Goal: Task Accomplishment & Management: Use online tool/utility

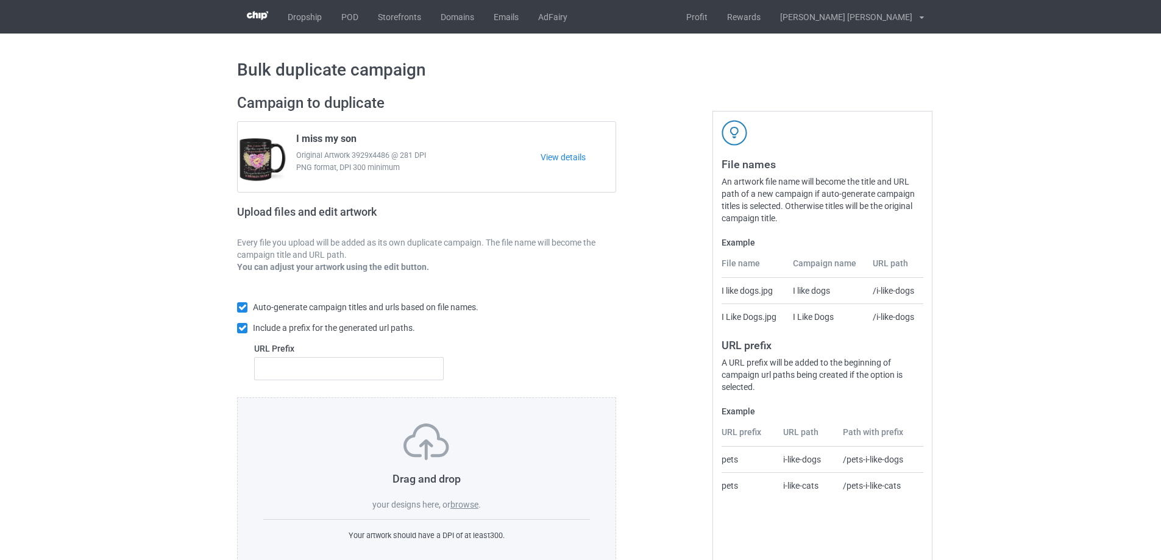
click at [469, 507] on label "browse" at bounding box center [464, 505] width 28 height 10
click at [0, 0] on input "browse" at bounding box center [0, 0] width 0 height 0
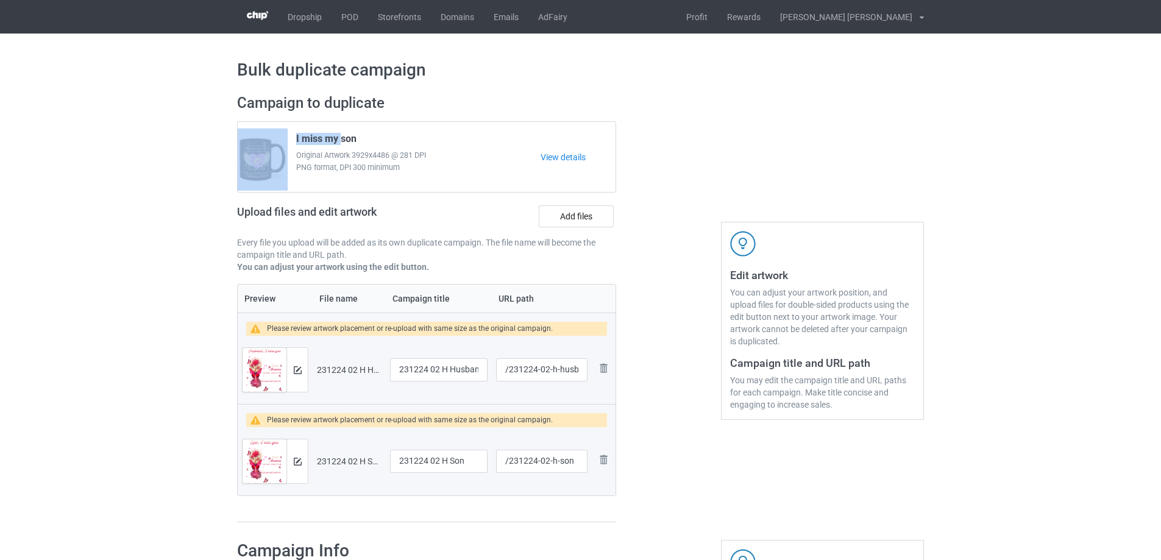
drag, startPoint x: 337, startPoint y: 139, endPoint x: 256, endPoint y: 140, distance: 81.0
click at [256, 140] on div "I miss my son Original Artwork 3929x4486 @ 281 DPI PNG format, DPI 300 minimum …" at bounding box center [427, 157] width 378 height 70
click at [491, 161] on span "Original Artwork 3929x4486 @ 281 DPI" at bounding box center [418, 155] width 244 height 12
drag, startPoint x: 338, startPoint y: 138, endPoint x: 288, endPoint y: 140, distance: 49.4
click at [288, 140] on div "I miss my son Original Artwork 3929x4486 @ 281 DPI PNG format, DPI 300 minimum" at bounding box center [414, 157] width 253 height 57
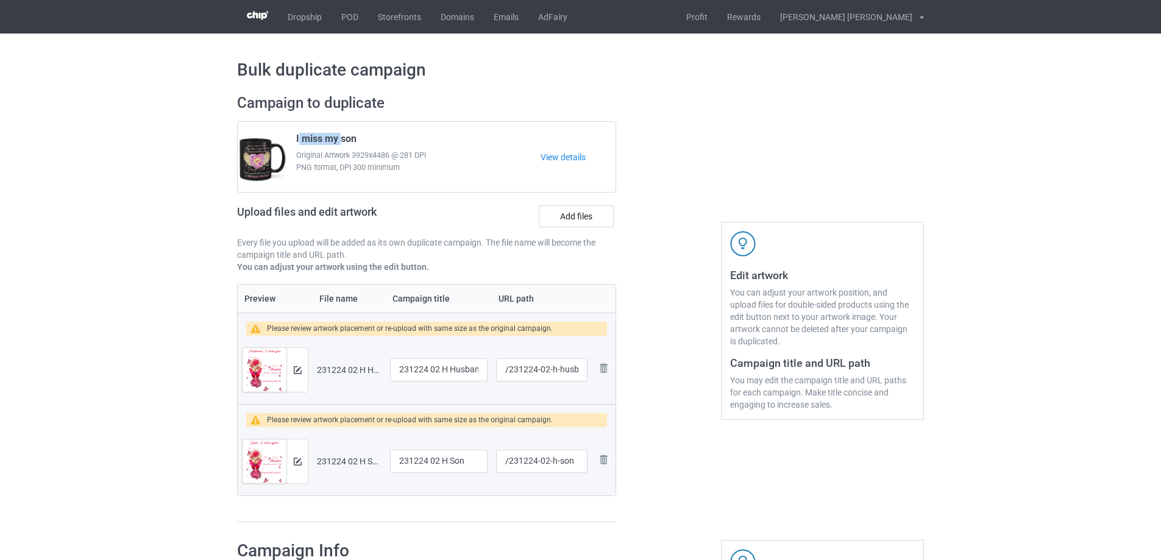
copy span "I miss my"
drag, startPoint x: 446, startPoint y: 370, endPoint x: 365, endPoint y: 365, distance: 81.2
click at [365, 365] on tr "Preview and edit artwork 231224 02 H Husband.png 231224 02 H Husband /231224-02…" at bounding box center [427, 370] width 378 height 68
paste input "I miss my"
type input "I miss my Husband"
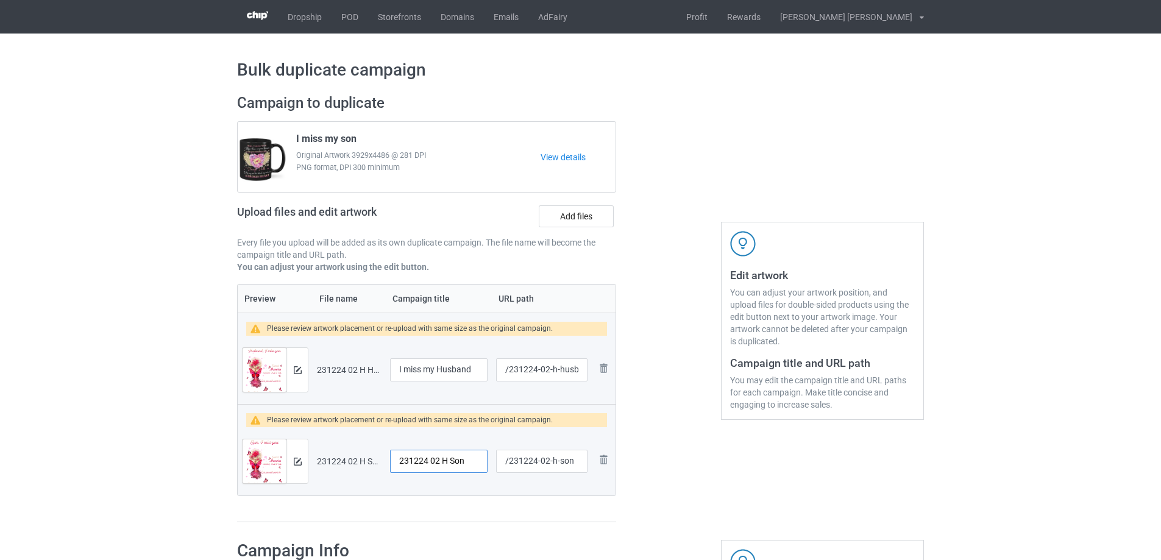
drag, startPoint x: 447, startPoint y: 462, endPoint x: 355, endPoint y: 462, distance: 92.0
click at [355, 462] on tr "Preview and edit artwork 231224 02 H Son.png 231224 02 H Son /231224-02-h-son R…" at bounding box center [427, 461] width 378 height 68
paste input "I miss my"
type input "I miss my Son"
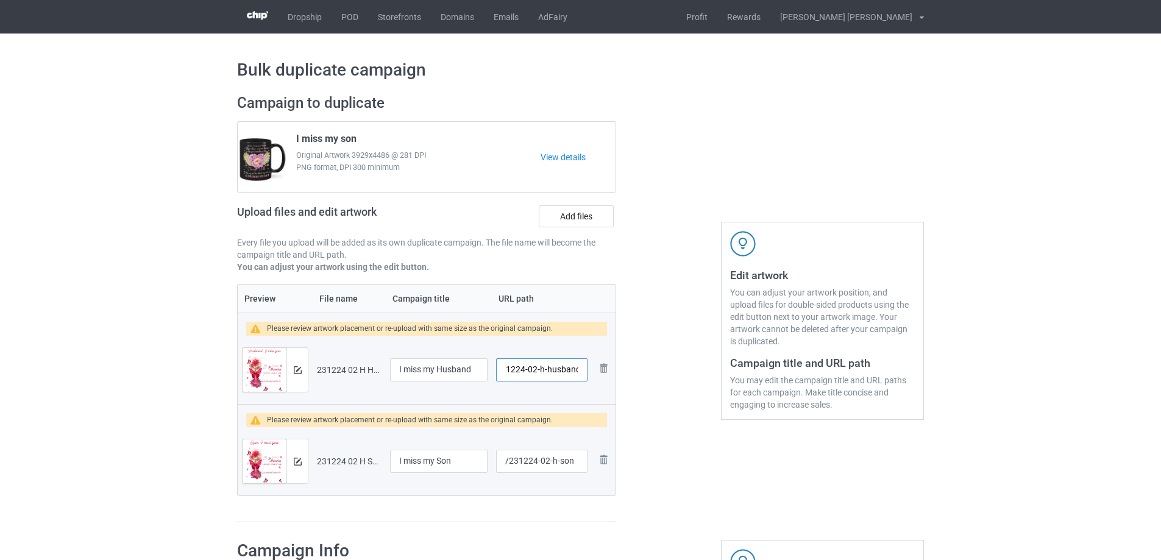
drag, startPoint x: 547, startPoint y: 371, endPoint x: 579, endPoint y: 369, distance: 31.7
click at [579, 369] on input "/231224-02-h-husband" at bounding box center [541, 369] width 91 height 23
type input "/231224-02"
drag, startPoint x: 546, startPoint y: 463, endPoint x: 575, endPoint y: 459, distance: 28.9
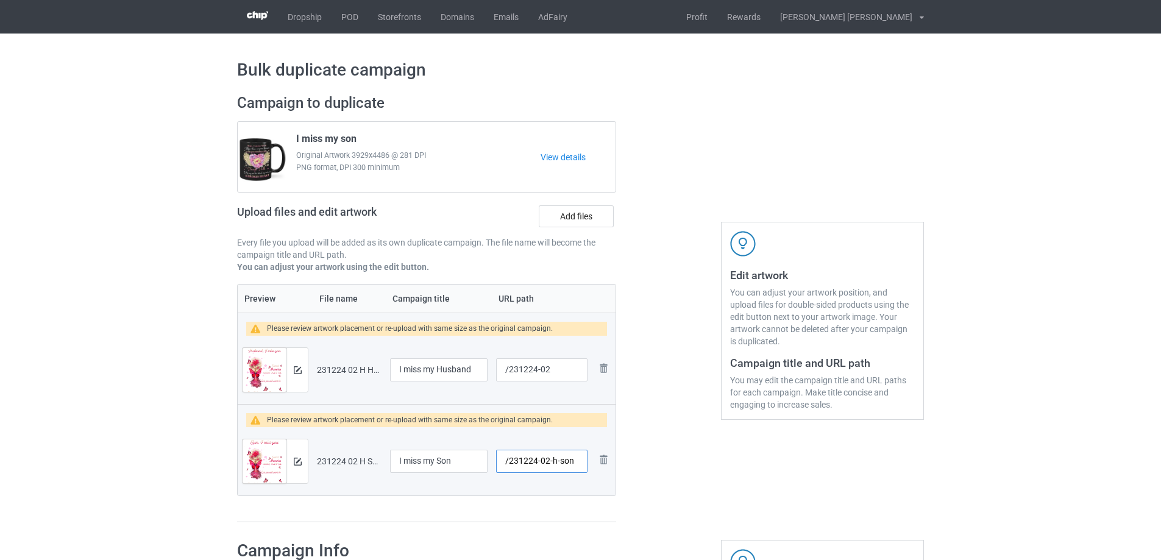
click at [575, 459] on input "/231224-02-h-son" at bounding box center [541, 461] width 91 height 23
type input "/231224-01"
click at [300, 367] on img at bounding box center [298, 370] width 8 height 8
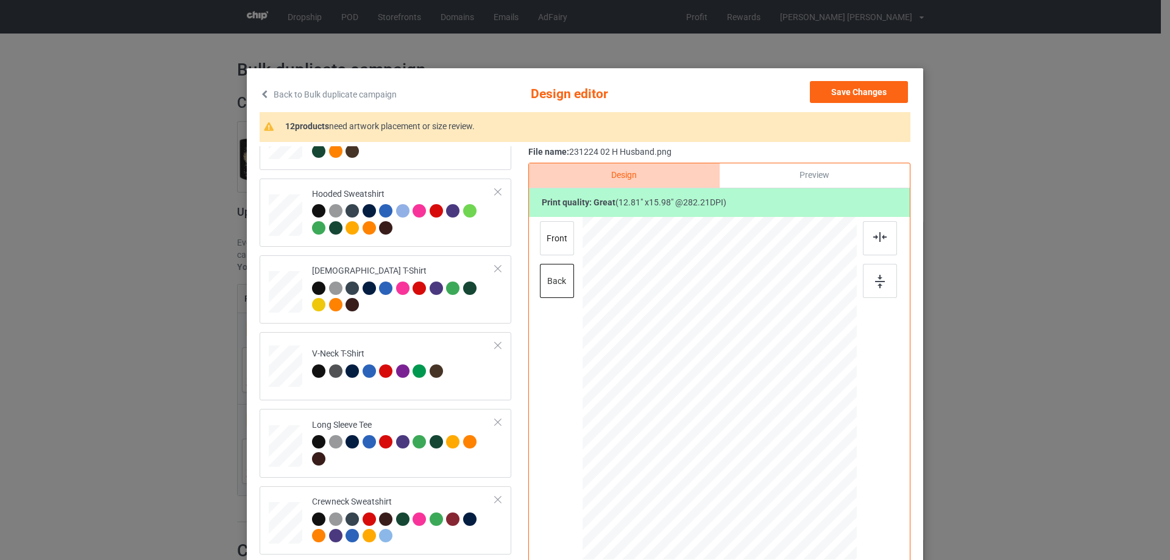
scroll to position [427, 0]
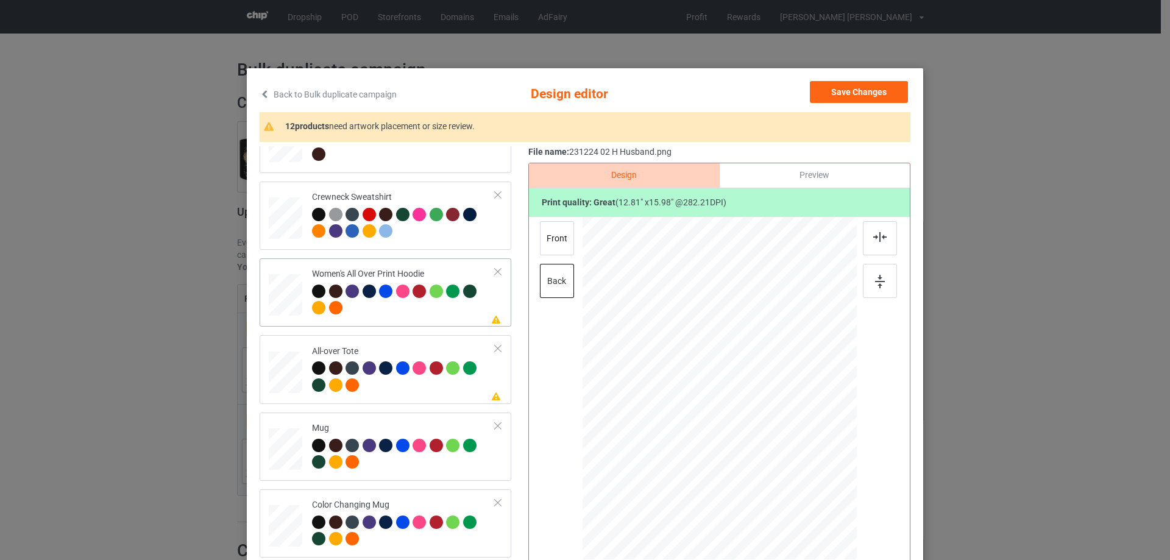
drag, startPoint x: 285, startPoint y: 299, endPoint x: 447, endPoint y: 323, distance: 164.4
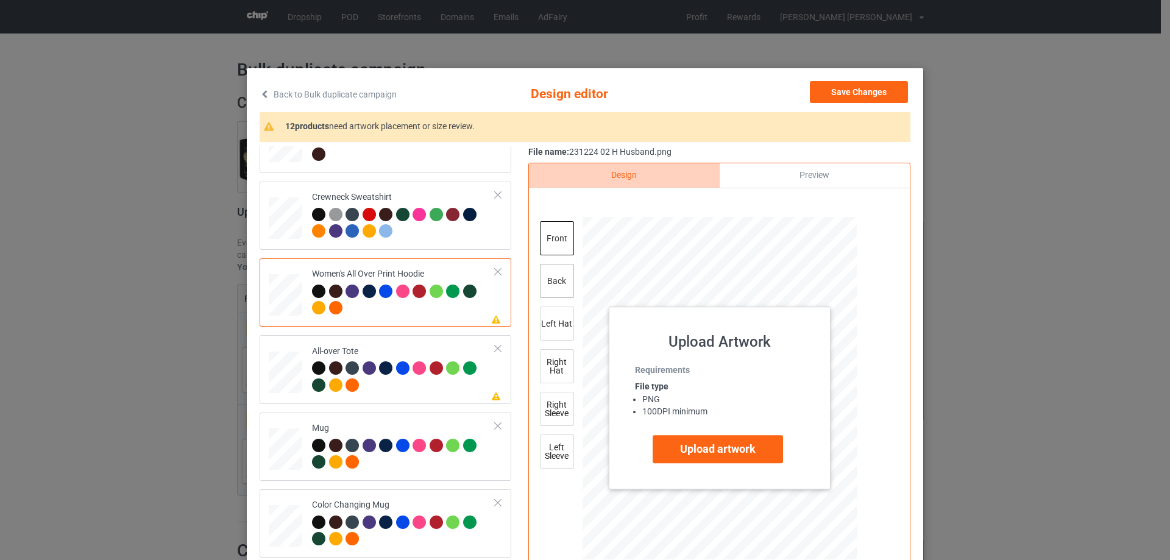
drag, startPoint x: 557, startPoint y: 280, endPoint x: 587, endPoint y: 286, distance: 30.6
click at [557, 281] on div "back" at bounding box center [557, 281] width 34 height 34
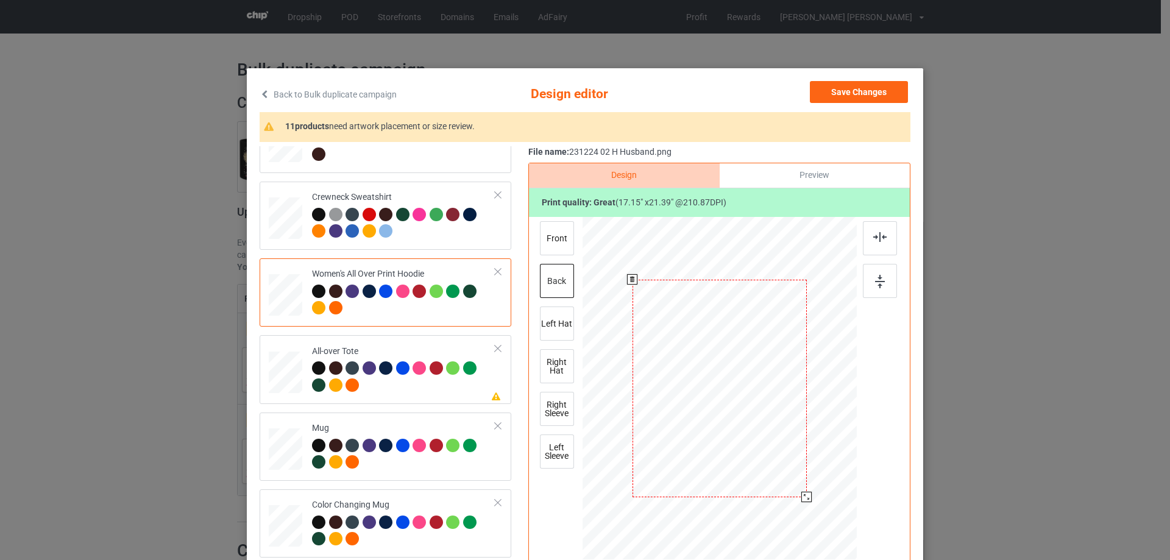
drag, startPoint x: 796, startPoint y: 495, endPoint x: 798, endPoint y: 504, distance: 9.3
click at [798, 504] on div at bounding box center [720, 388] width 274 height 309
click at [736, 472] on div at bounding box center [716, 391] width 175 height 218
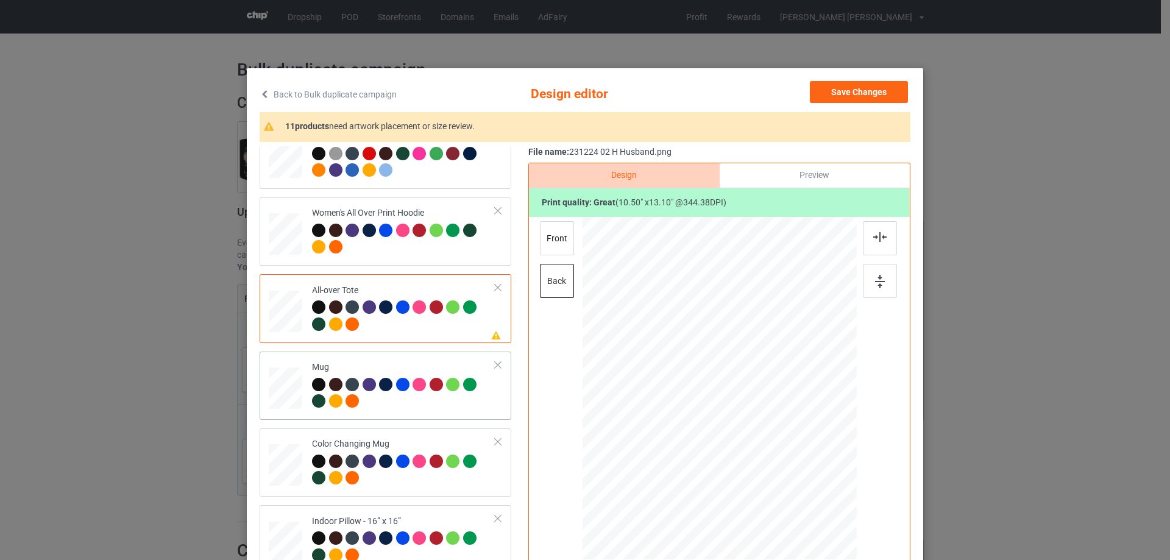
scroll to position [548, 0]
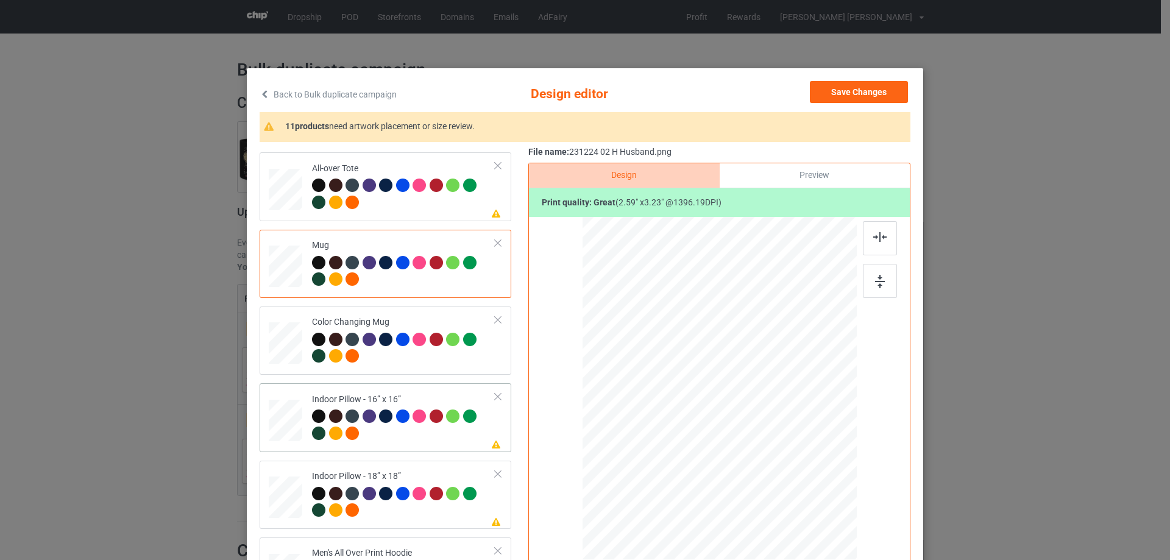
drag, startPoint x: 796, startPoint y: 497, endPoint x: 798, endPoint y: 484, distance: 12.9
click at [798, 484] on div at bounding box center [720, 389] width 274 height 274
drag, startPoint x: 796, startPoint y: 491, endPoint x: 708, endPoint y: 463, distance: 91.9
click at [798, 479] on div at bounding box center [720, 389] width 274 height 274
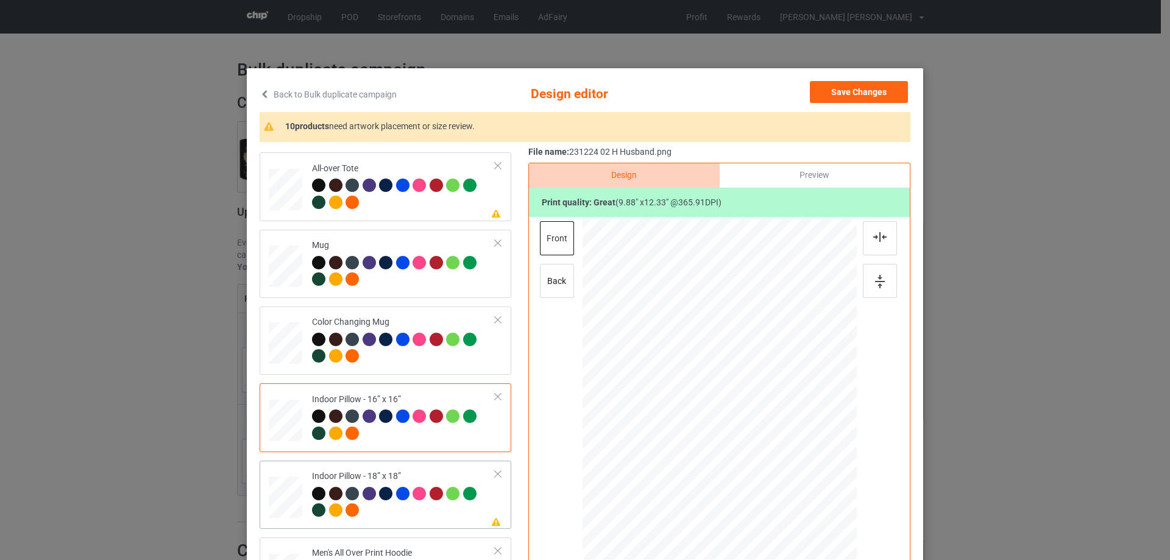
scroll to position [731, 0]
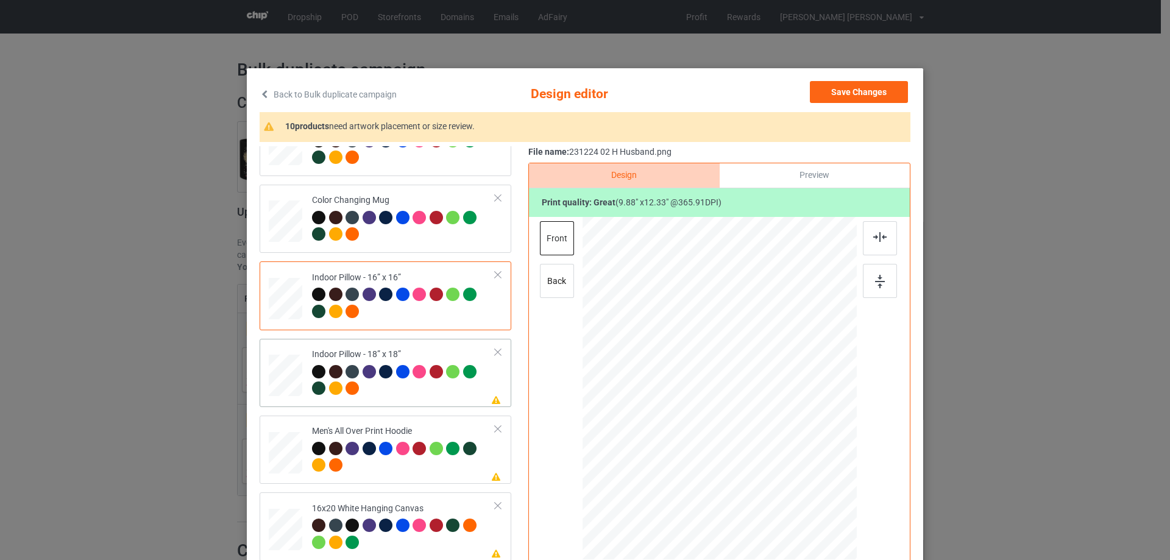
drag, startPoint x: 797, startPoint y: 492, endPoint x: 797, endPoint y: 481, distance: 11.0
click at [797, 481] on div at bounding box center [796, 484] width 10 height 10
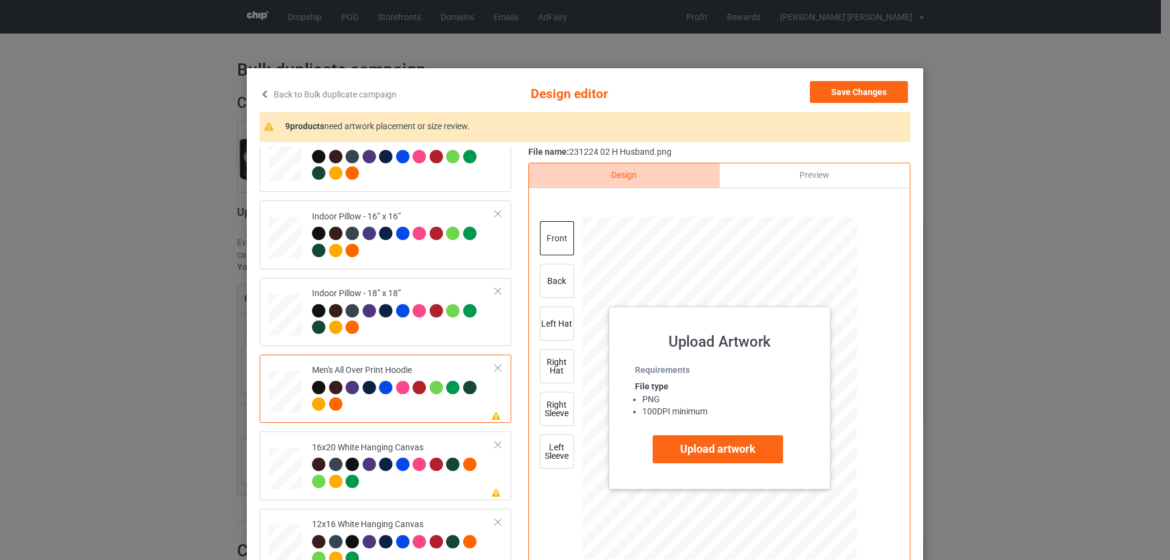
click at [583, 291] on div at bounding box center [720, 388] width 274 height 291
click at [553, 285] on div "back" at bounding box center [557, 281] width 34 height 34
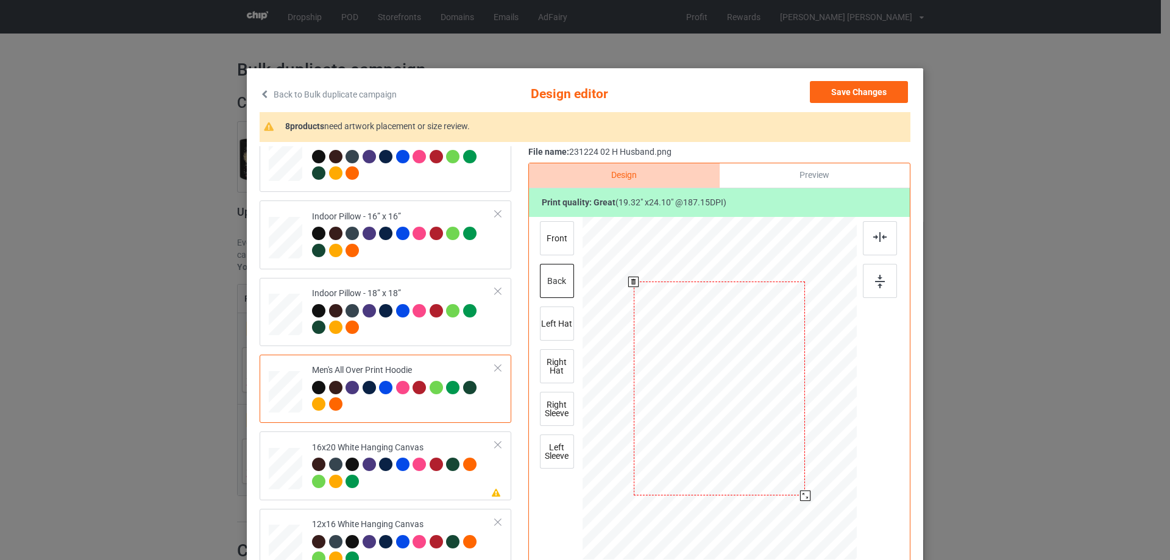
drag, startPoint x: 800, startPoint y: 492, endPoint x: 801, endPoint y: 498, distance: 6.7
click at [801, 498] on div at bounding box center [805, 496] width 10 height 10
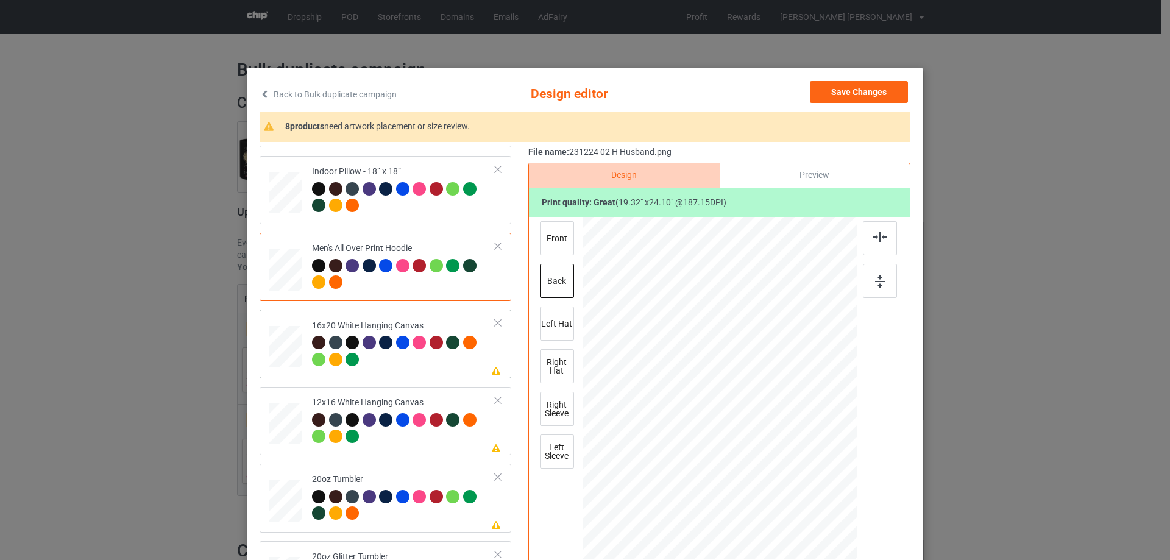
drag, startPoint x: 831, startPoint y: 531, endPoint x: 815, endPoint y: 545, distance: 21.6
click at [832, 545] on div at bounding box center [720, 389] width 274 height 342
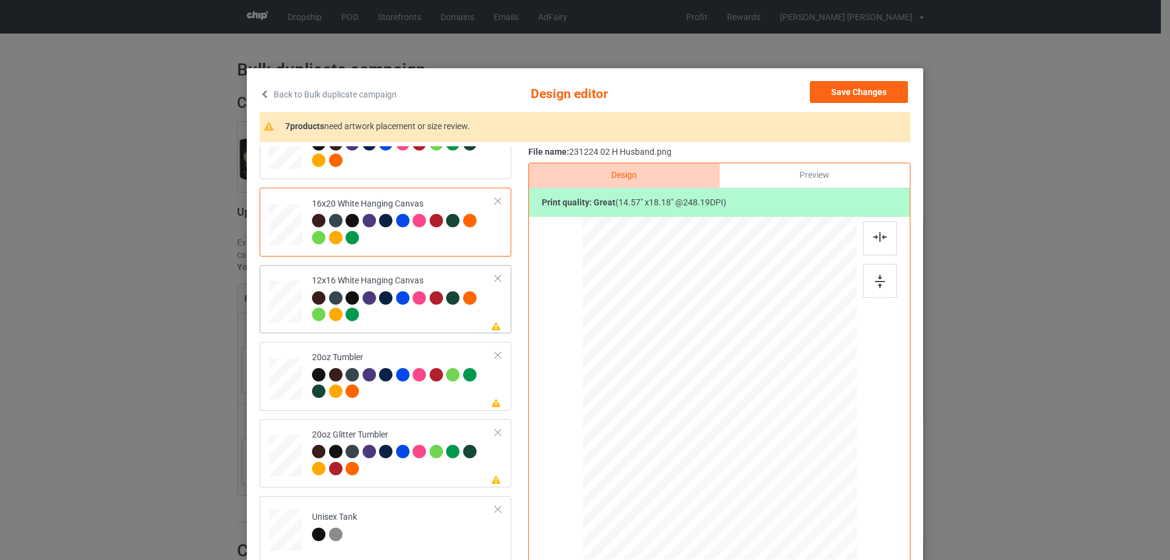
drag, startPoint x: 826, startPoint y: 536, endPoint x: 828, endPoint y: 545, distance: 9.9
click at [828, 545] on div at bounding box center [719, 388] width 258 height 343
drag, startPoint x: 802, startPoint y: 508, endPoint x: 695, endPoint y: 502, distance: 106.8
click at [801, 508] on div at bounding box center [718, 388] width 239 height 298
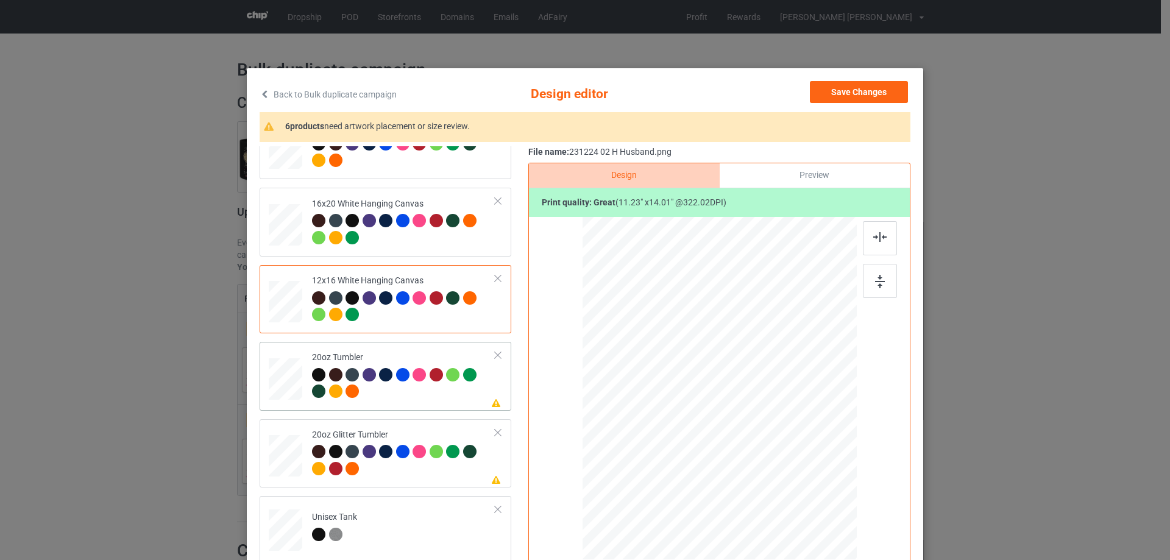
scroll to position [1097, 0]
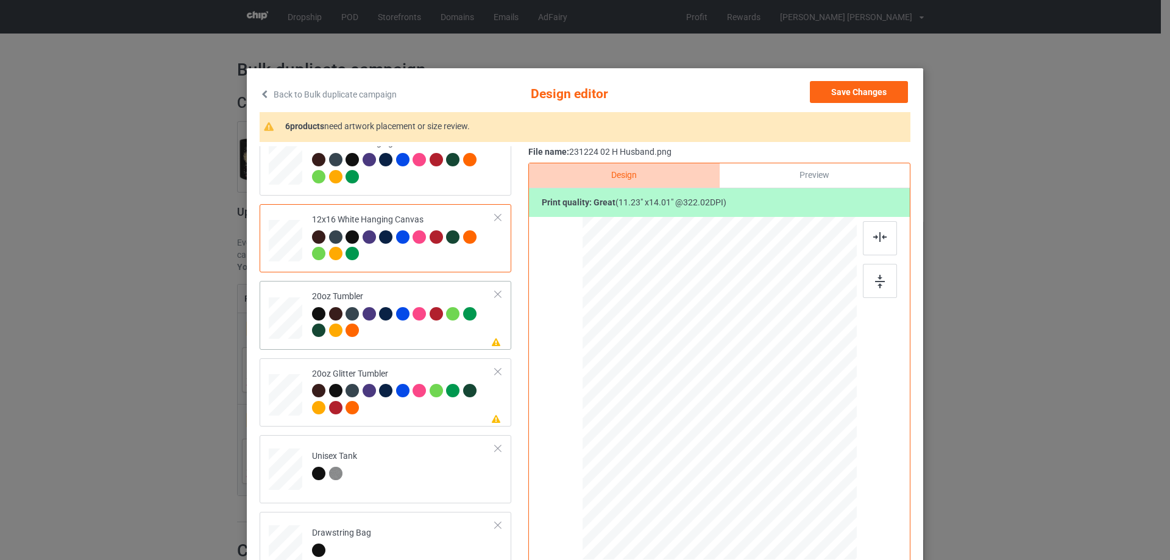
click at [696, 445] on div at bounding box center [701, 443] width 10 height 10
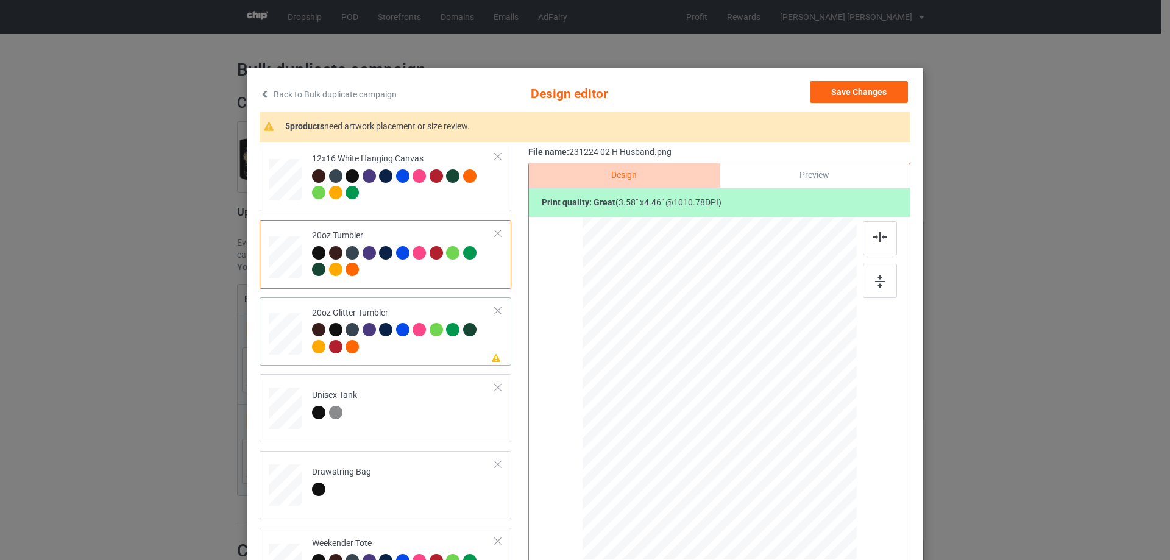
click at [704, 439] on div at bounding box center [709, 438] width 10 height 10
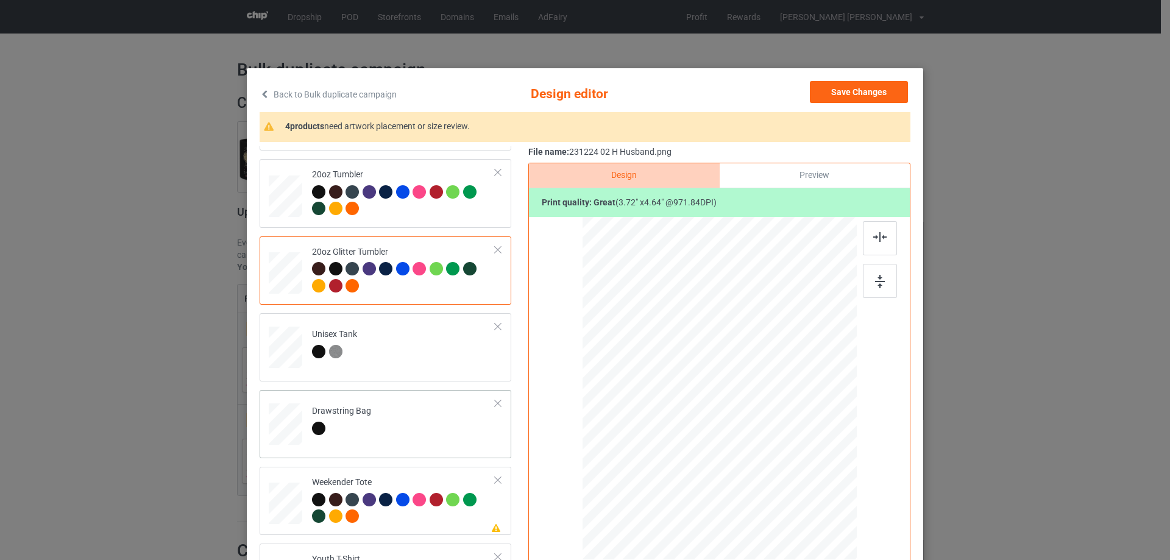
scroll to position [1280, 0]
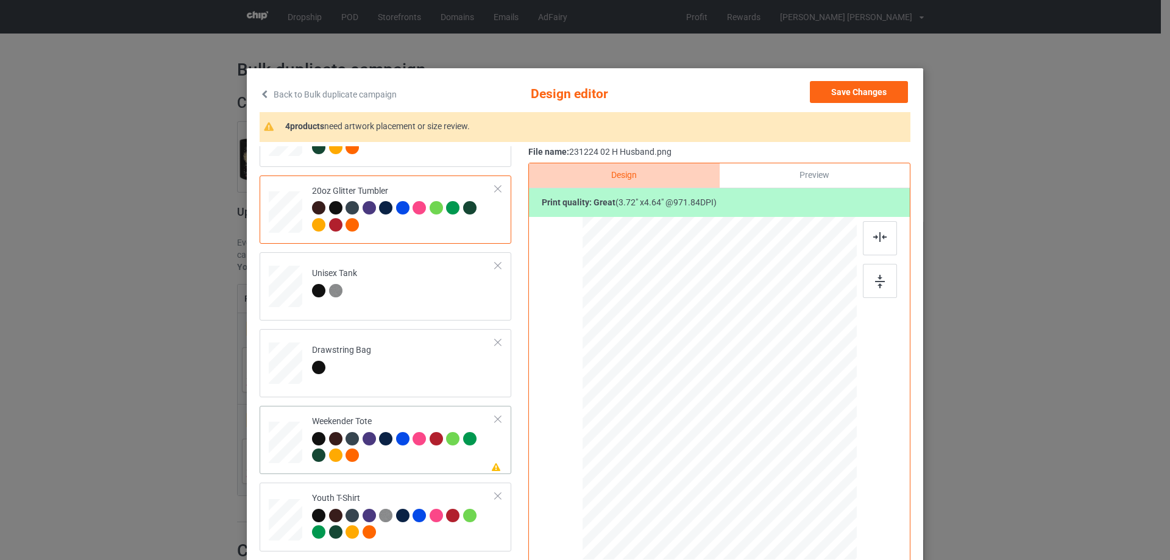
drag, startPoint x: 796, startPoint y: 492, endPoint x: 753, endPoint y: 439, distance: 68.4
click at [771, 443] on div at bounding box center [719, 388] width 273 height 177
drag, startPoint x: 762, startPoint y: 450, endPoint x: 765, endPoint y: 456, distance: 6.8
click at [767, 456] on div at bounding box center [772, 454] width 10 height 10
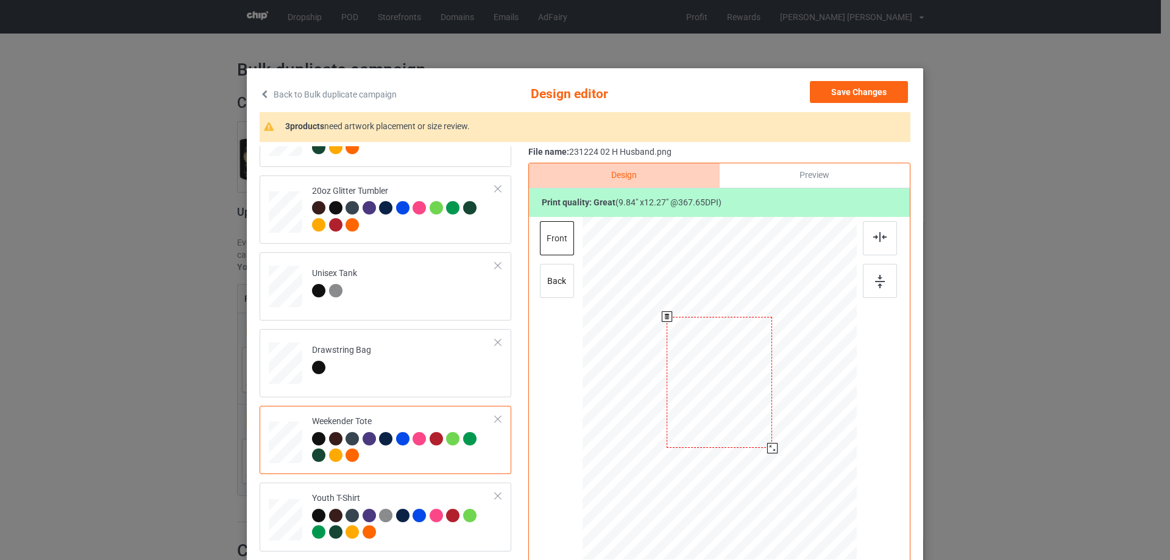
click at [749, 437] on div at bounding box center [719, 383] width 105 height 132
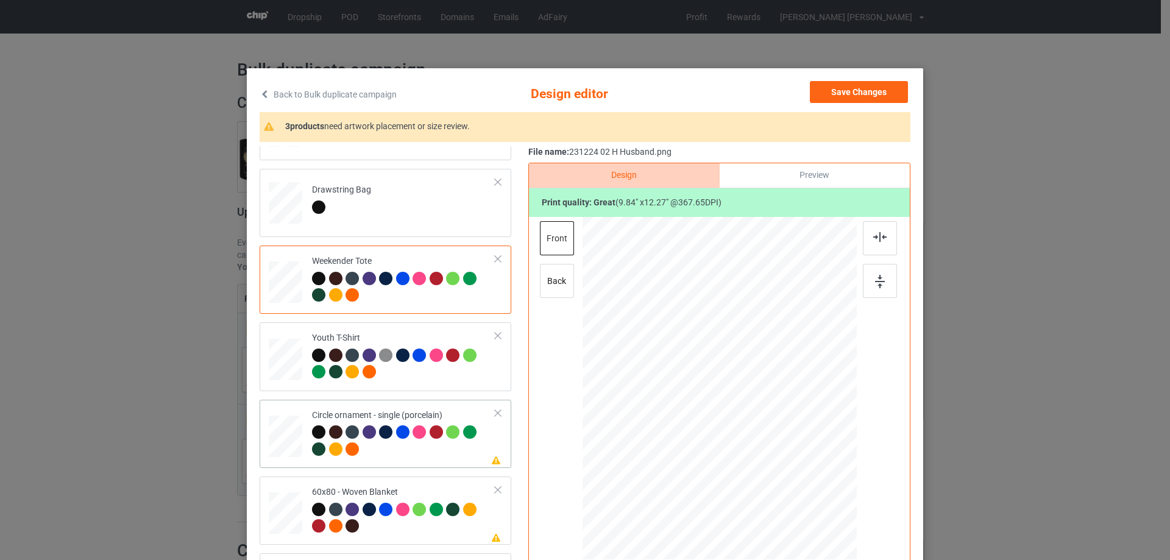
click at [300, 437] on td at bounding box center [287, 434] width 37 height 58
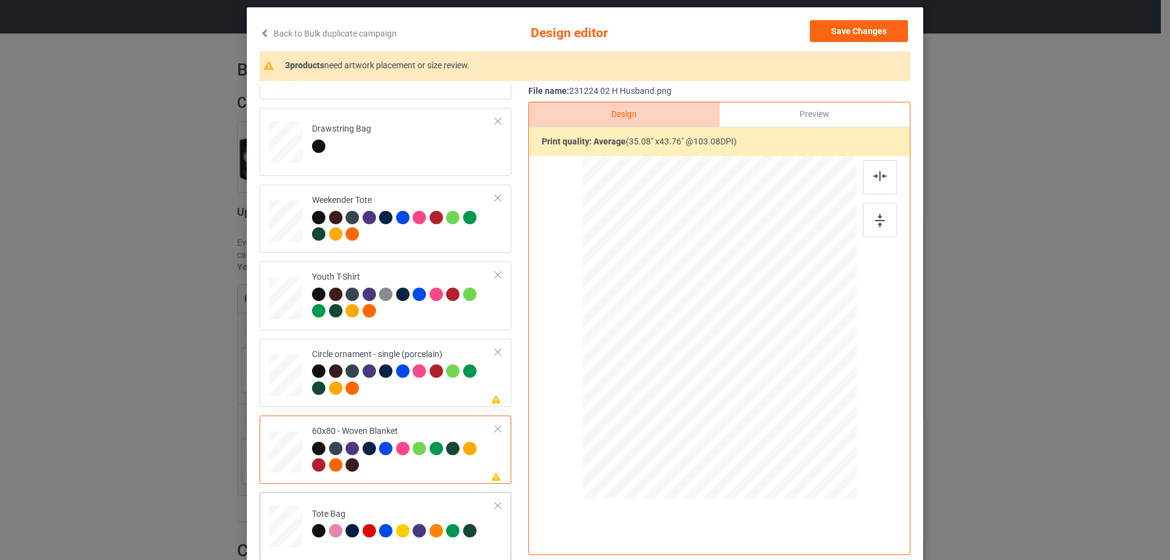
scroll to position [143, 0]
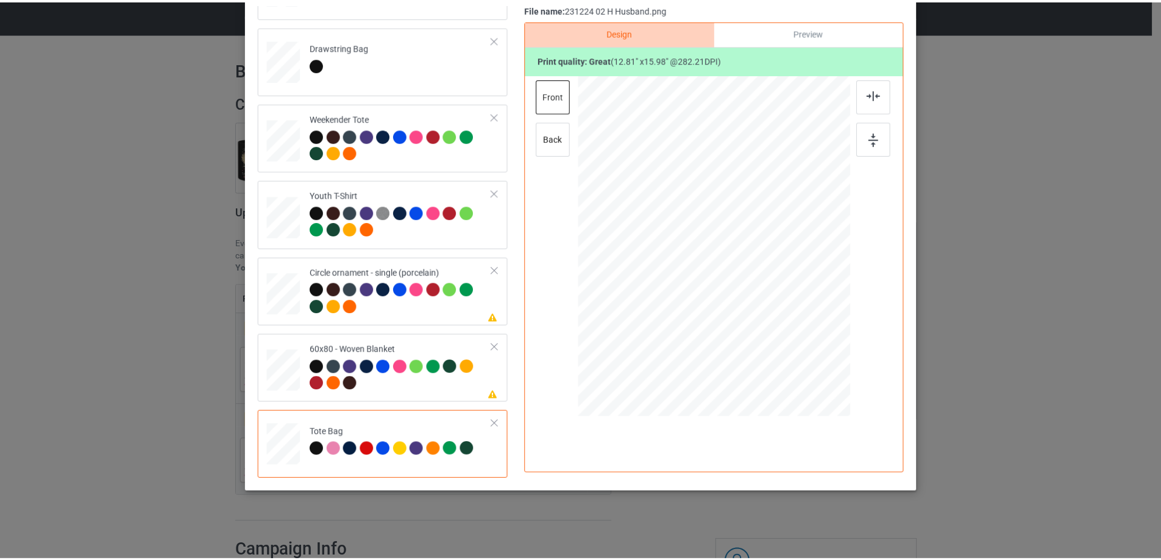
scroll to position [21, 0]
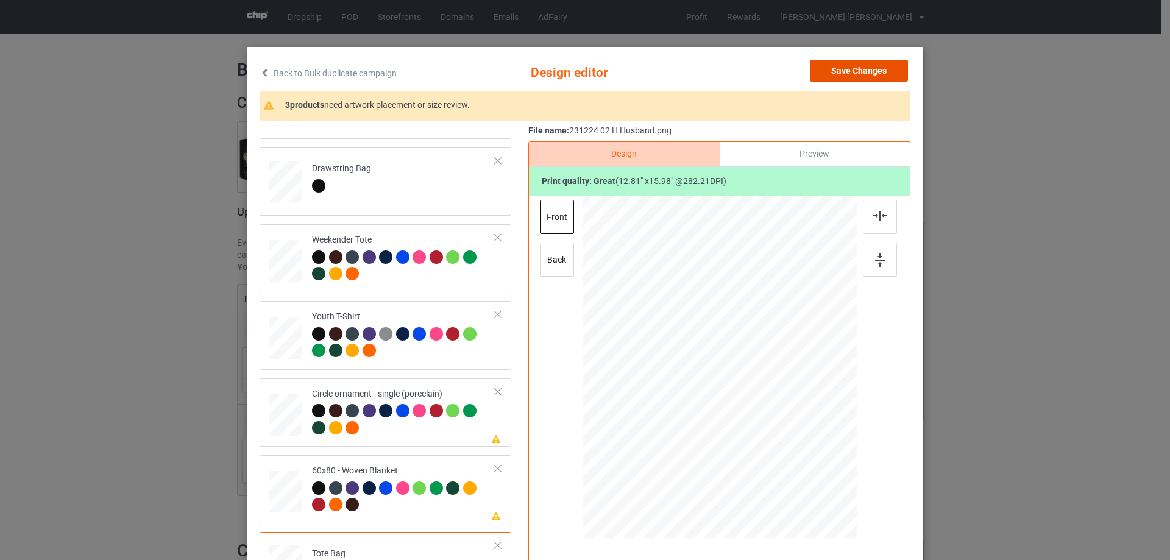
click at [848, 66] on button "Save Changes" at bounding box center [859, 71] width 98 height 22
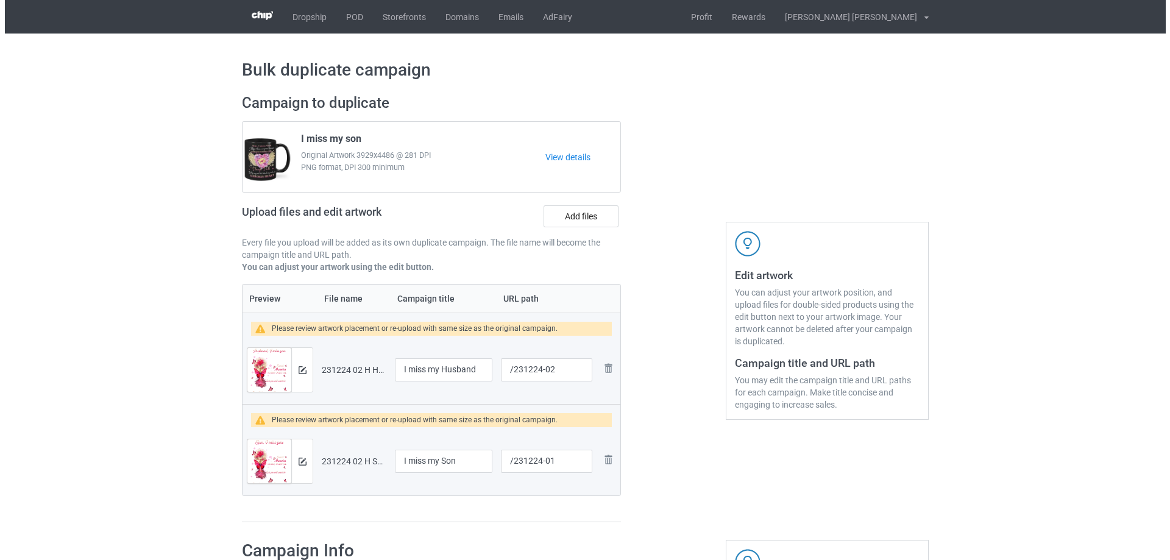
scroll to position [122, 0]
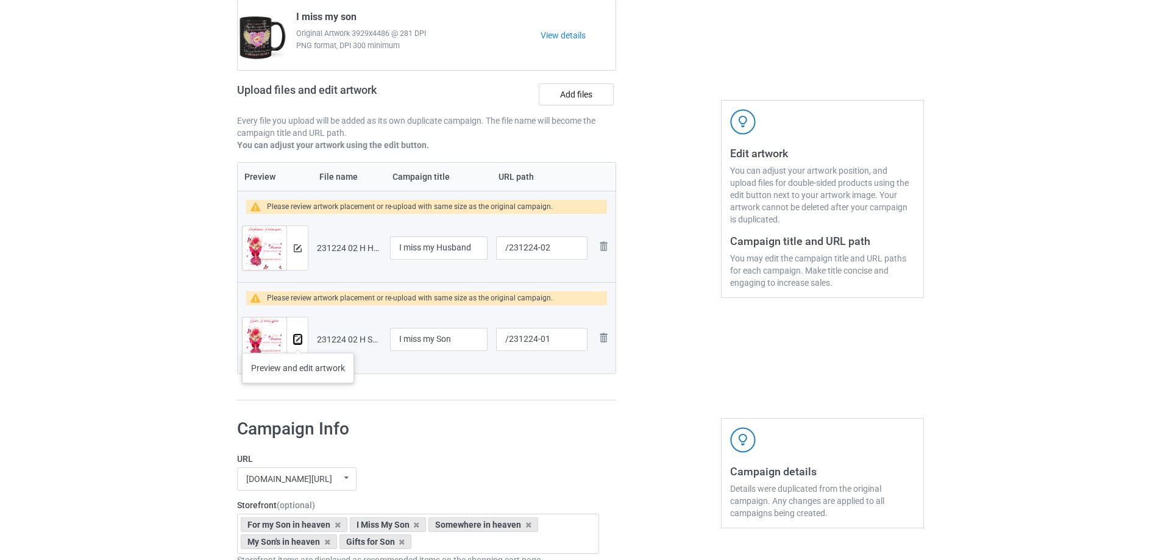
click at [298, 341] on img at bounding box center [298, 340] width 8 height 8
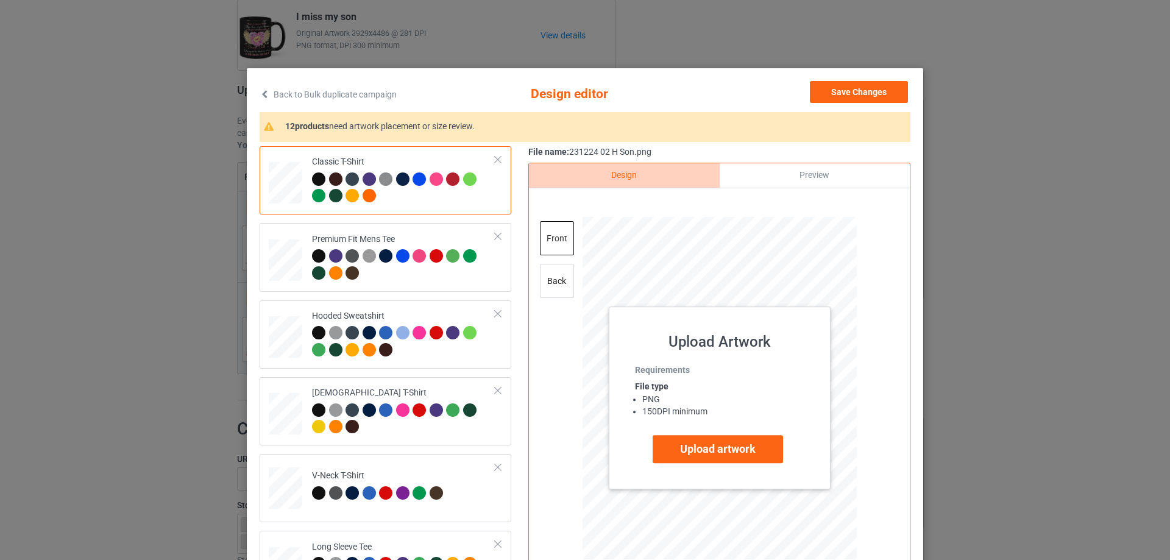
scroll to position [305, 0]
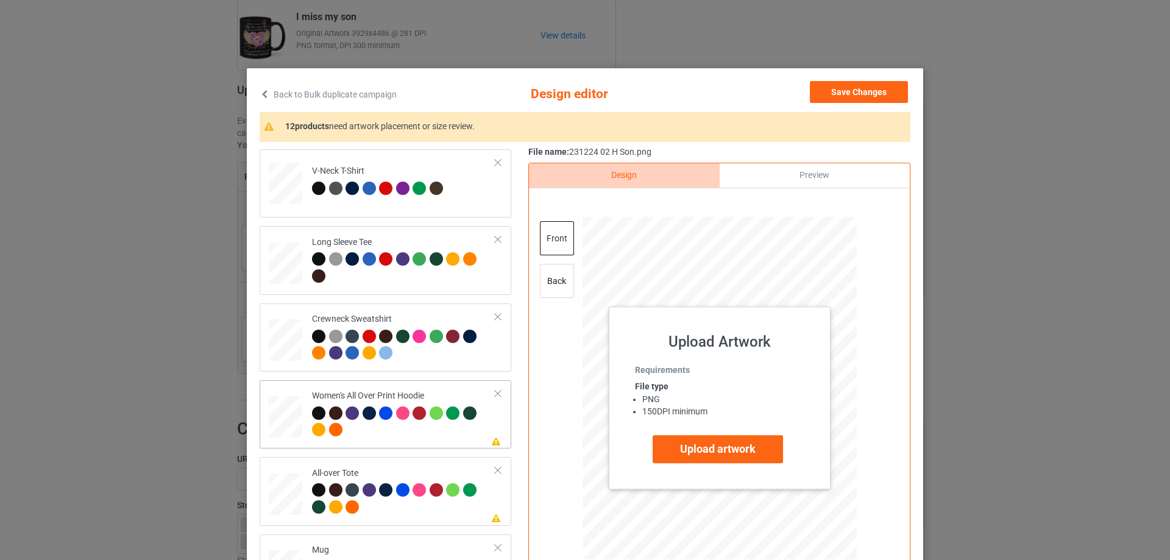
click at [561, 293] on div "back" at bounding box center [557, 281] width 34 height 34
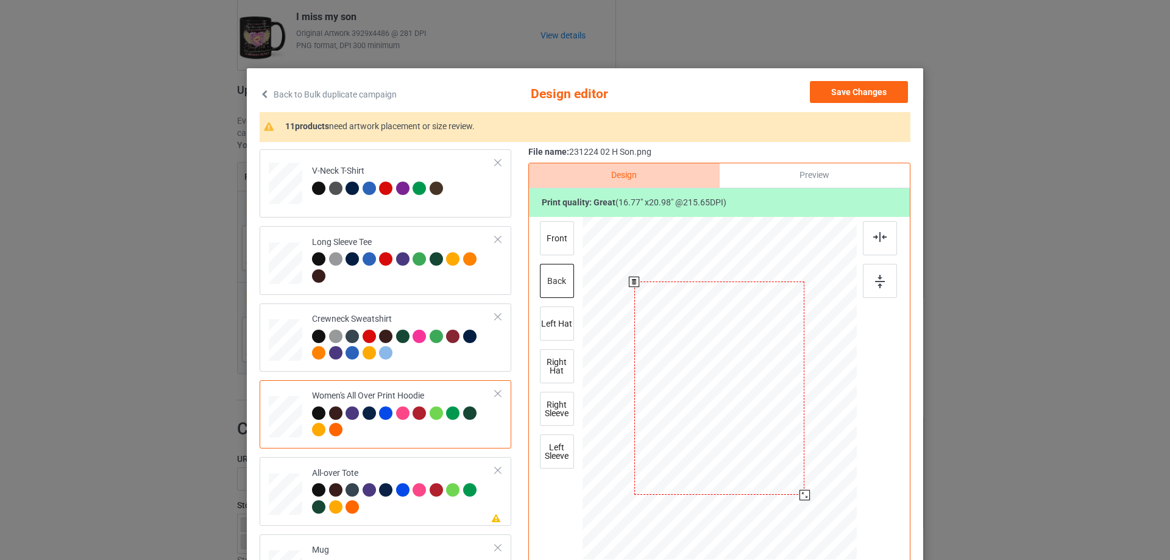
click at [799, 499] on div at bounding box center [804, 495] width 10 height 10
click at [704, 426] on div at bounding box center [718, 388] width 171 height 213
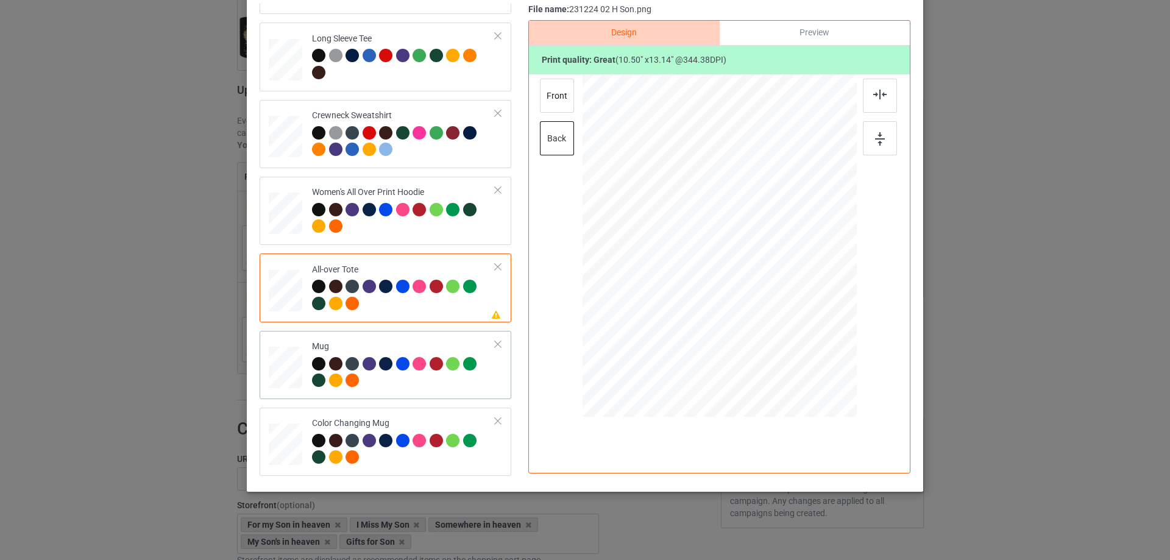
drag, startPoint x: 278, startPoint y: 366, endPoint x: 312, endPoint y: 376, distance: 35.7
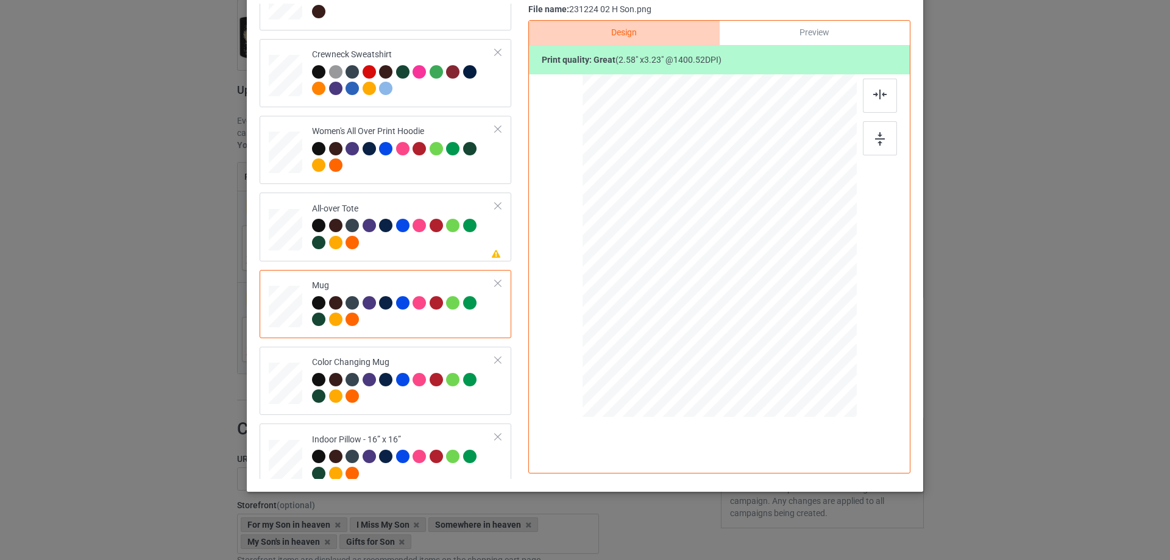
scroll to position [487, 0]
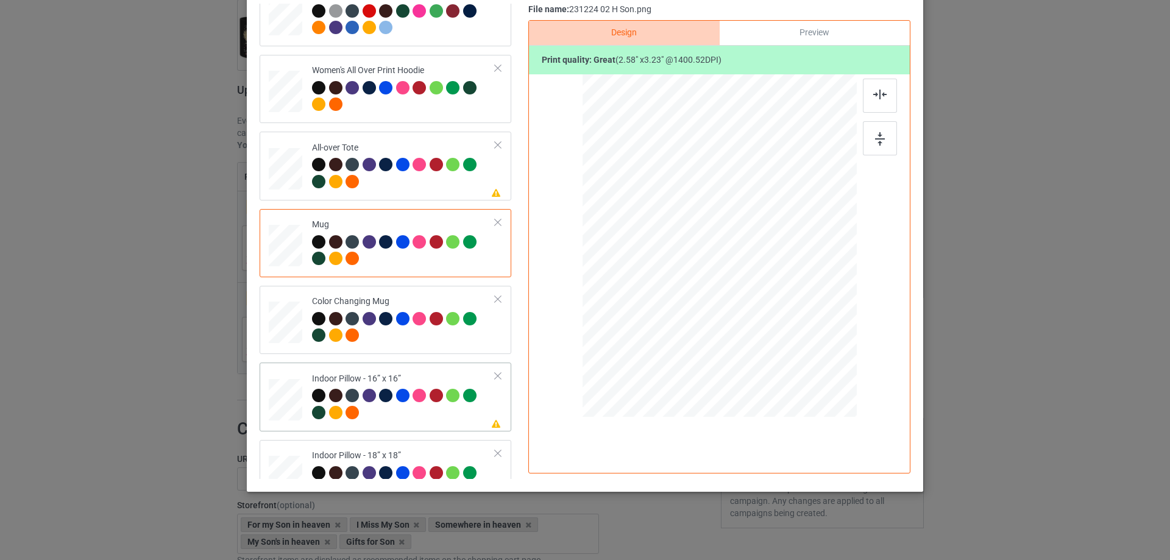
drag, startPoint x: 797, startPoint y: 350, endPoint x: 773, endPoint y: 342, distance: 25.8
click at [795, 341] on div at bounding box center [797, 343] width 10 height 10
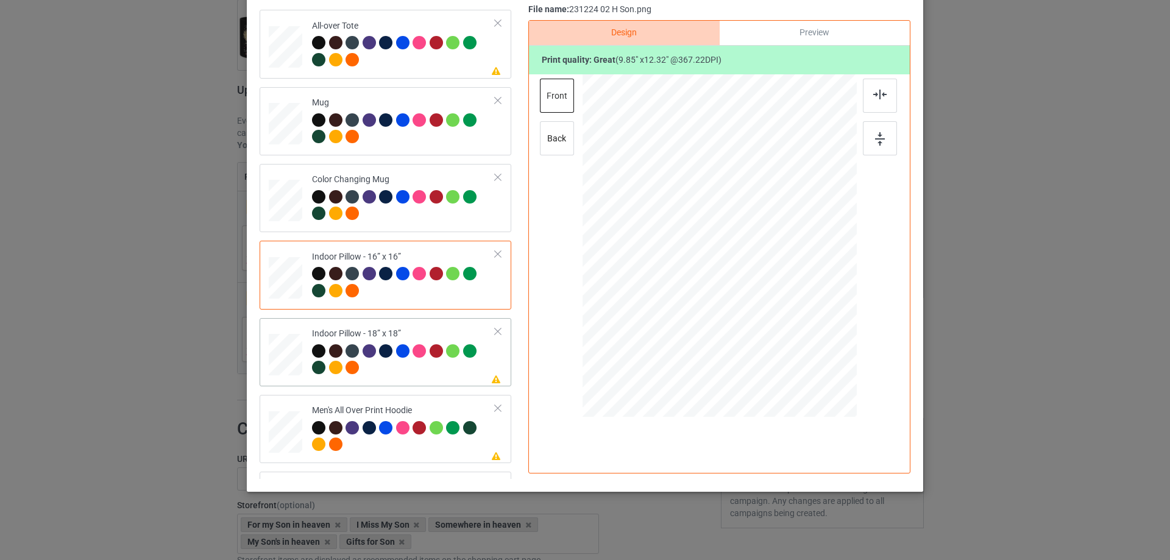
click at [260, 355] on div "Please review artwork placement Indoor Pillow - 18” x 18”" at bounding box center [386, 352] width 252 height 68
drag, startPoint x: 796, startPoint y: 348, endPoint x: 794, endPoint y: 341, distance: 7.5
click at [794, 341] on div at bounding box center [797, 343] width 10 height 10
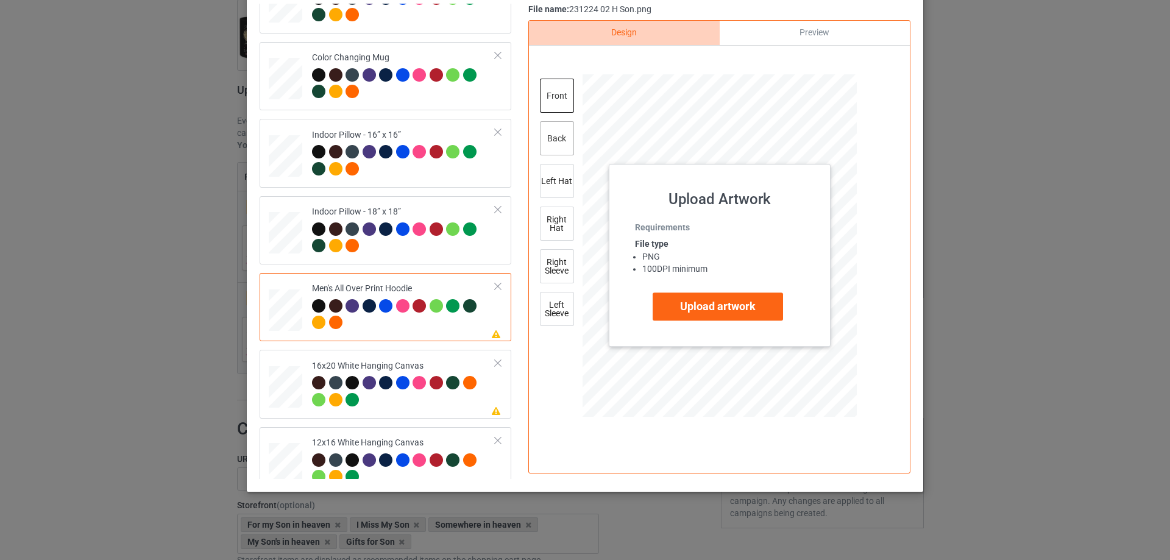
click at [556, 148] on div "back" at bounding box center [557, 138] width 34 height 34
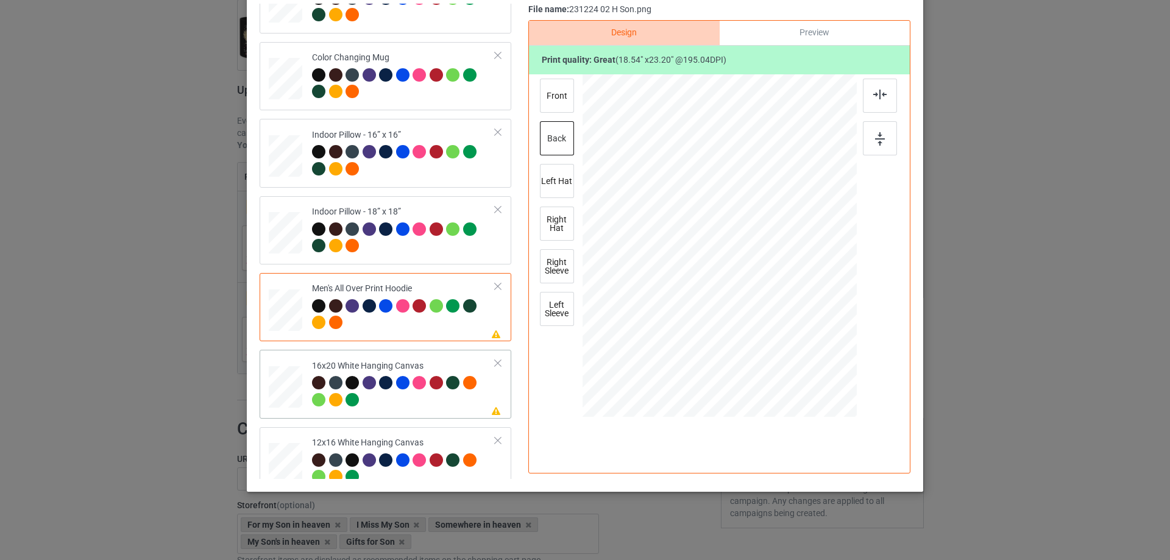
scroll to position [853, 0]
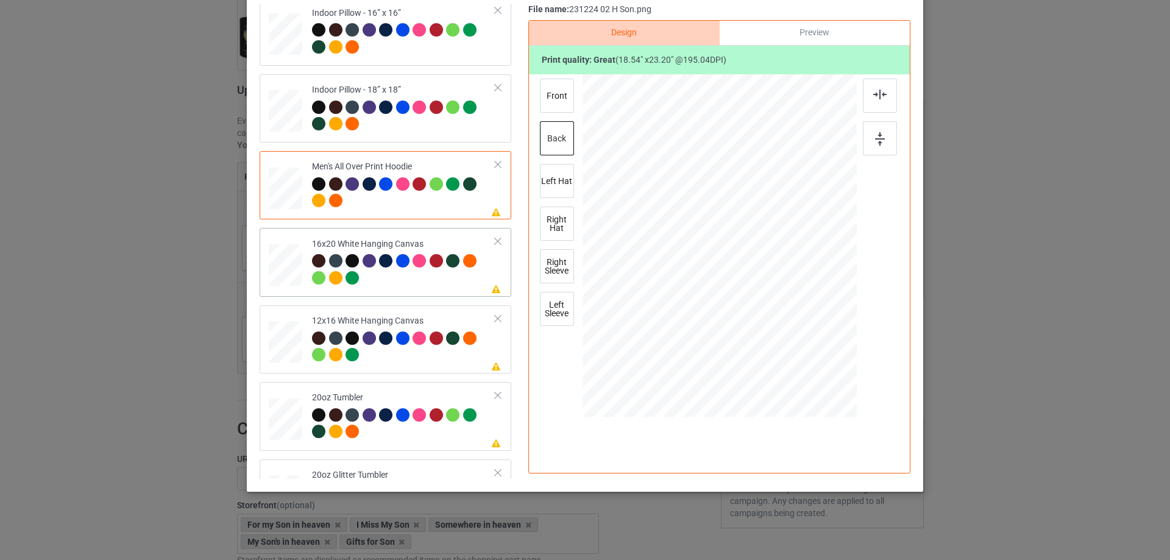
drag, startPoint x: 828, startPoint y: 390, endPoint x: 830, endPoint y: 403, distance: 13.0
click at [830, 403] on div at bounding box center [720, 246] width 274 height 342
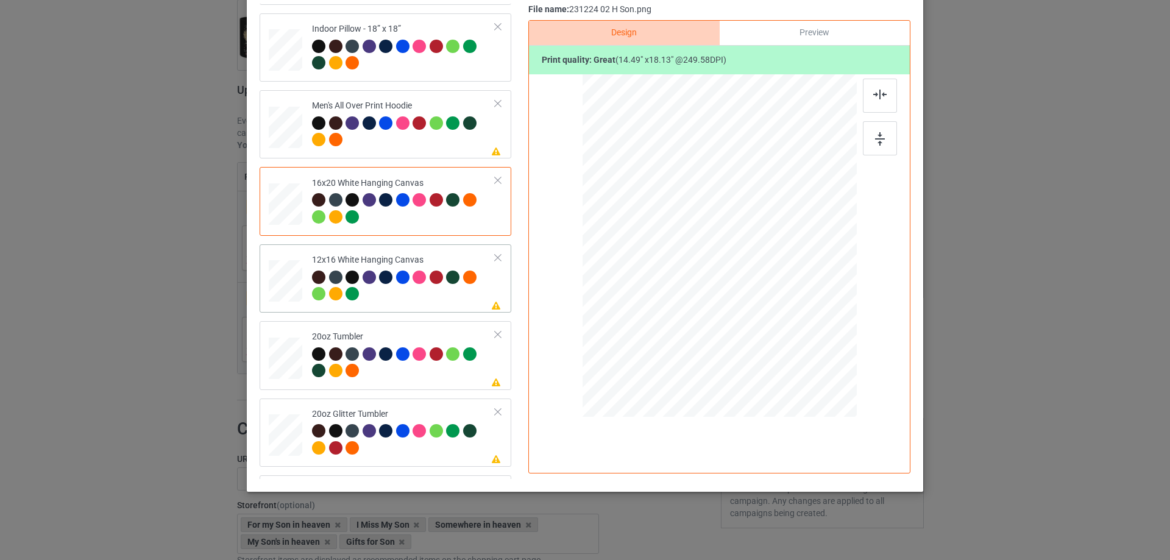
drag, startPoint x: 823, startPoint y: 380, endPoint x: 823, endPoint y: 398, distance: 17.7
click at [823, 398] on div at bounding box center [719, 245] width 258 height 343
click at [731, 300] on div at bounding box center [716, 245] width 231 height 289
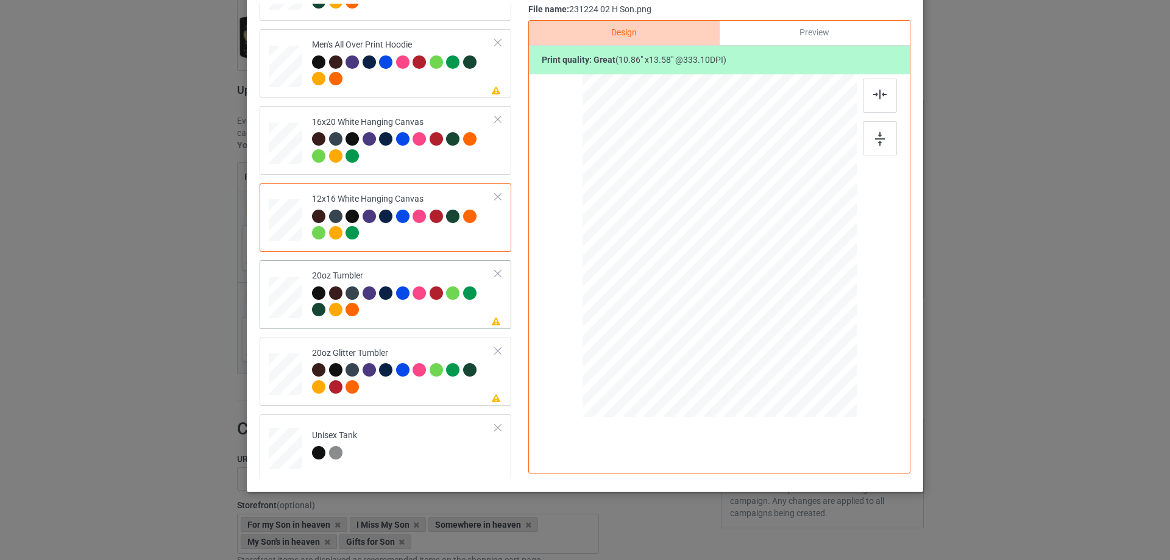
click at [701, 291] on div at bounding box center [705, 291] width 10 height 10
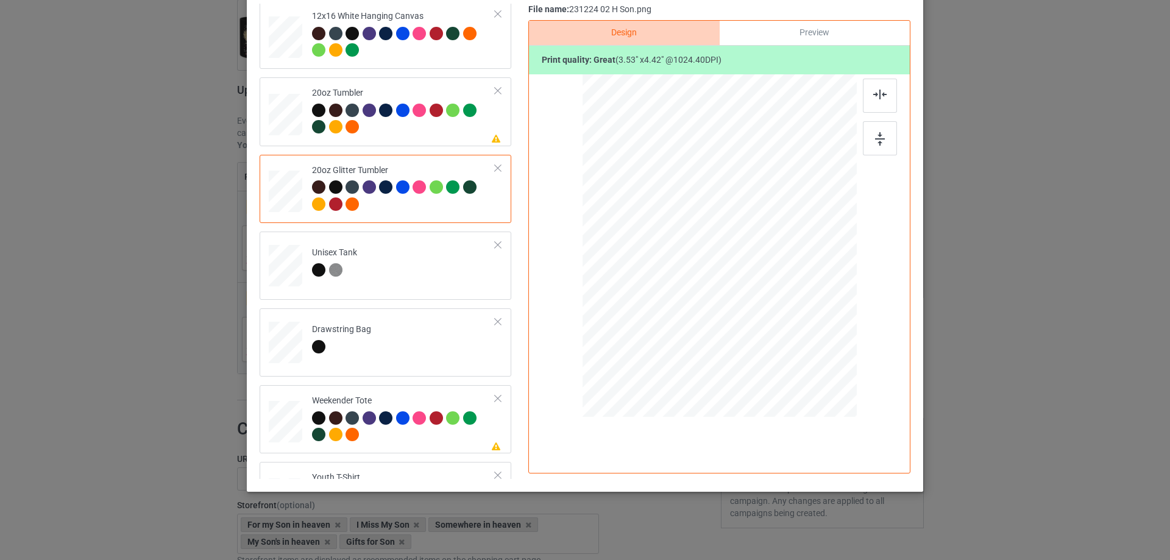
scroll to position [1219, 0]
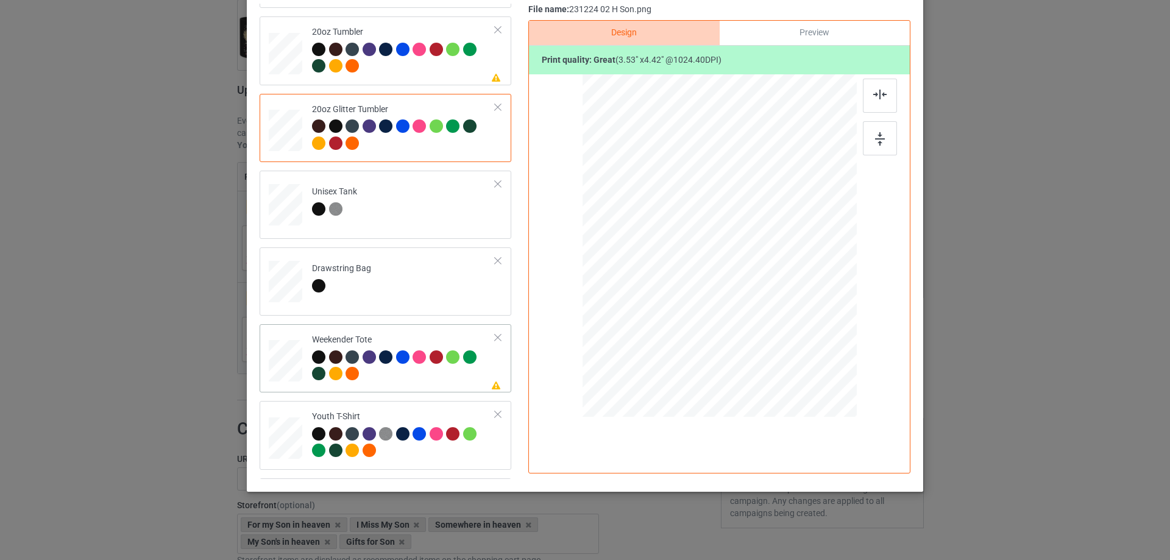
drag, startPoint x: 796, startPoint y: 349, endPoint x: 767, endPoint y: 308, distance: 50.6
click at [767, 308] on div at bounding box center [770, 308] width 10 height 10
click at [746, 296] on div at bounding box center [718, 238] width 101 height 126
click at [876, 93] on img at bounding box center [879, 95] width 13 height 10
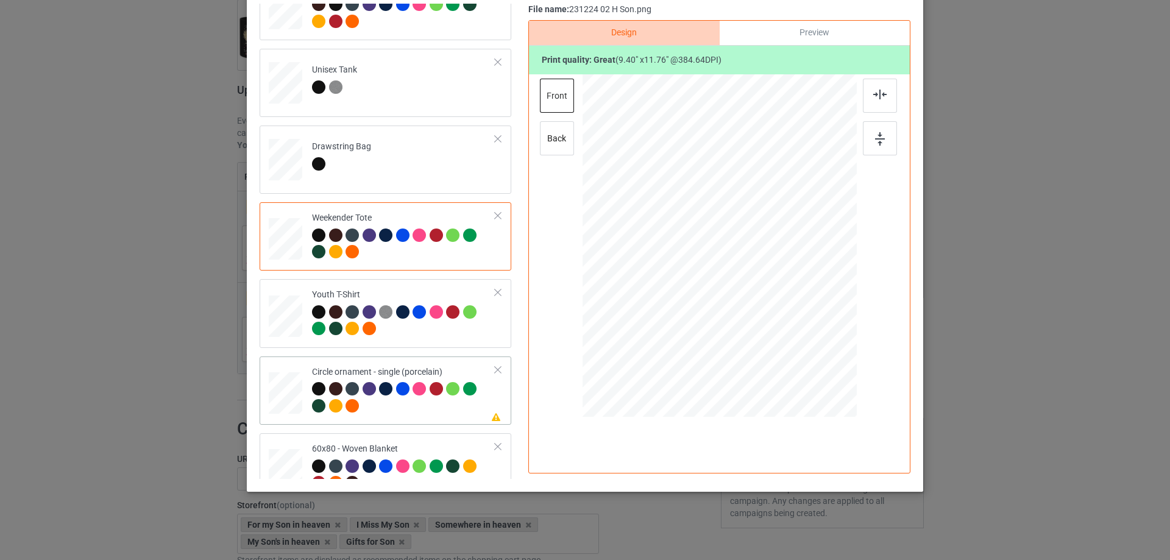
scroll to position [1440, 0]
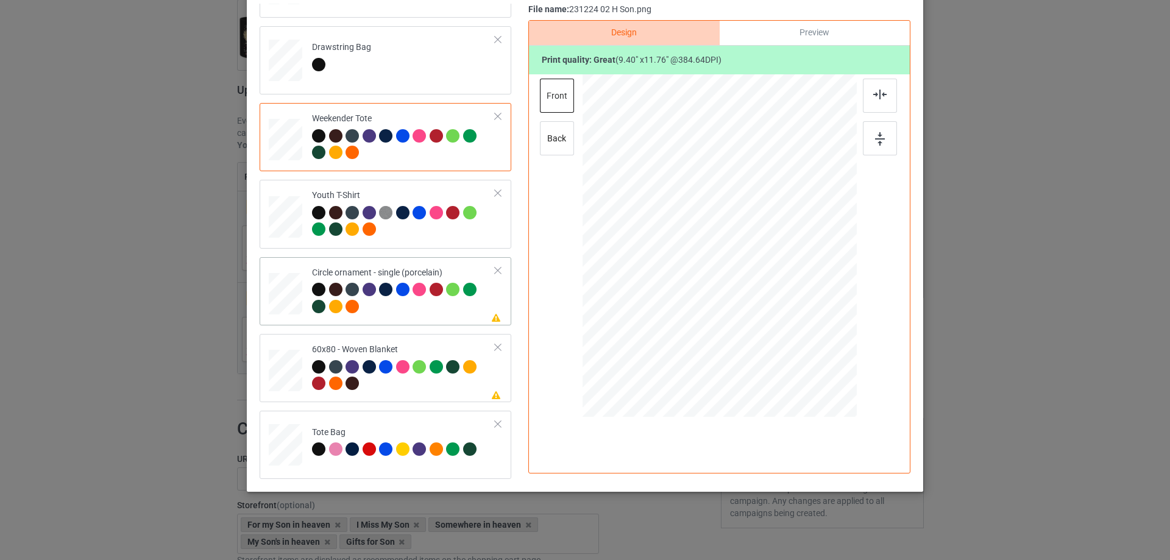
click at [756, 328] on div at bounding box center [716, 255] width 160 height 200
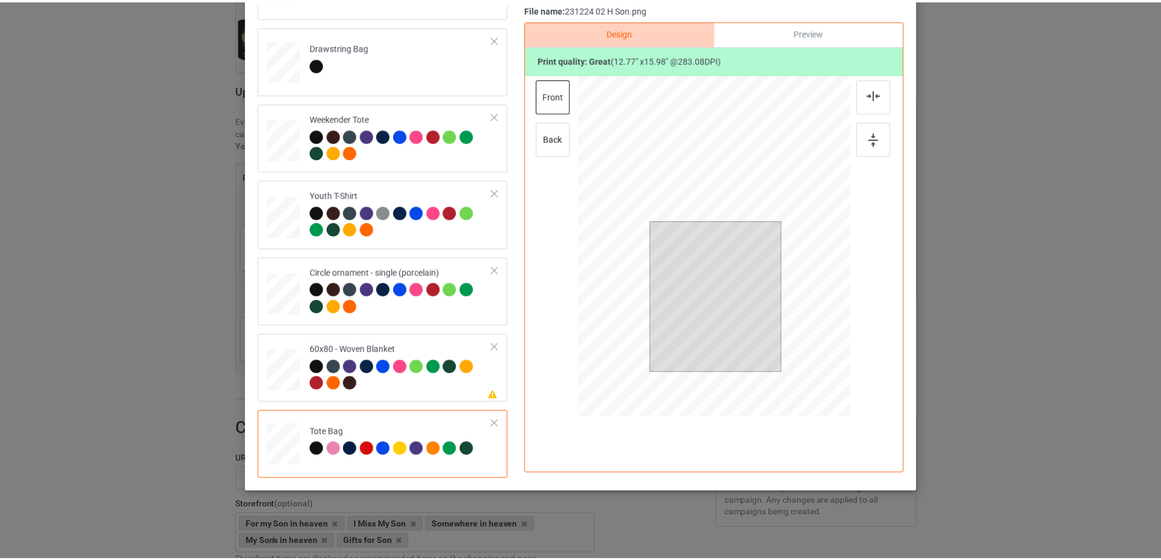
scroll to position [0, 0]
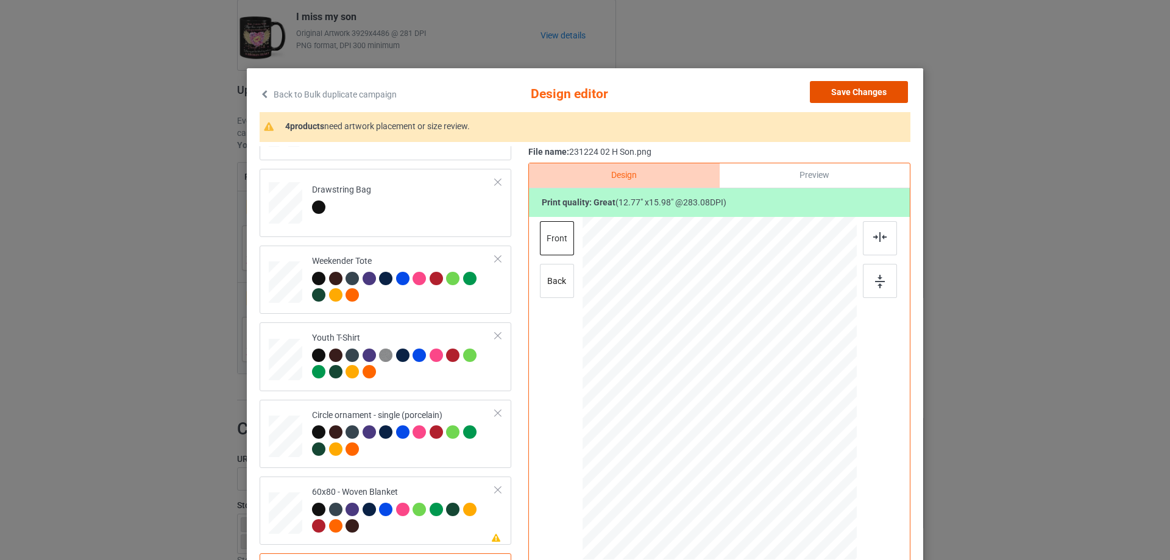
click at [865, 92] on button "Save Changes" at bounding box center [859, 92] width 98 height 22
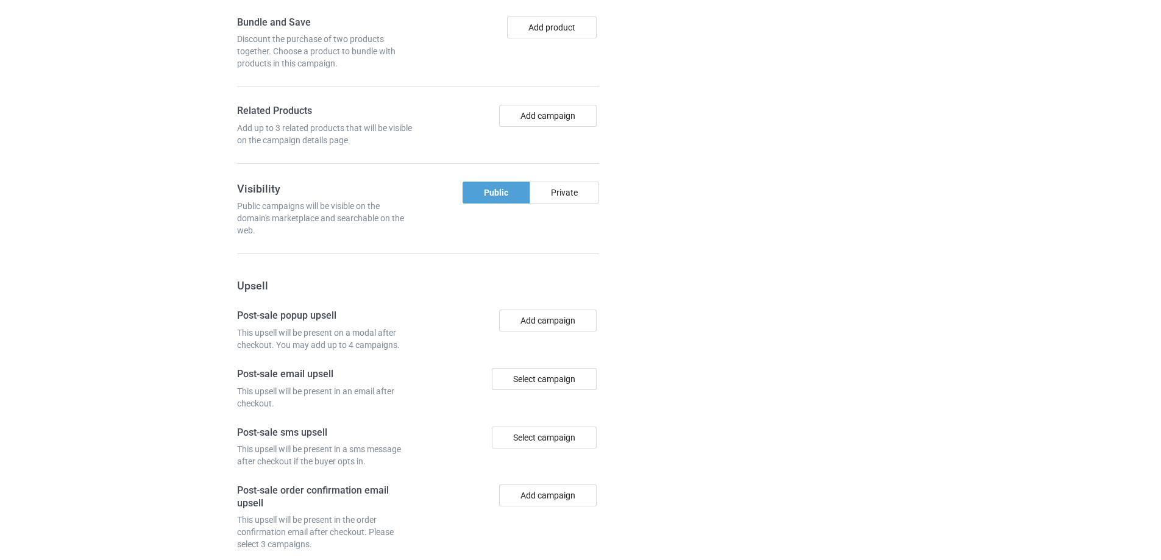
scroll to position [1124, 0]
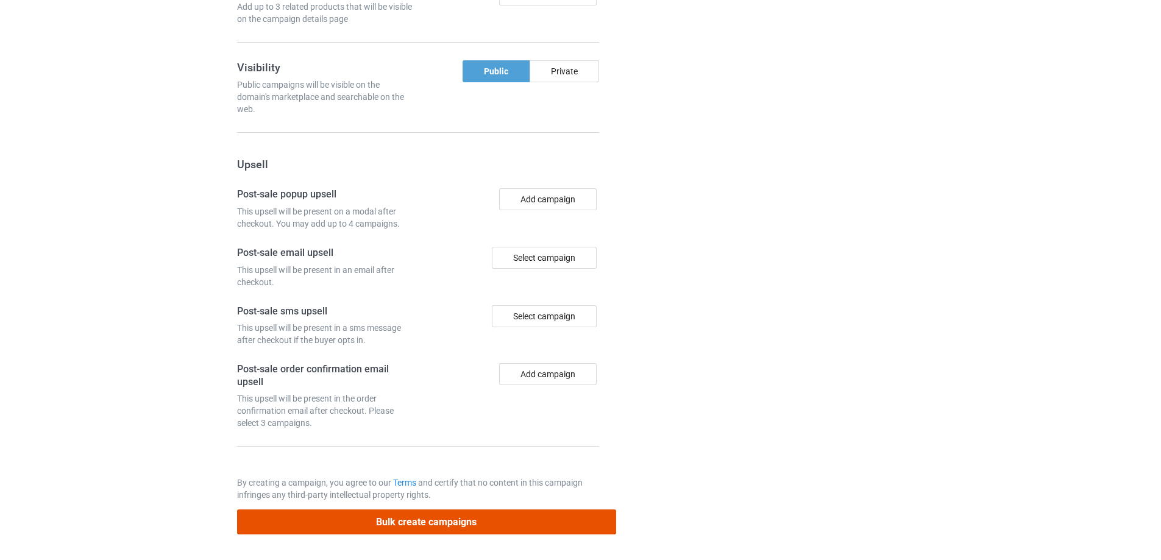
click at [458, 525] on button "Bulk create campaigns" at bounding box center [426, 521] width 379 height 25
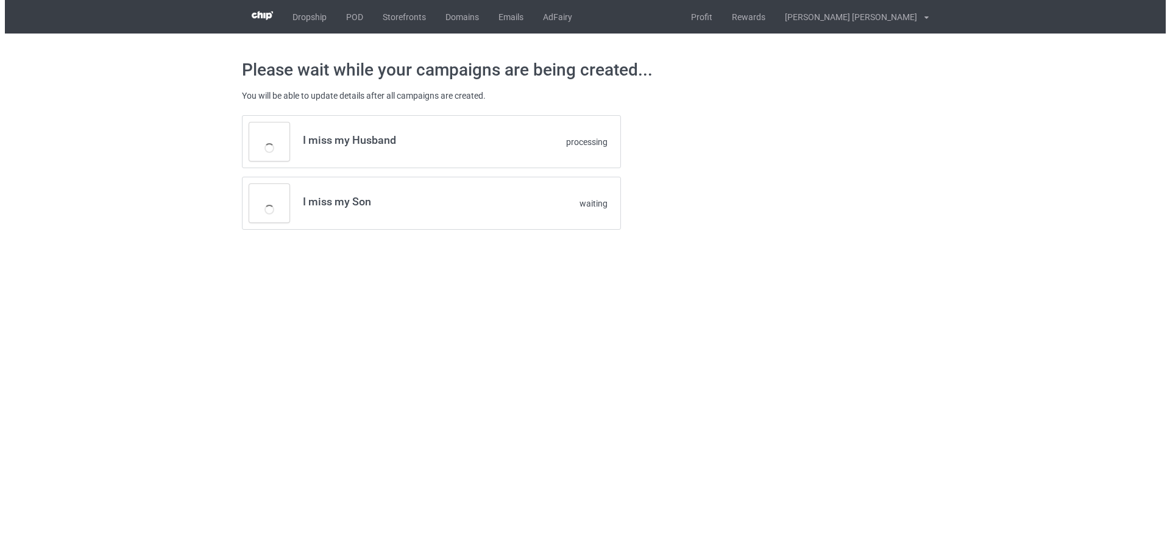
scroll to position [0, 0]
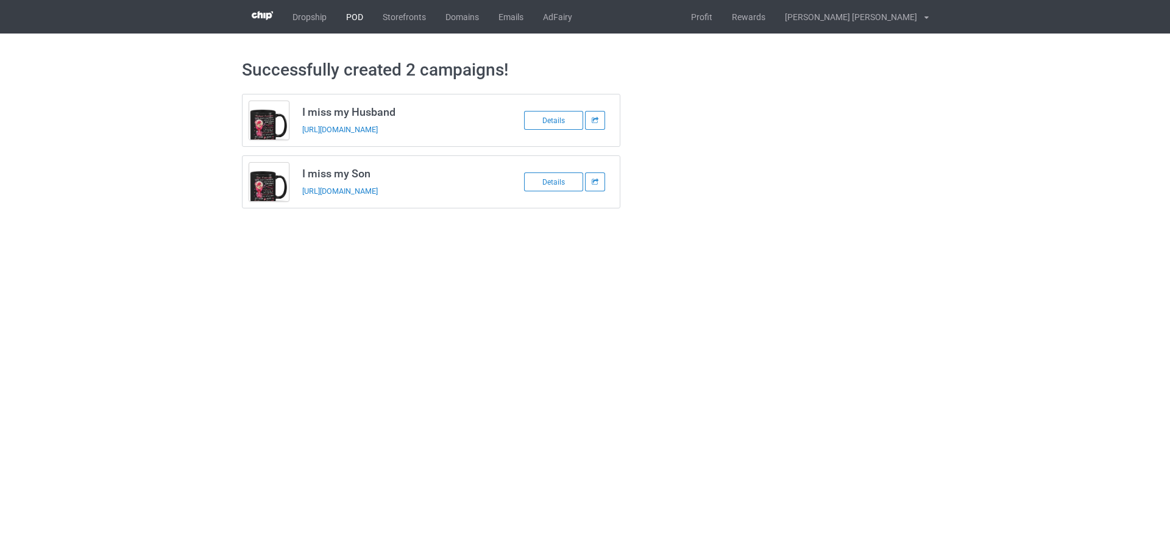
click at [348, 18] on link "POD" at bounding box center [354, 17] width 37 height 34
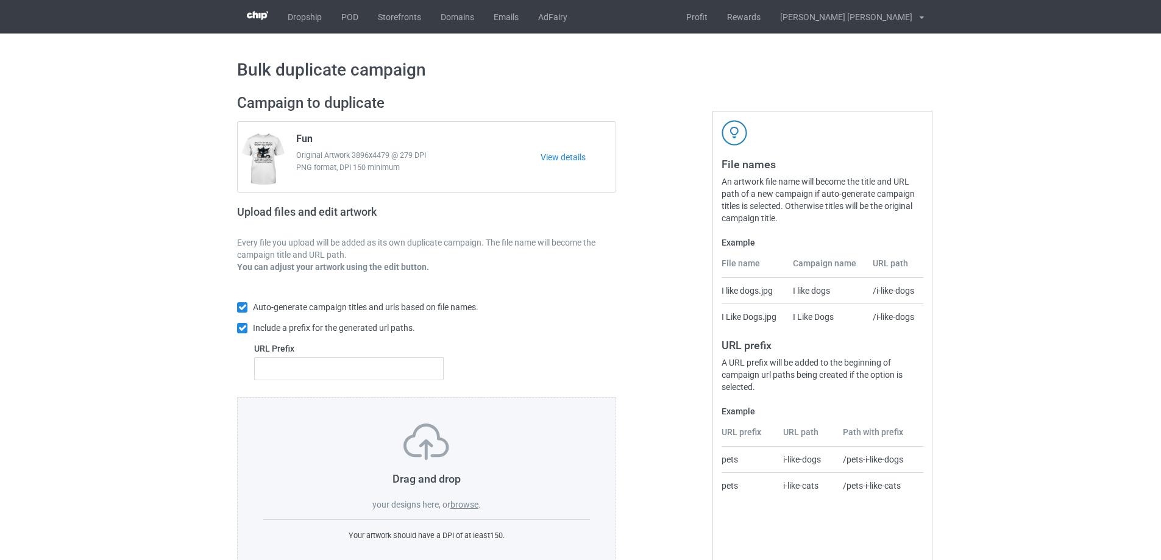
click at [466, 506] on label "browse" at bounding box center [464, 505] width 28 height 10
click at [0, 0] on input "browse" at bounding box center [0, 0] width 0 height 0
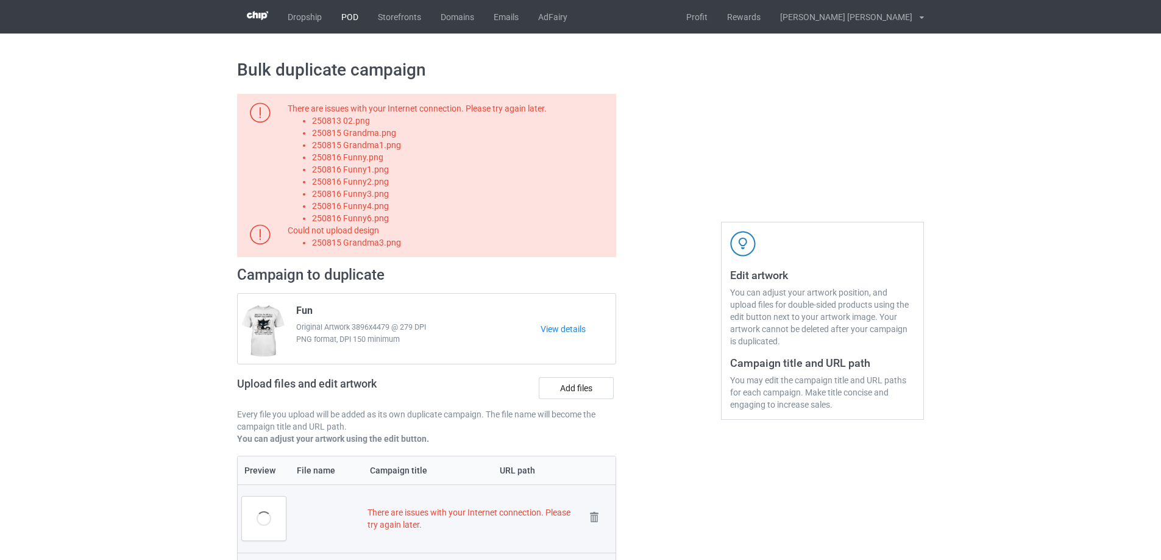
click at [347, 18] on link "POD" at bounding box center [349, 17] width 37 height 34
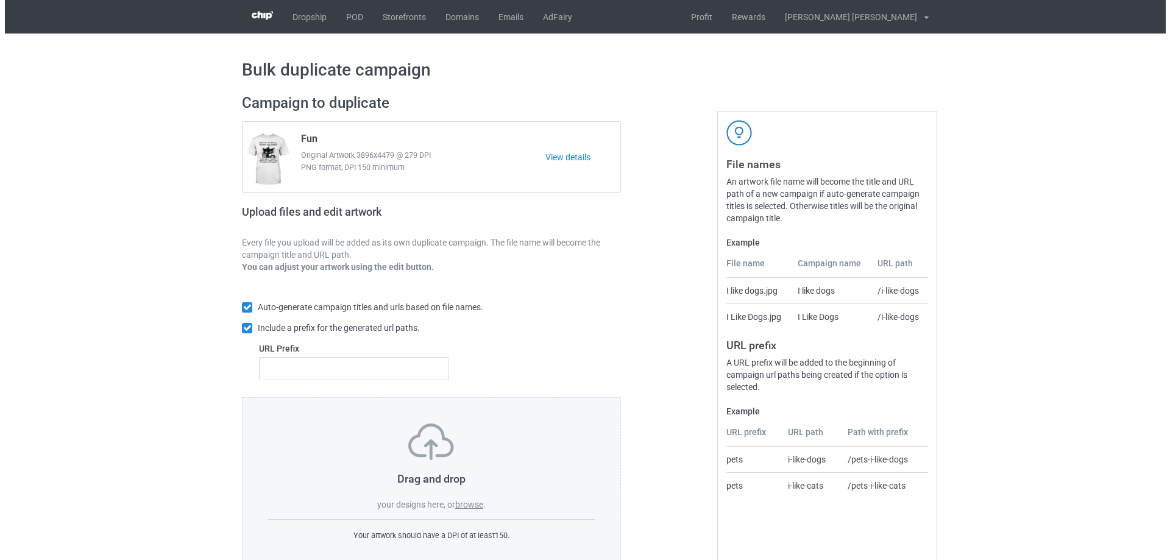
scroll to position [34, 0]
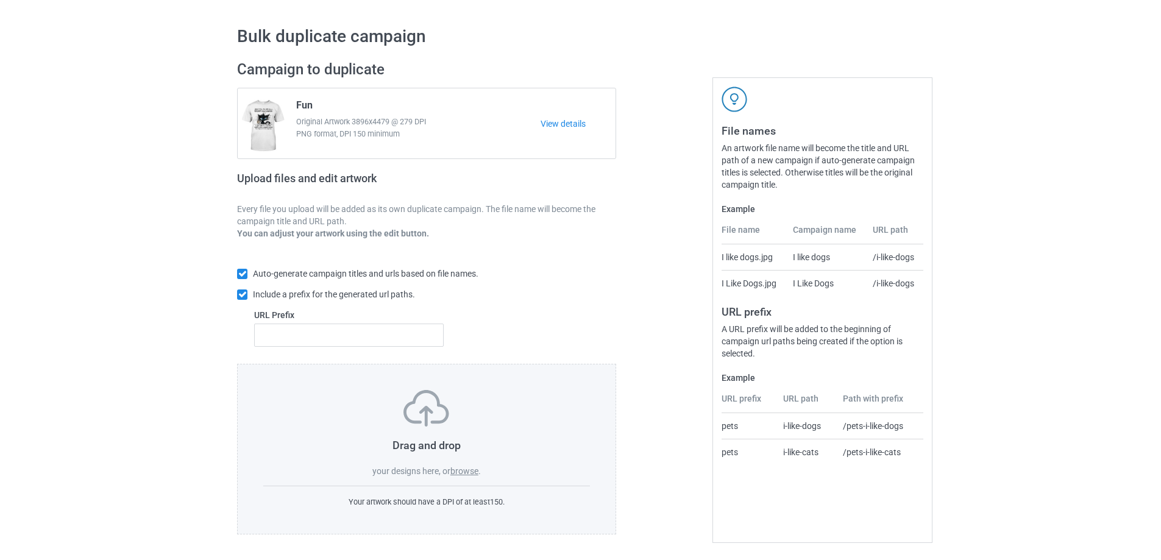
click at [470, 471] on label "browse" at bounding box center [464, 471] width 28 height 10
click at [0, 0] on input "browse" at bounding box center [0, 0] width 0 height 0
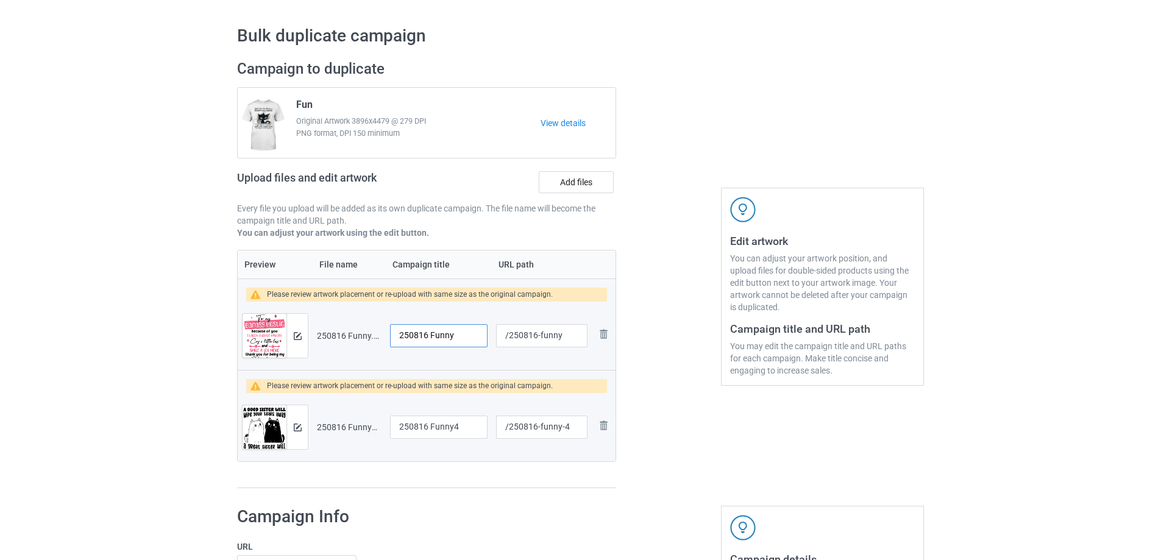
drag, startPoint x: 463, startPoint y: 337, endPoint x: 367, endPoint y: 336, distance: 96.3
click at [367, 336] on tr "Preview and edit artwork 250816 Funny.png 250816 Funny /250816-funny Remove file" at bounding box center [427, 336] width 378 height 68
type input "To my Badass bestie"
drag, startPoint x: 539, startPoint y: 337, endPoint x: 565, endPoint y: 338, distance: 26.8
click at [565, 338] on input "/250816-funny" at bounding box center [541, 335] width 91 height 23
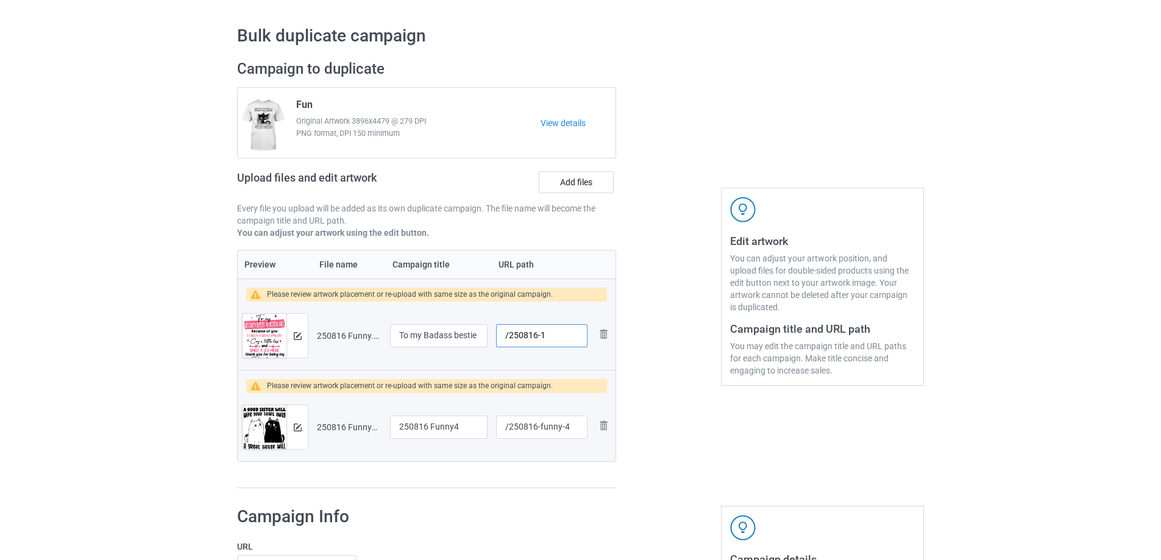
type input "/250816-1"
drag, startPoint x: 539, startPoint y: 430, endPoint x: 573, endPoint y: 430, distance: 33.5
click at [573, 430] on input "/250816-funny-4" at bounding box center [541, 427] width 91 height 23
type input "/250816-2"
drag, startPoint x: 466, startPoint y: 425, endPoint x: 356, endPoint y: 421, distance: 110.4
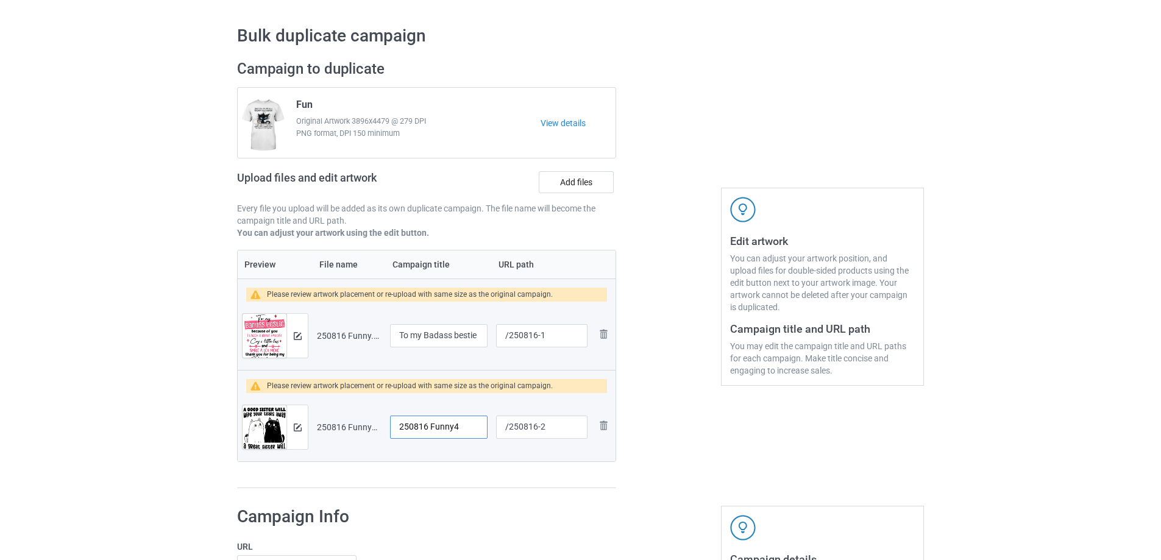
click at [356, 421] on tr "Preview and edit artwork 250816 Funny4.png 250816 Funny4 /250816-2 Remove file" at bounding box center [427, 427] width 378 height 68
type input "Good sister"
click at [295, 336] on img at bounding box center [298, 336] width 8 height 8
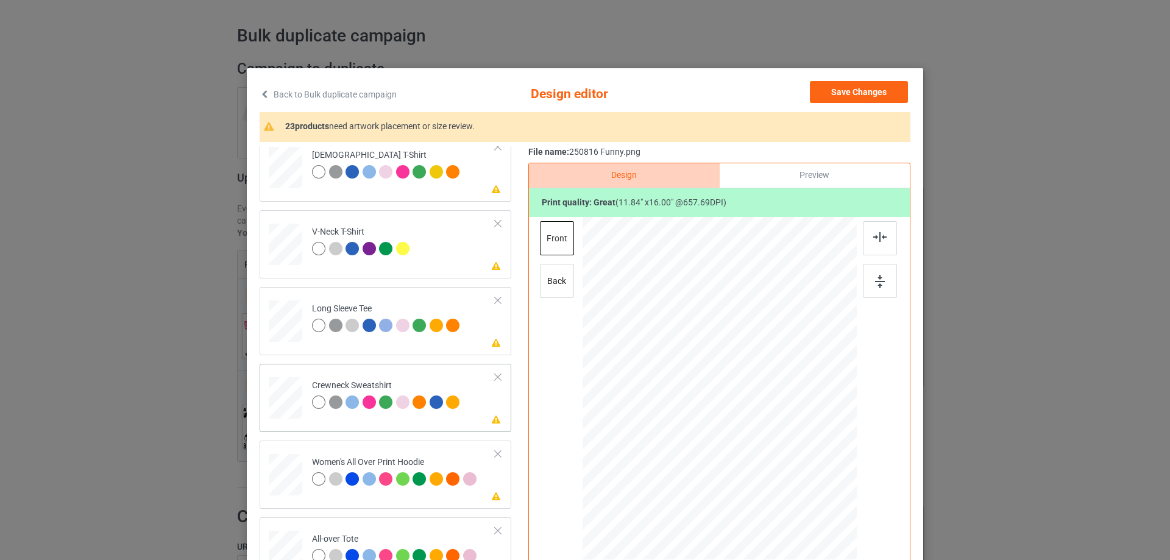
scroll to position [366, 0]
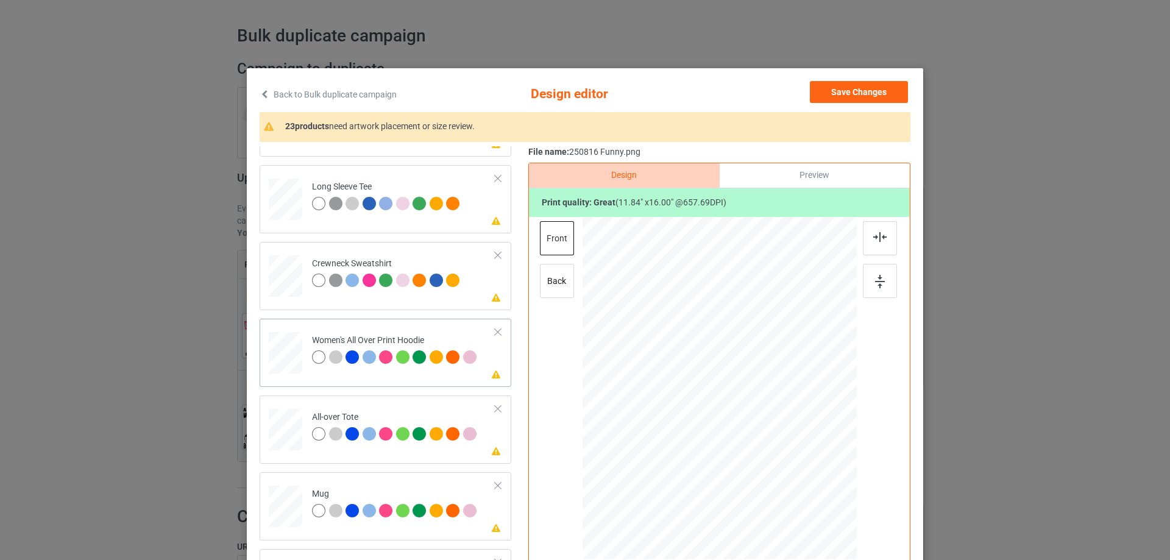
click at [305, 358] on td "Please review artwork placement Women's All Over Print Hoodie" at bounding box center [403, 351] width 197 height 54
drag, startPoint x: 798, startPoint y: 501, endPoint x: 764, endPoint y: 431, distance: 77.9
click at [764, 431] on div at bounding box center [720, 389] width 274 height 310
click at [719, 377] on div at bounding box center [715, 345] width 76 height 102
click at [751, 400] on div at bounding box center [756, 400] width 10 height 10
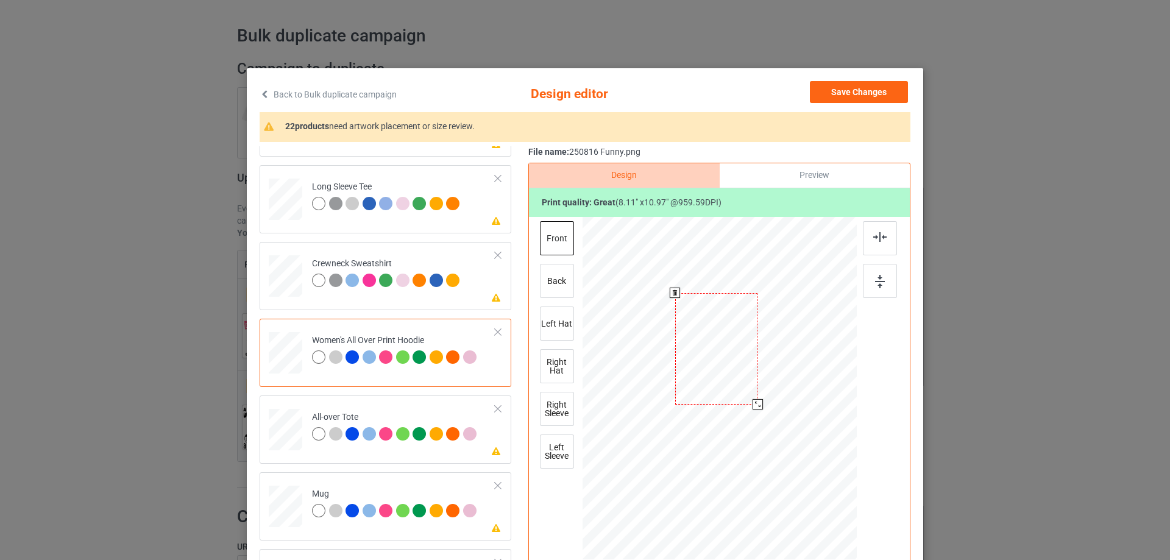
click at [742, 393] on div at bounding box center [716, 349] width 82 height 112
click at [722, 338] on div at bounding box center [716, 347] width 82 height 112
click at [873, 238] on img at bounding box center [879, 237] width 13 height 10
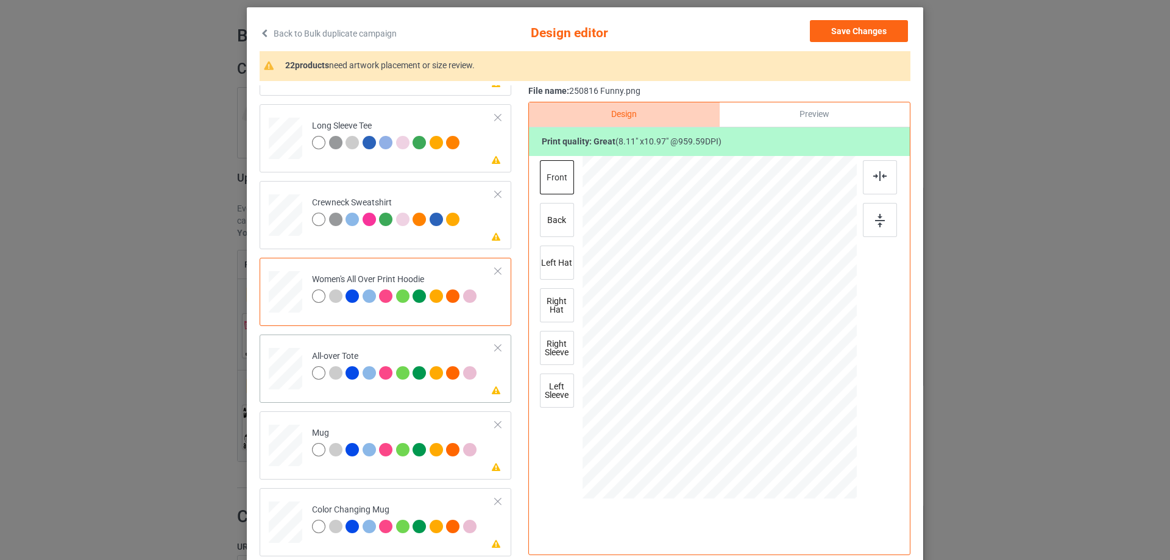
scroll to position [427, 0]
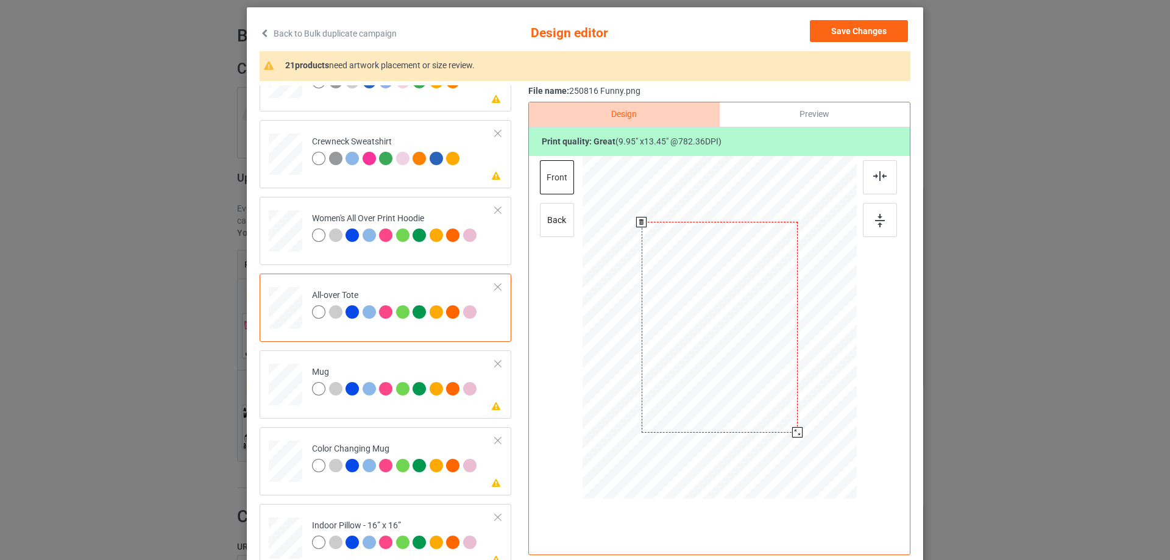
drag, startPoint x: 796, startPoint y: 439, endPoint x: 795, endPoint y: 430, distance: 8.6
click at [795, 430] on div at bounding box center [797, 432] width 10 height 10
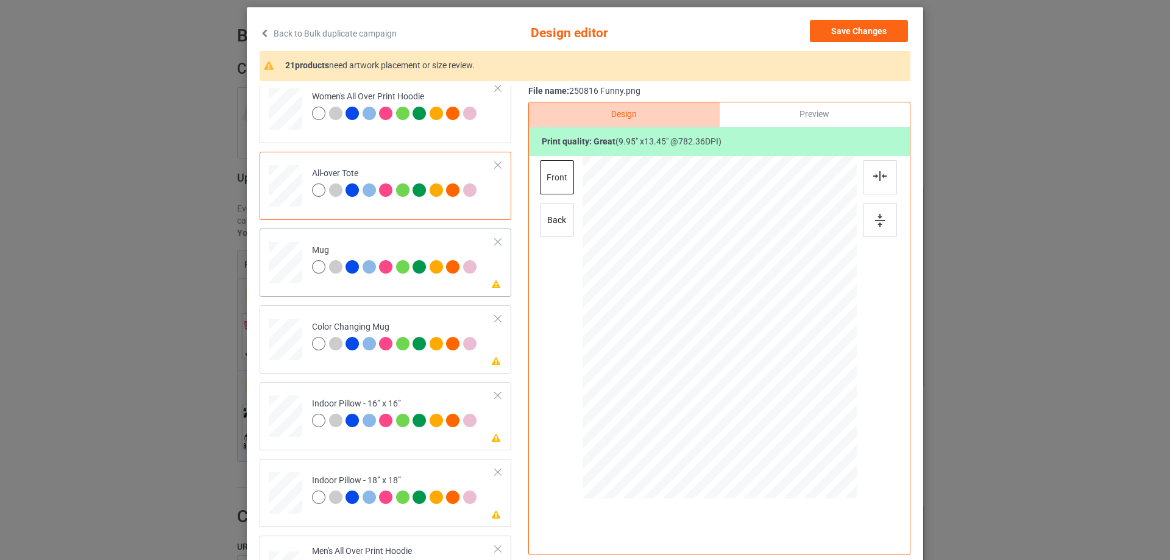
click at [305, 261] on td "Please review artwork placement Mug" at bounding box center [403, 260] width 197 height 54
drag, startPoint x: 799, startPoint y: 440, endPoint x: 767, endPoint y: 372, distance: 75.5
click at [767, 372] on div at bounding box center [720, 327] width 274 height 114
drag, startPoint x: 721, startPoint y: 356, endPoint x: 798, endPoint y: 356, distance: 76.8
click at [798, 356] on div at bounding box center [796, 328] width 80 height 108
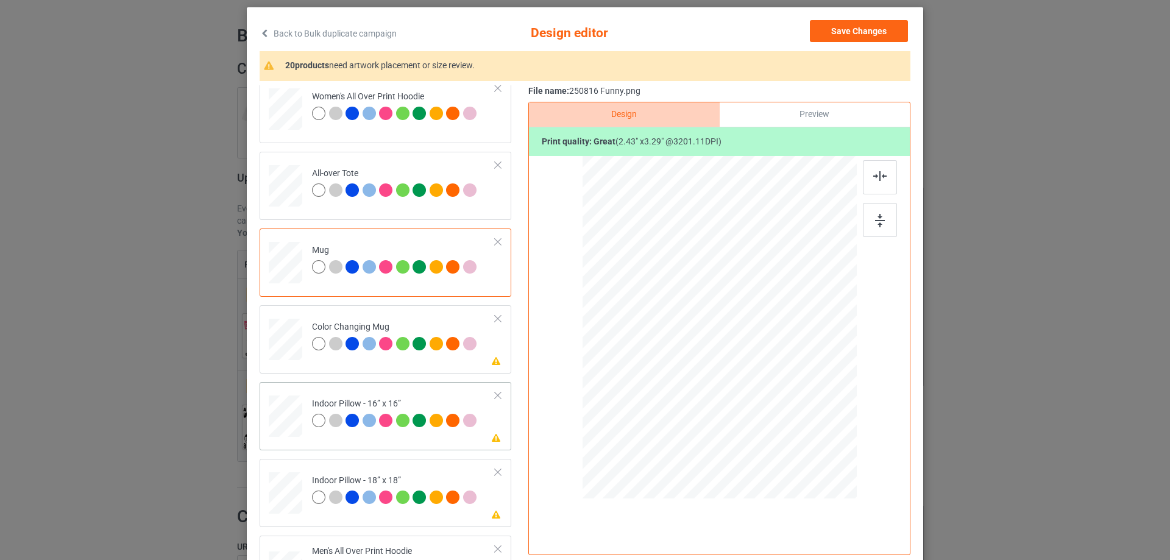
scroll to position [670, 0]
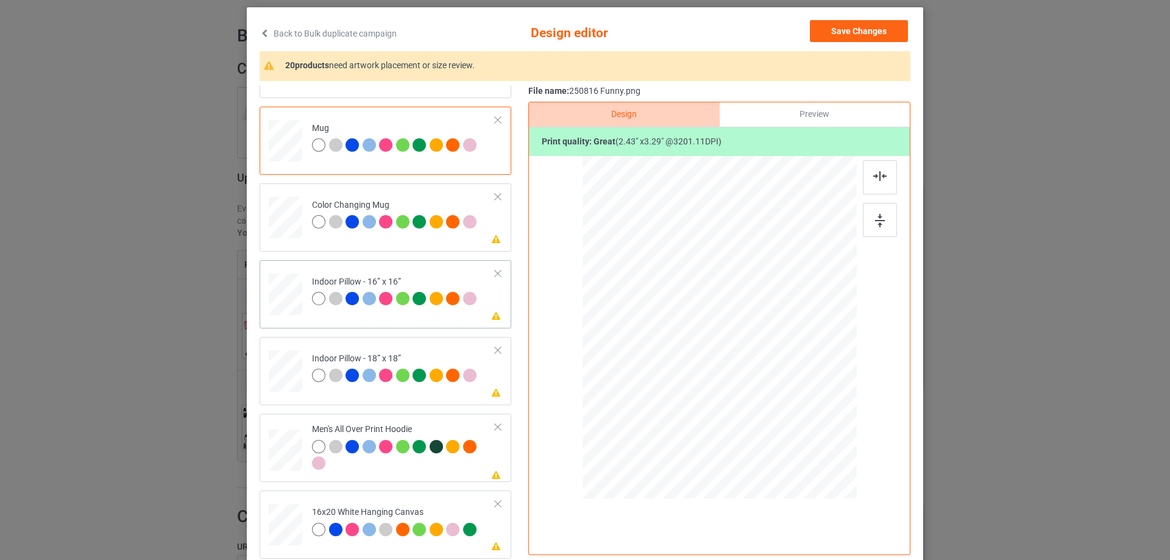
drag, startPoint x: 798, startPoint y: 441, endPoint x: 793, endPoint y: 426, distance: 15.6
click at [793, 426] on div at bounding box center [792, 427] width 10 height 10
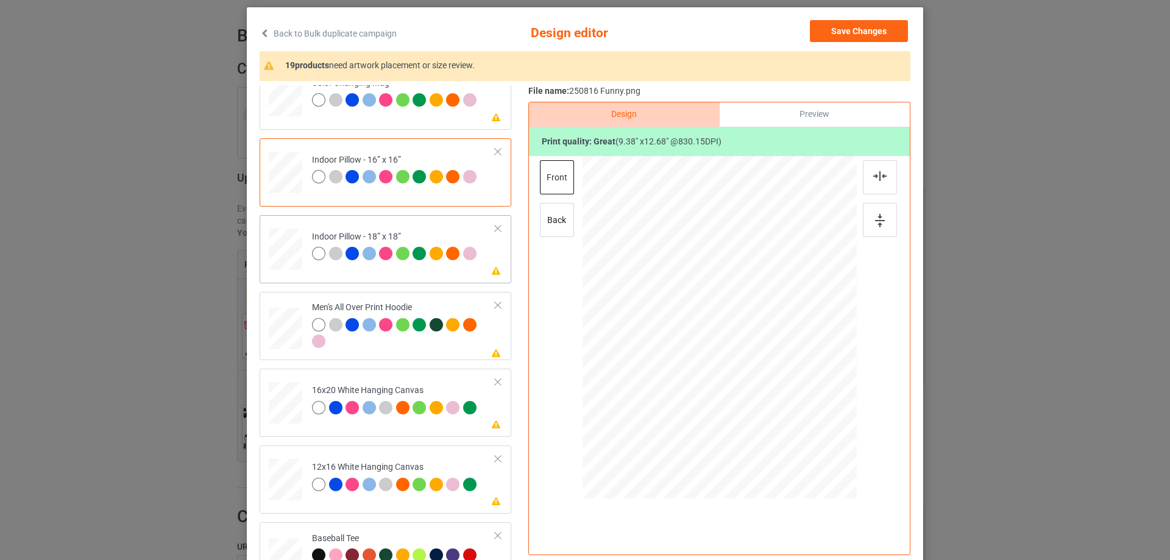
drag, startPoint x: 797, startPoint y: 439, endPoint x: 791, endPoint y: 427, distance: 14.2
click at [791, 427] on div at bounding box center [793, 427] width 10 height 10
click at [312, 319] on div at bounding box center [320, 326] width 17 height 17
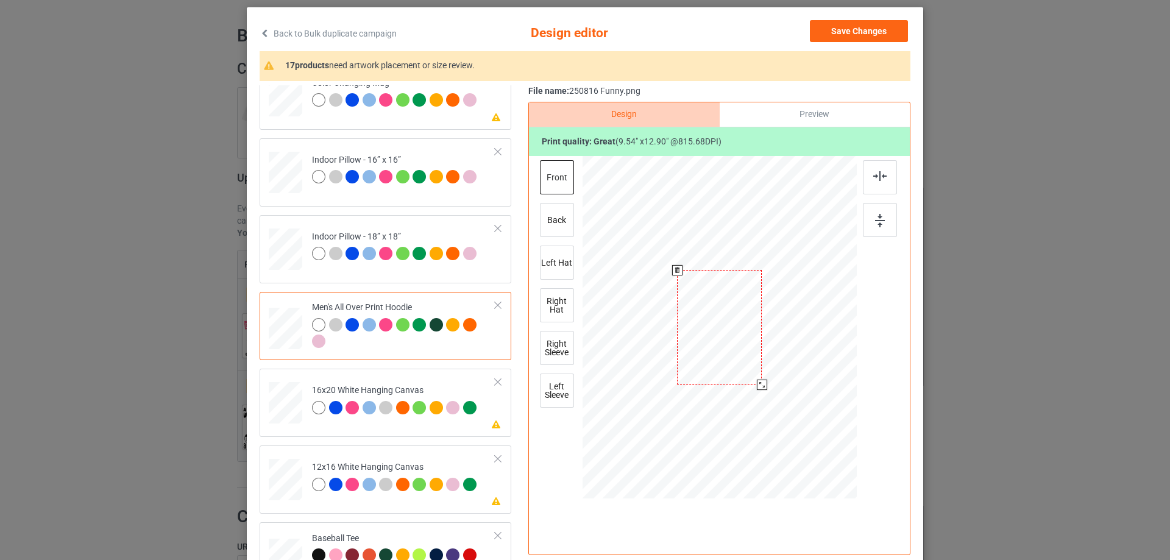
drag, startPoint x: 797, startPoint y: 441, endPoint x: 777, endPoint y: 365, distance: 78.8
click at [777, 365] on div at bounding box center [720, 327] width 274 height 291
drag, startPoint x: 724, startPoint y: 364, endPoint x: 732, endPoint y: 346, distance: 20.5
click at [724, 336] on div at bounding box center [719, 298] width 85 height 115
drag, startPoint x: 759, startPoint y: 360, endPoint x: 746, endPoint y: 347, distance: 17.2
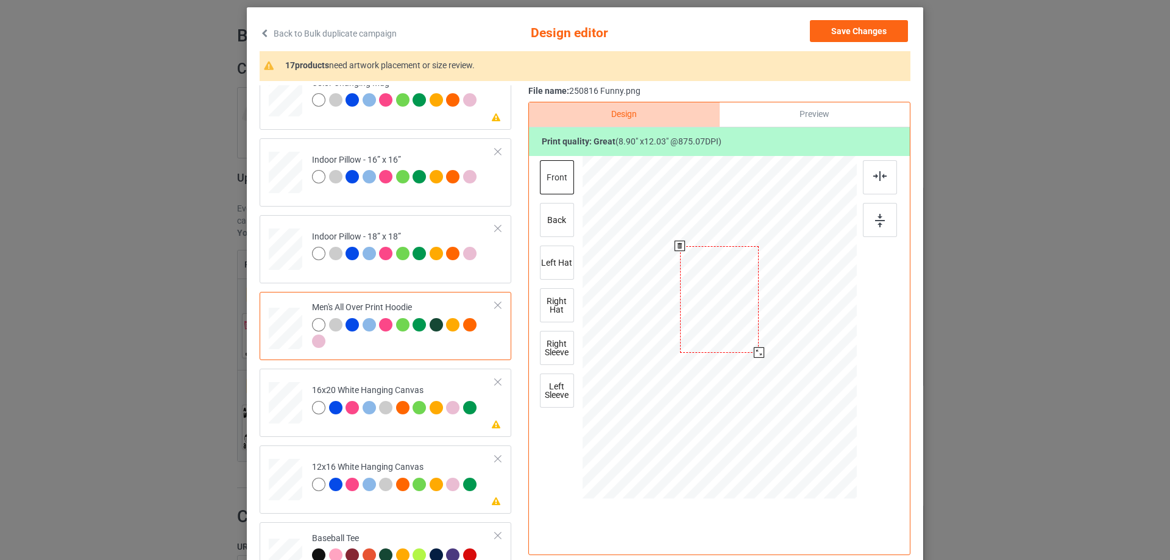
click at [756, 354] on div at bounding box center [759, 352] width 10 height 10
click at [742, 340] on div at bounding box center [720, 294] width 78 height 105
click at [876, 190] on div at bounding box center [880, 177] width 34 height 34
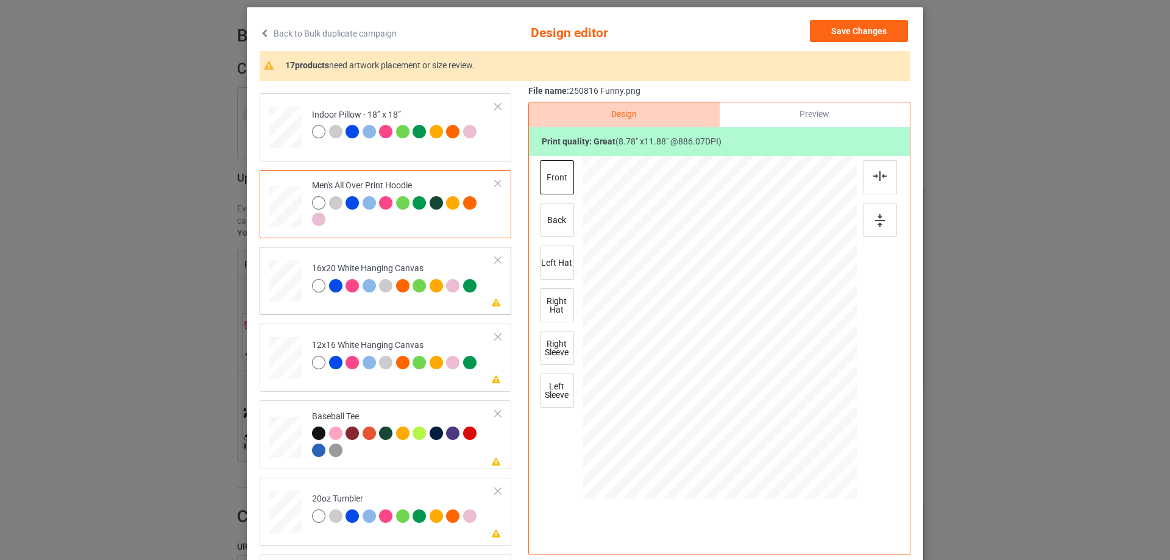
drag, startPoint x: 798, startPoint y: 439, endPoint x: 821, endPoint y: 498, distance: 63.8
click at [821, 498] on div at bounding box center [720, 328] width 274 height 342
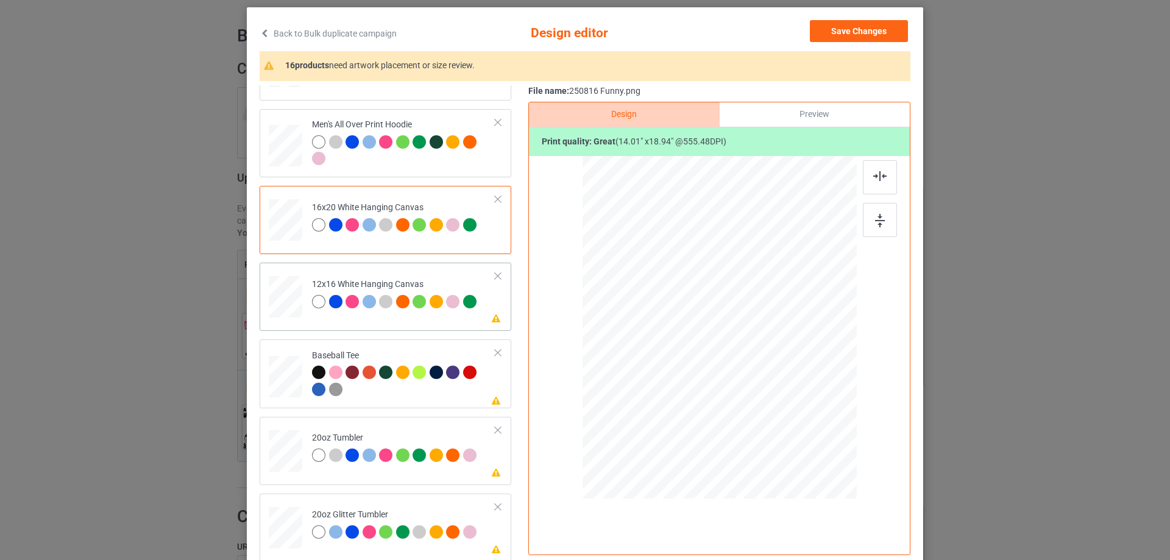
drag, startPoint x: 795, startPoint y: 431, endPoint x: 815, endPoint y: 500, distance: 71.9
click at [815, 500] on div at bounding box center [720, 329] width 274 height 346
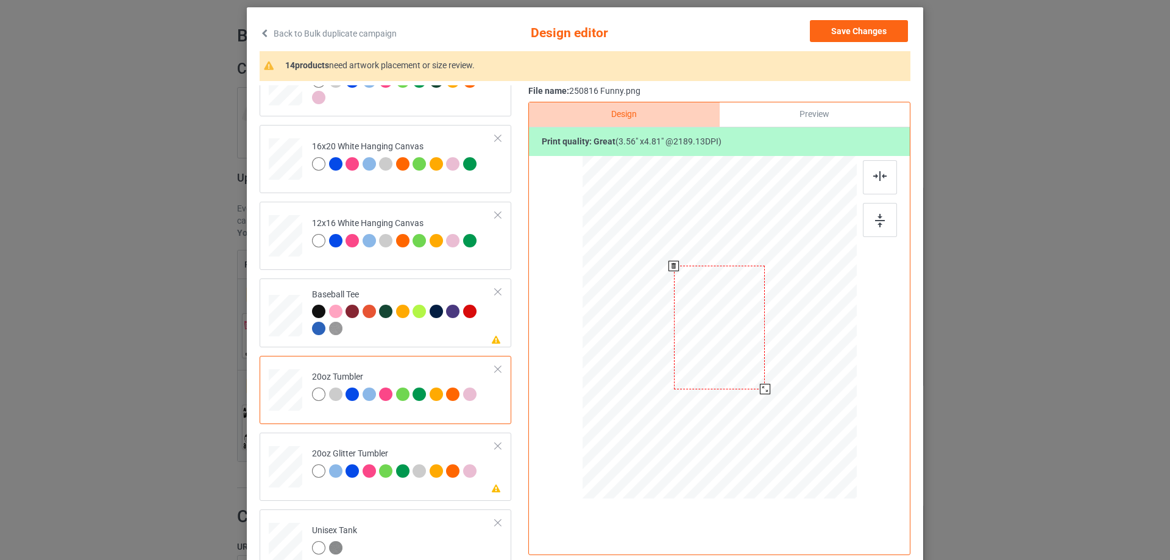
drag, startPoint x: 794, startPoint y: 434, endPoint x: 763, endPoint y: 389, distance: 54.8
click at [763, 389] on div at bounding box center [765, 389] width 10 height 10
drag, startPoint x: 762, startPoint y: 390, endPoint x: 756, endPoint y: 394, distance: 6.6
click at [760, 394] on div at bounding box center [765, 389] width 10 height 10
drag, startPoint x: 718, startPoint y: 355, endPoint x: 656, endPoint y: 356, distance: 62.8
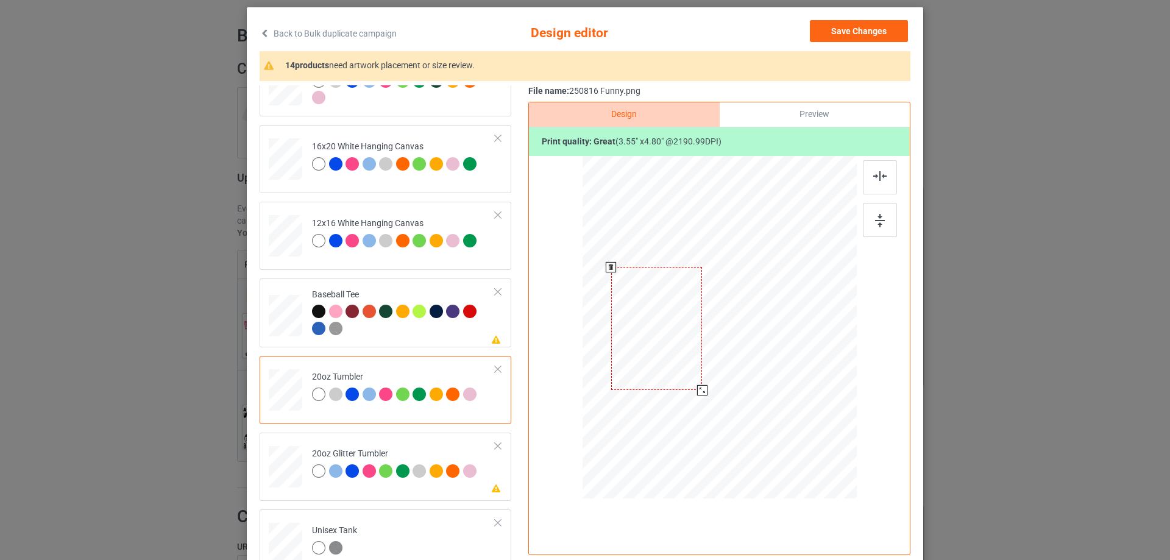
click at [656, 356] on div at bounding box center [656, 328] width 91 height 123
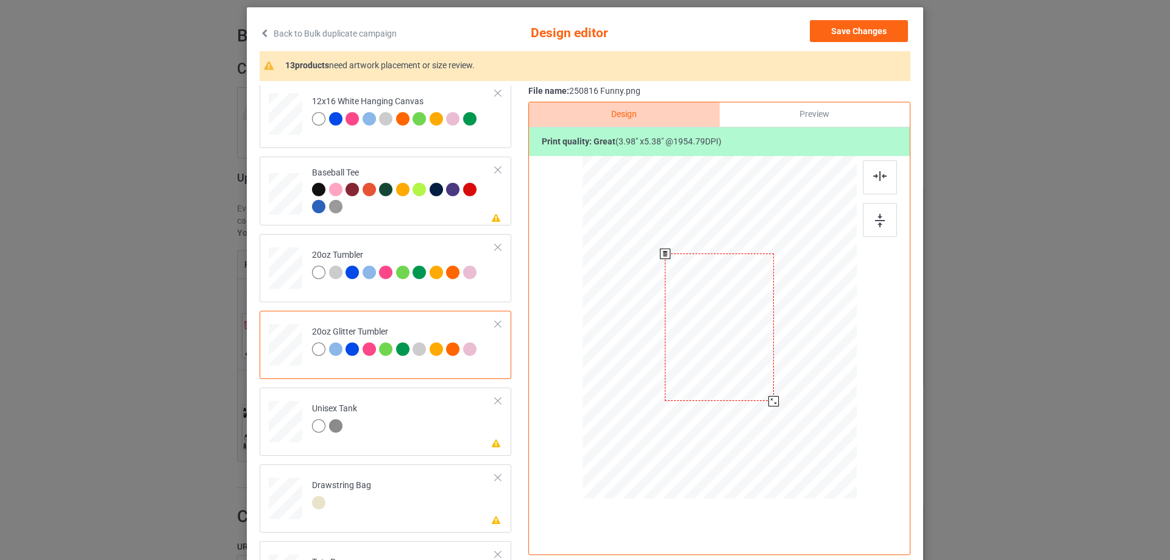
drag, startPoint x: 794, startPoint y: 433, endPoint x: 778, endPoint y: 395, distance: 41.0
click at [778, 395] on div at bounding box center [719, 327] width 259 height 221
drag, startPoint x: 709, startPoint y: 383, endPoint x: 700, endPoint y: 380, distance: 9.6
click at [700, 380] on div at bounding box center [659, 322] width 109 height 147
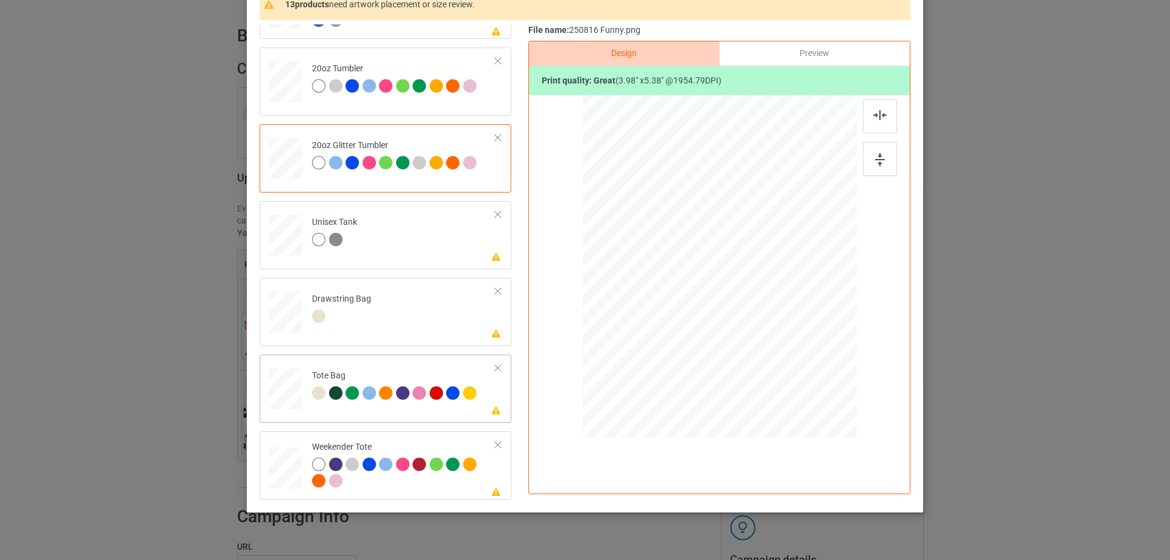
scroll to position [143, 0]
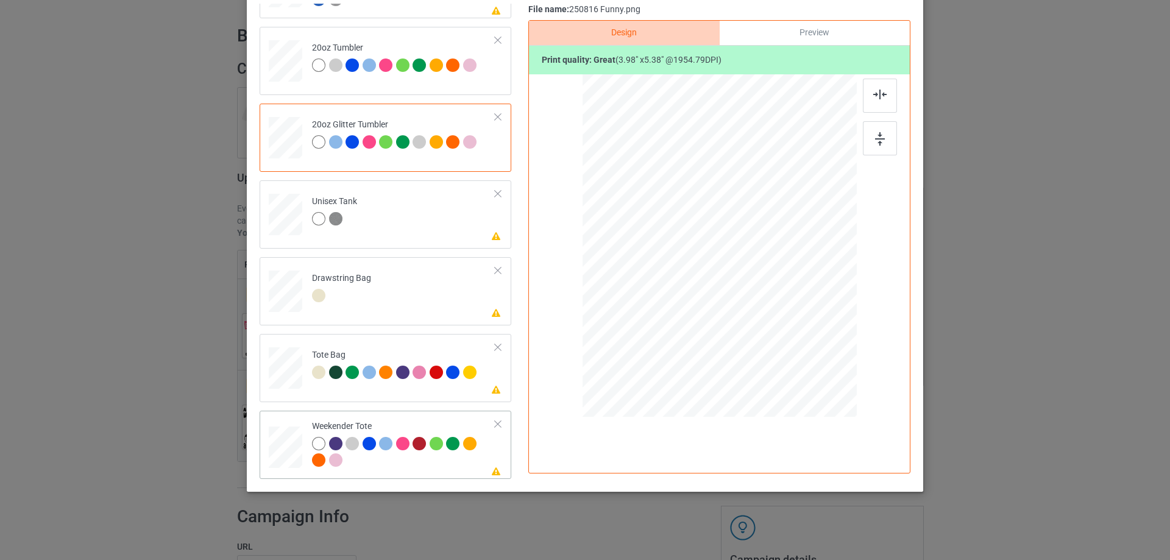
drag, startPoint x: 798, startPoint y: 357, endPoint x: 772, endPoint y: 301, distance: 61.9
click at [772, 301] on div at bounding box center [719, 246] width 273 height 177
click at [726, 284] on div at bounding box center [718, 241] width 93 height 126
click at [866, 94] on div at bounding box center [880, 96] width 34 height 34
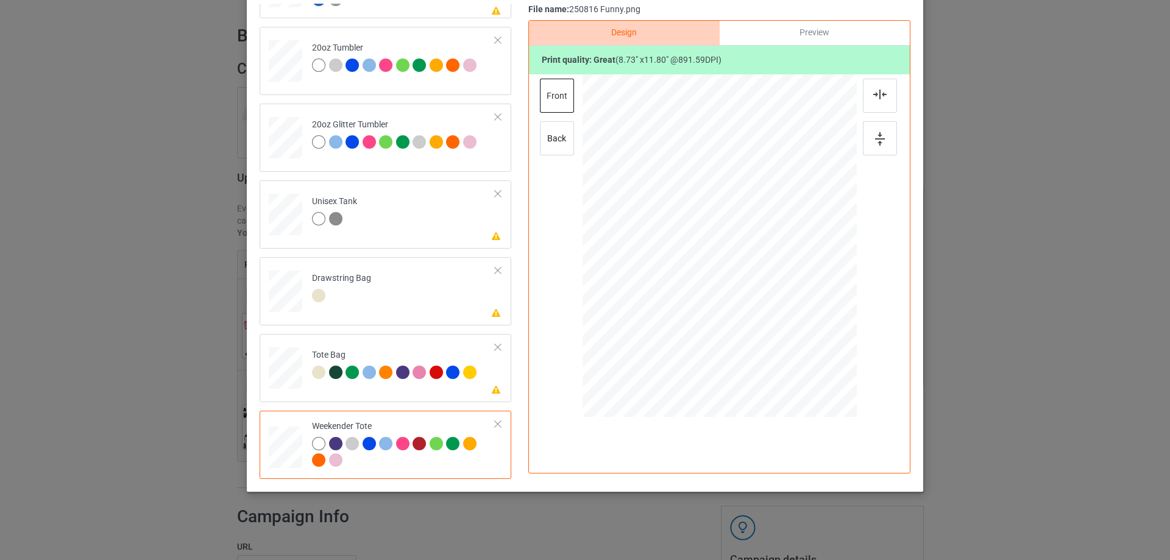
scroll to position [0, 0]
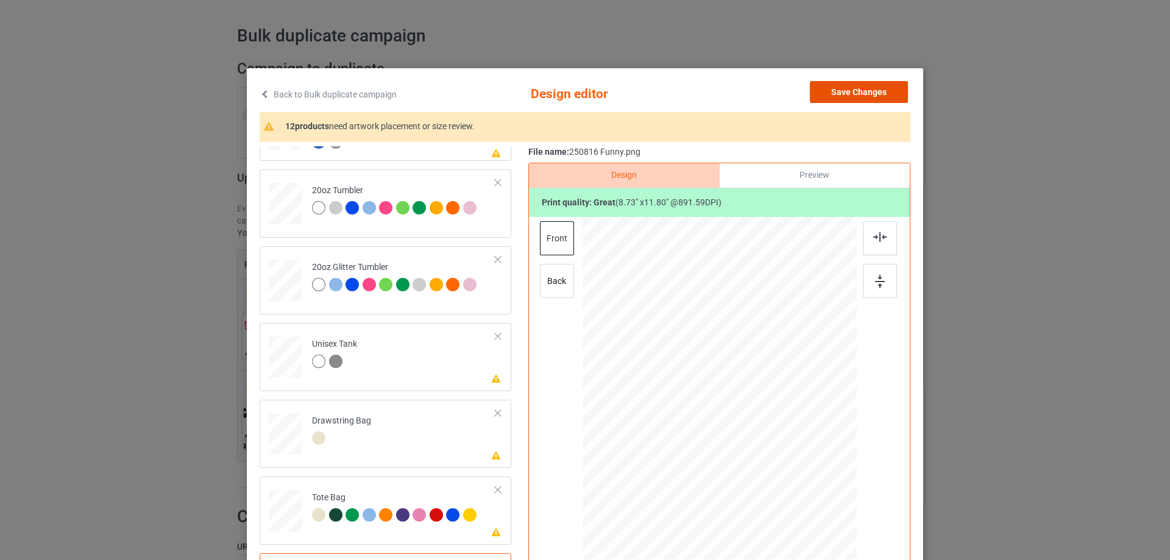
click at [884, 90] on button "Save Changes" at bounding box center [859, 92] width 98 height 22
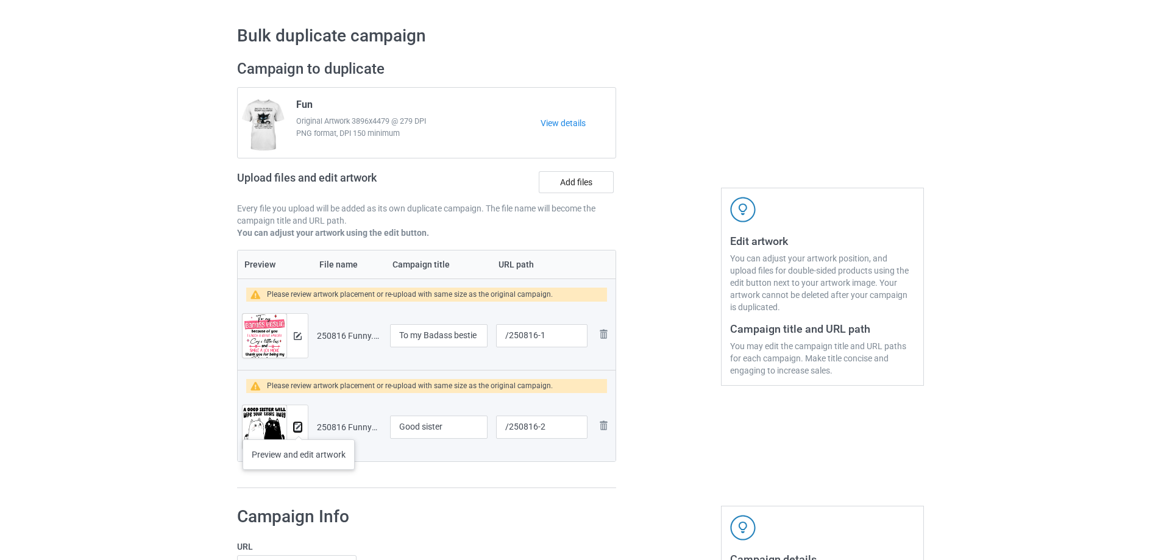
click at [299, 427] on img at bounding box center [298, 428] width 8 height 8
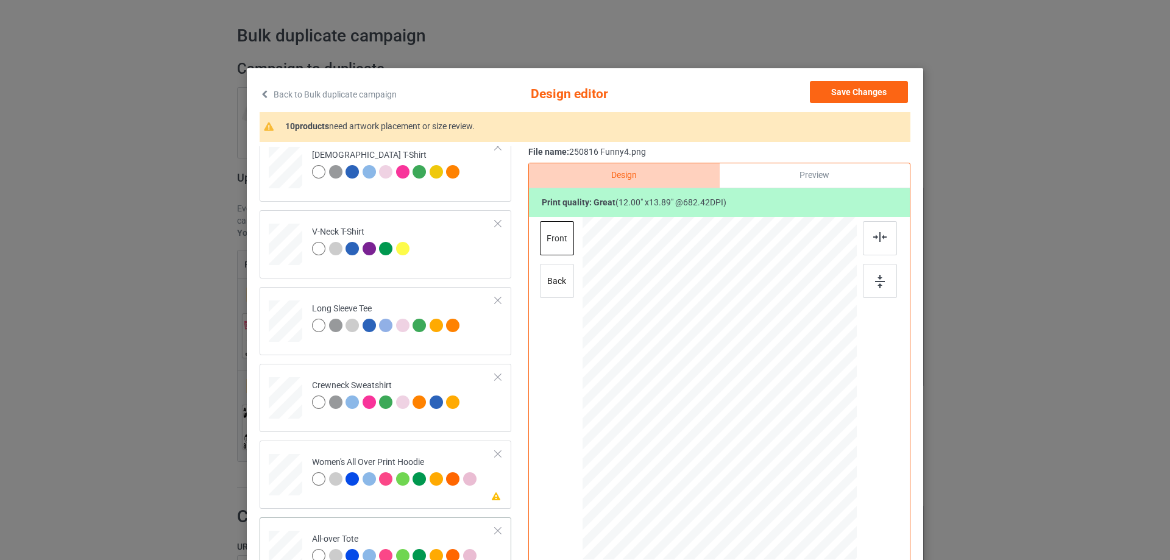
scroll to position [427, 0]
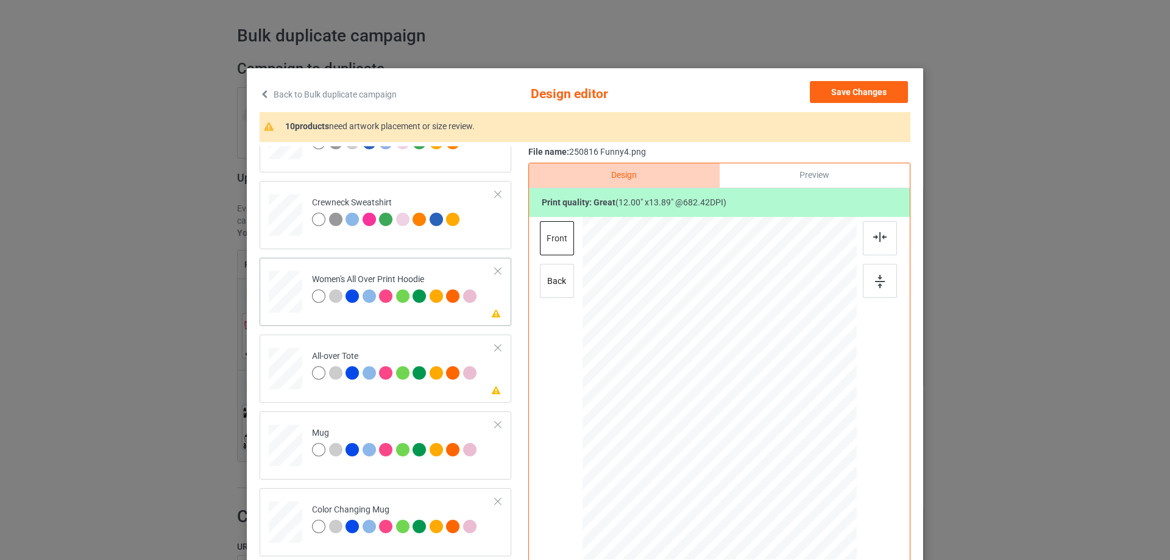
drag, startPoint x: 800, startPoint y: 485, endPoint x: 778, endPoint y: 421, distance: 67.6
click at [778, 421] on div at bounding box center [720, 389] width 274 height 310
drag, startPoint x: 734, startPoint y: 424, endPoint x: 736, endPoint y: 381, distance: 42.1
click at [736, 381] on div at bounding box center [721, 346] width 91 height 105
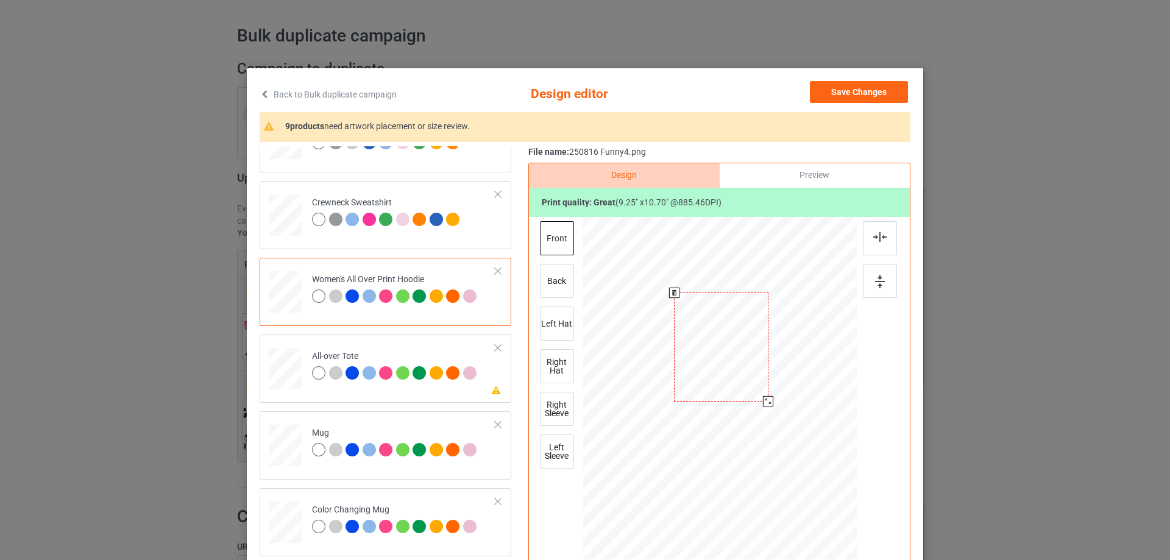
click at [764, 400] on div at bounding box center [768, 401] width 10 height 10
click at [882, 241] on img at bounding box center [879, 237] width 13 height 10
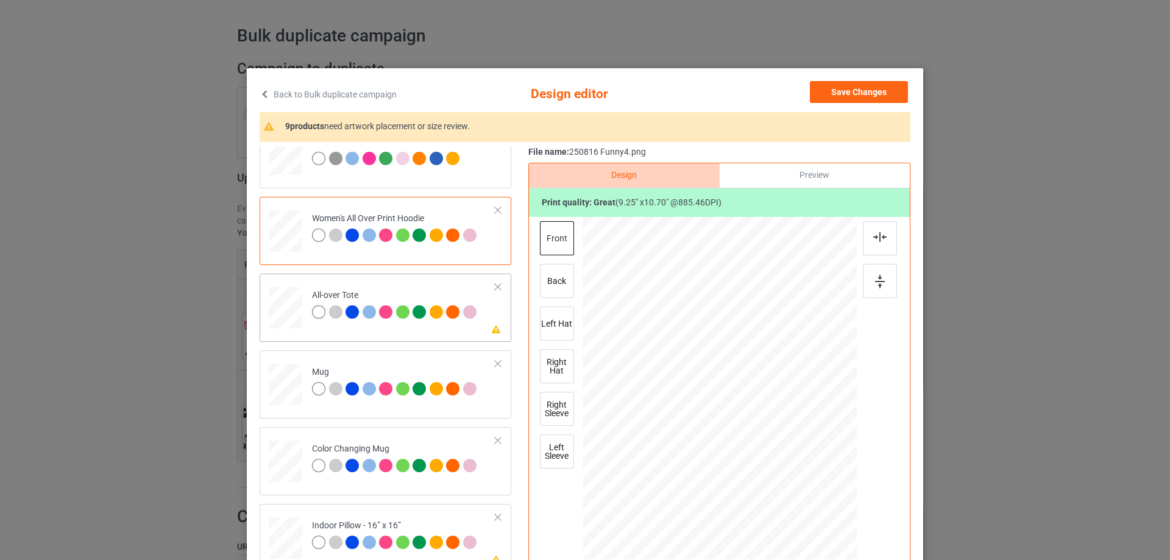
click at [801, 492] on div at bounding box center [806, 489] width 10 height 10
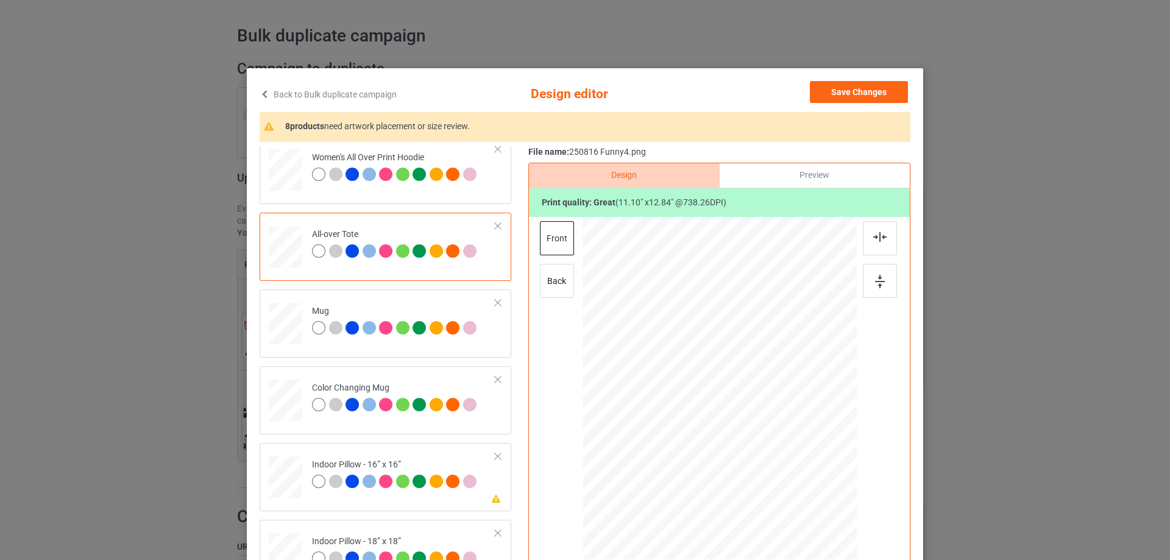
drag, startPoint x: 283, startPoint y: 325, endPoint x: 527, endPoint y: 360, distance: 246.2
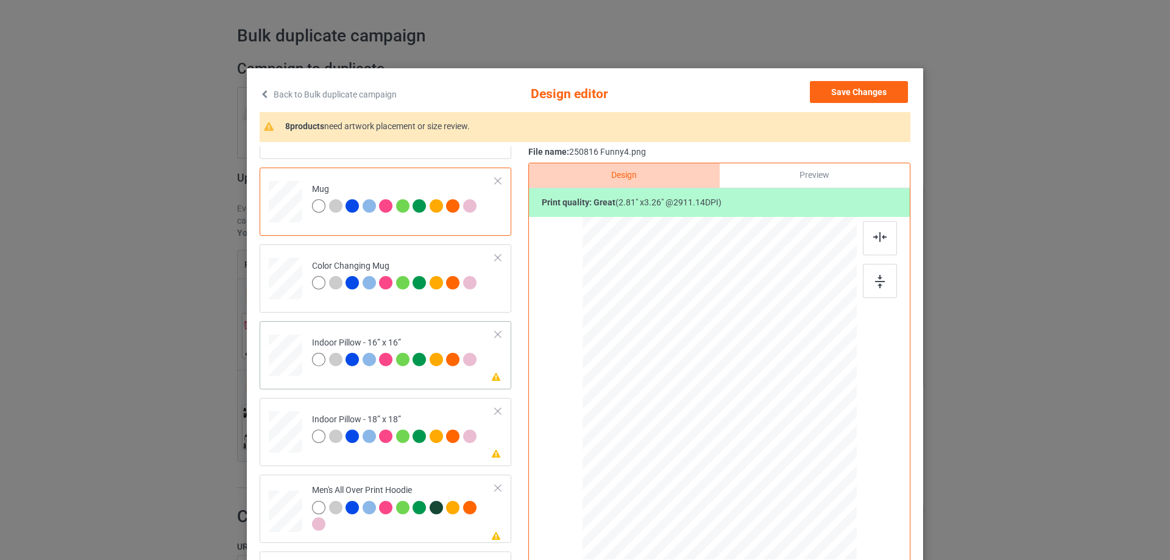
click at [799, 483] on div at bounding box center [800, 482] width 10 height 10
click at [329, 431] on div at bounding box center [337, 438] width 17 height 17
click at [797, 482] on div at bounding box center [800, 482] width 10 height 10
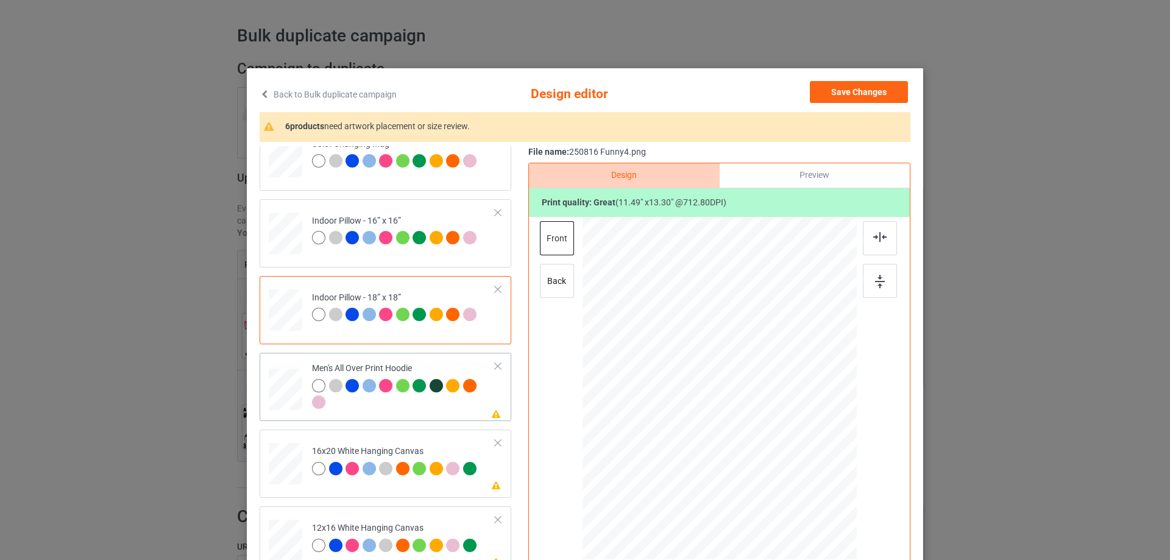
drag, startPoint x: 285, startPoint y: 389, endPoint x: 459, endPoint y: 389, distance: 173.7
drag, startPoint x: 799, startPoint y: 482, endPoint x: 773, endPoint y: 434, distance: 54.0
click at [773, 434] on div at bounding box center [720, 388] width 274 height 291
drag, startPoint x: 741, startPoint y: 428, endPoint x: 742, endPoint y: 395, distance: 32.9
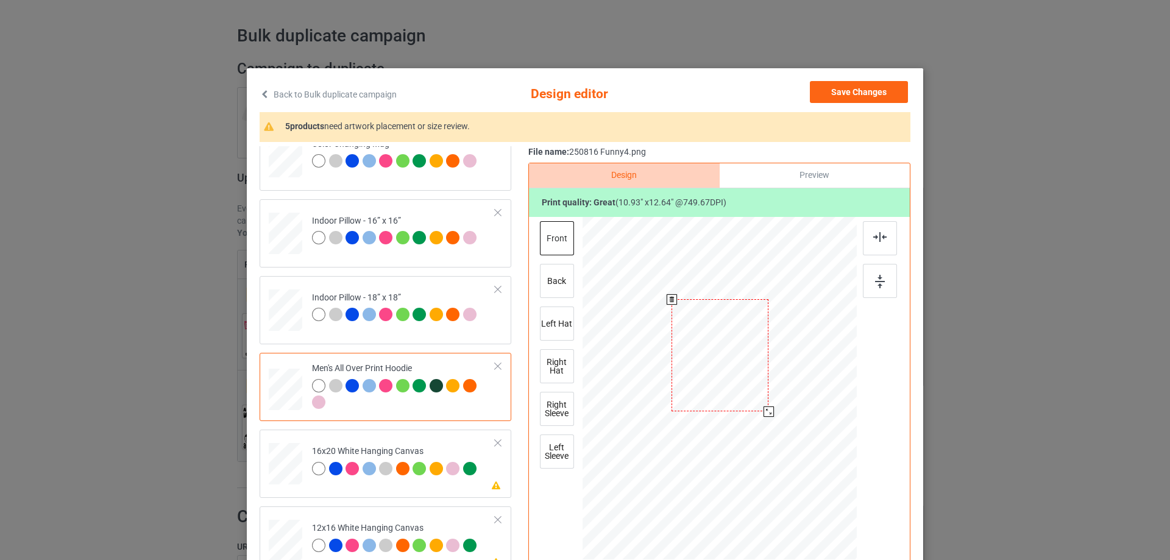
click at [742, 395] on div at bounding box center [720, 355] width 97 height 112
drag, startPoint x: 764, startPoint y: 413, endPoint x: 759, endPoint y: 408, distance: 6.9
click at [762, 409] on div at bounding box center [767, 410] width 10 height 10
click at [751, 402] on div at bounding box center [719, 353] width 93 height 107
click at [879, 241] on img at bounding box center [879, 237] width 13 height 10
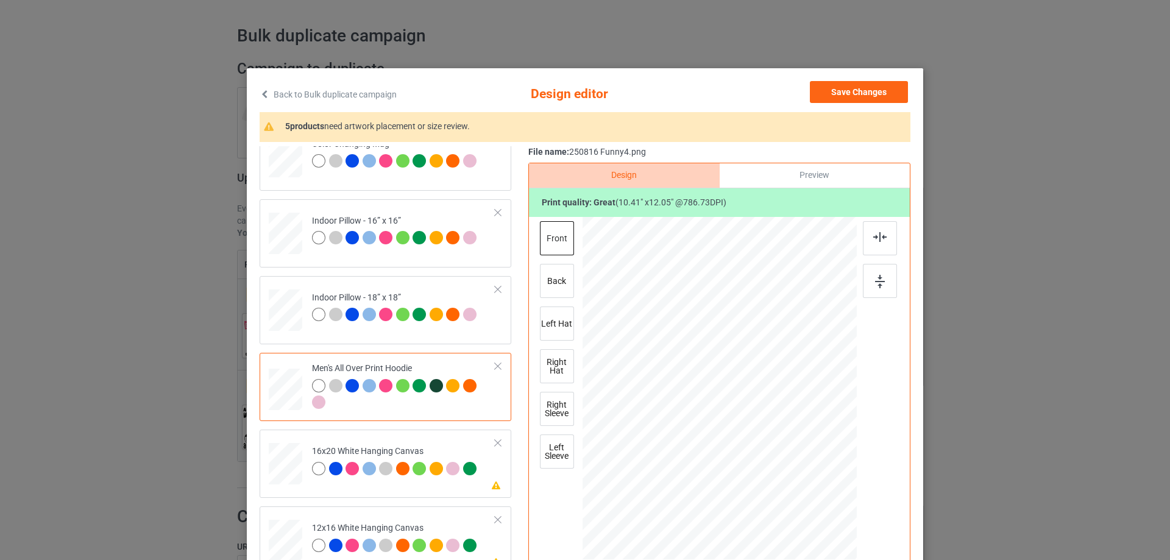
scroll to position [853, 0]
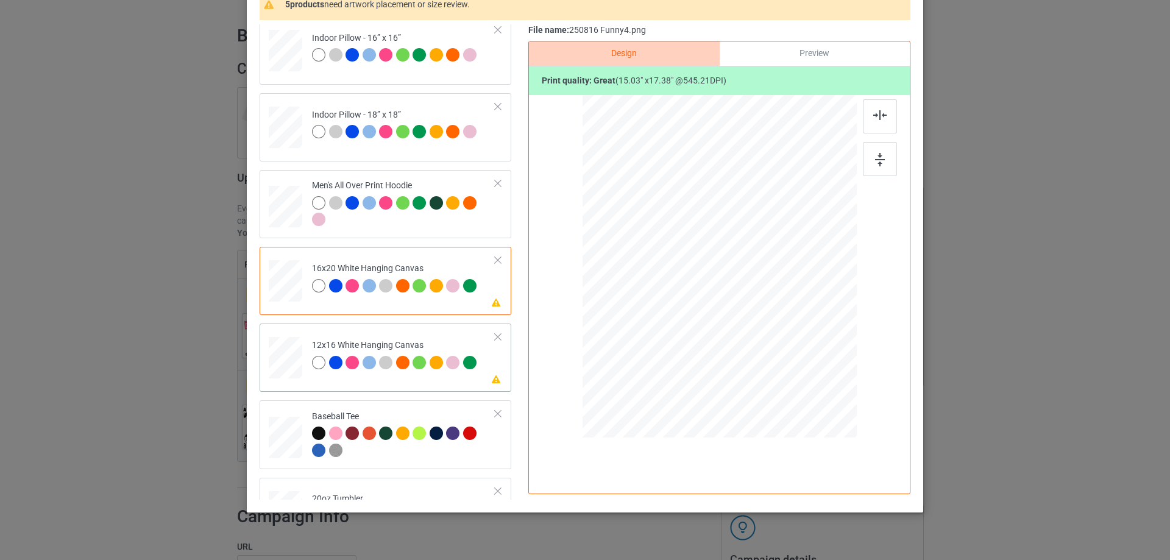
scroll to position [975, 0]
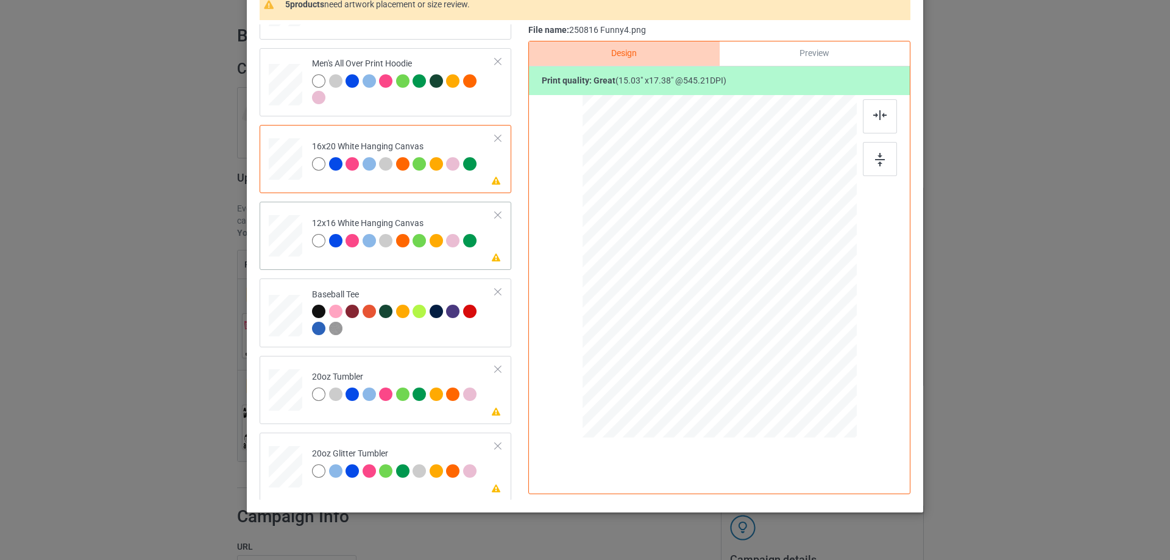
click at [305, 240] on td "Please review artwork placement 12x16 White Hanging Canvas" at bounding box center [403, 234] width 197 height 54
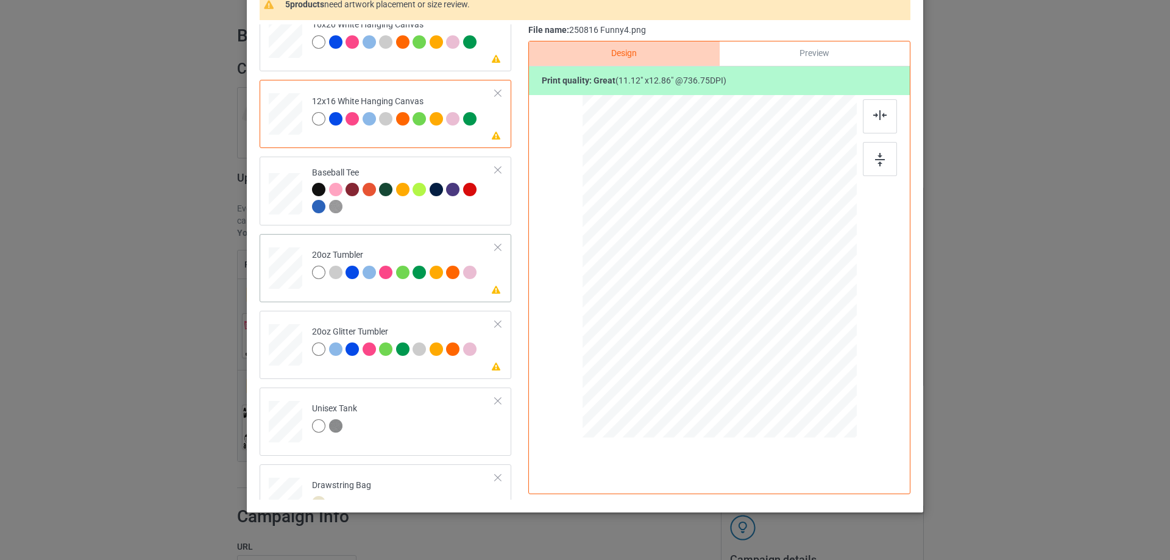
click at [700, 319] on div at bounding box center [705, 317] width 10 height 10
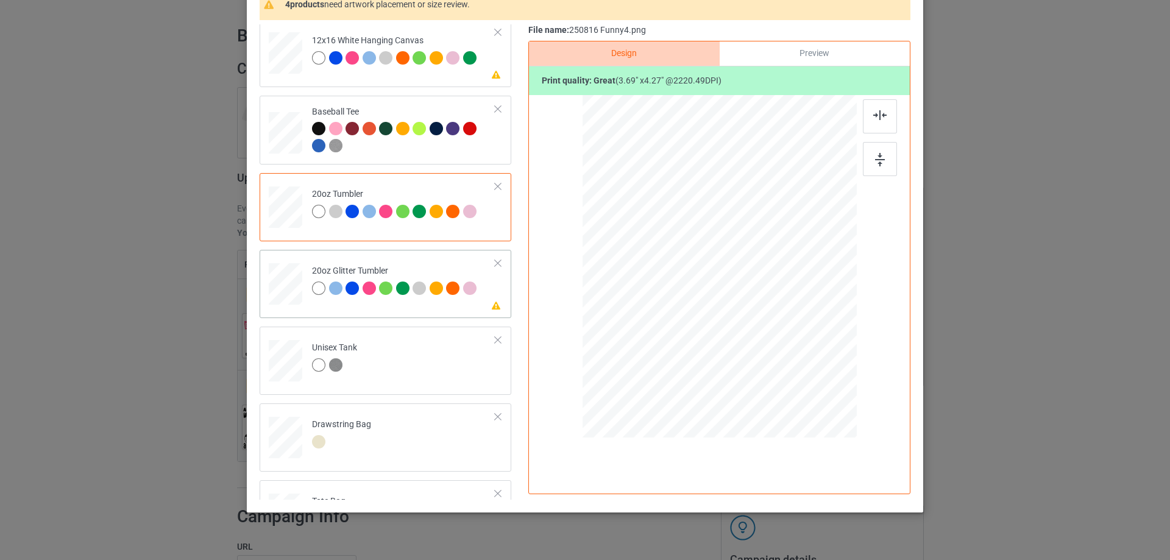
click at [307, 286] on td "Please review artwork placement 20oz Glitter Tumbler" at bounding box center [403, 282] width 197 height 54
click at [703, 307] on div at bounding box center [707, 305] width 10 height 10
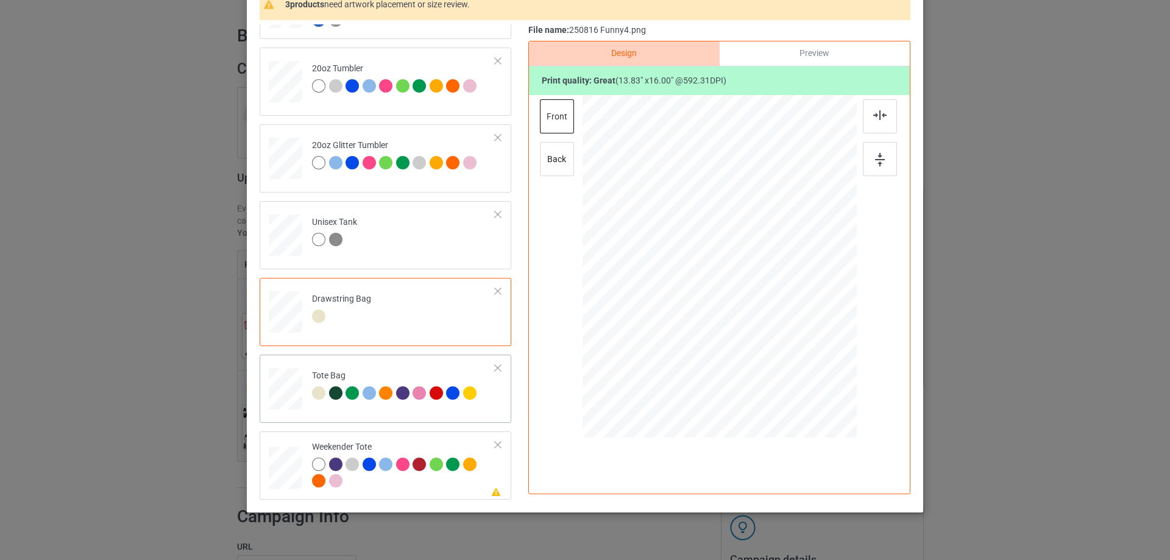
scroll to position [143, 0]
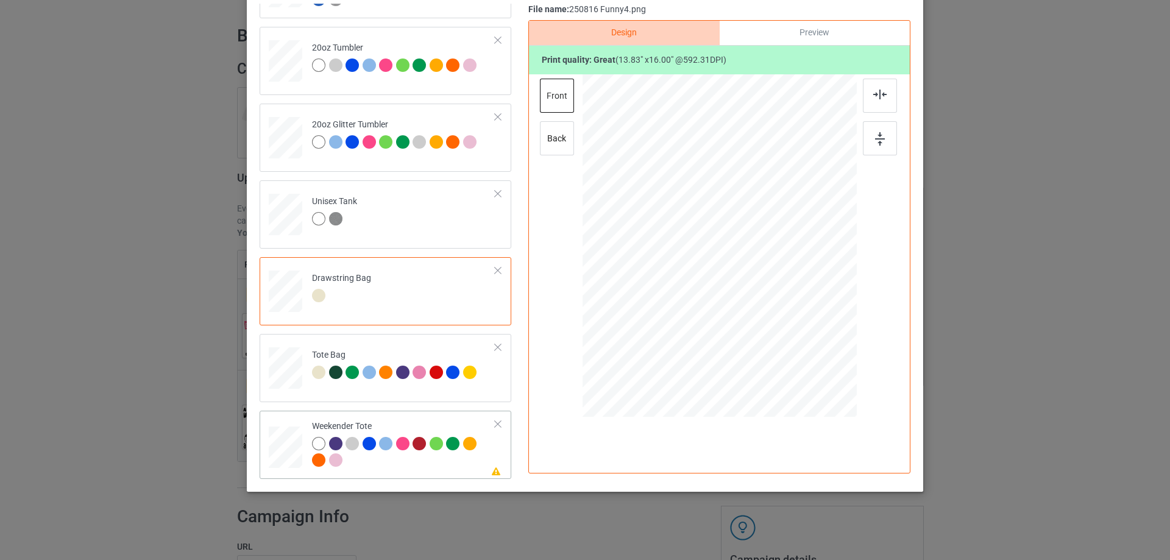
click at [300, 455] on td at bounding box center [287, 445] width 37 height 58
drag, startPoint x: 800, startPoint y: 342, endPoint x: 782, endPoint y: 304, distance: 42.3
click at [782, 304] on div at bounding box center [719, 246] width 273 height 177
drag, startPoint x: 754, startPoint y: 297, endPoint x: 753, endPoint y: 291, distance: 6.2
click at [753, 291] on div at bounding box center [718, 239] width 113 height 131
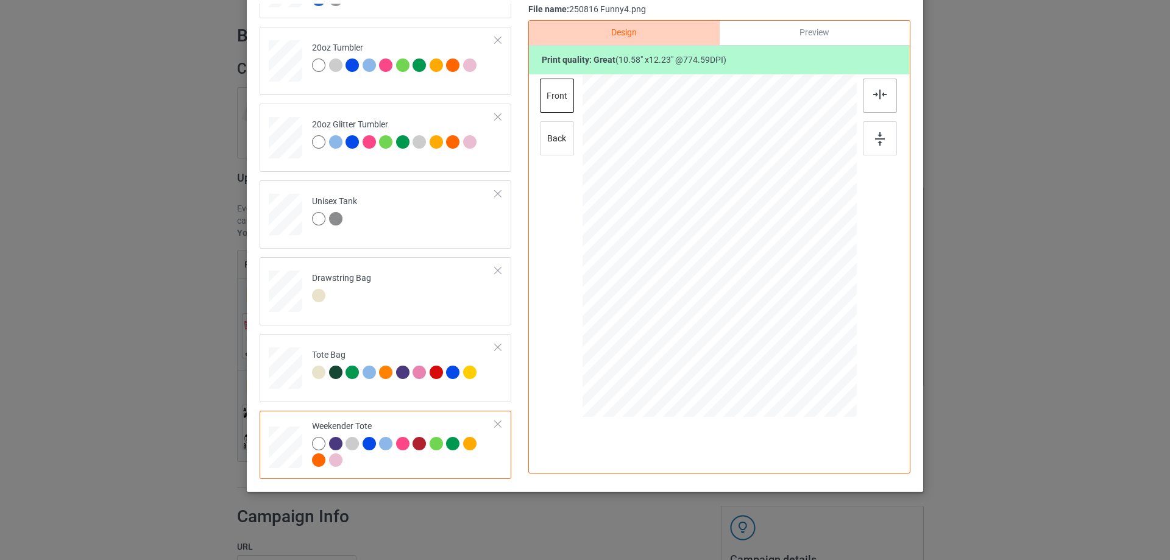
click at [875, 96] on img at bounding box center [879, 95] width 13 height 10
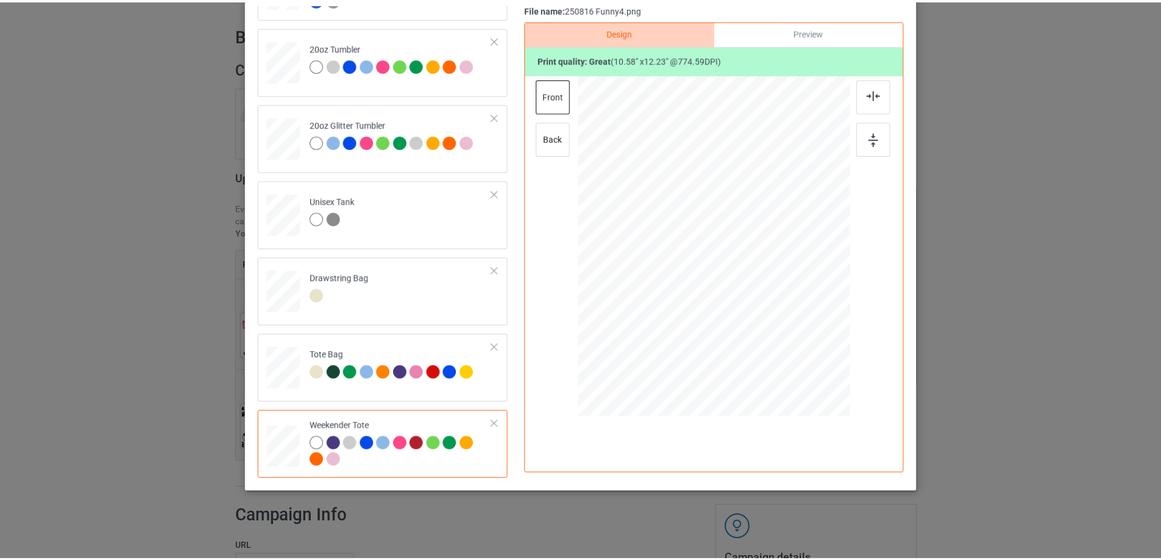
scroll to position [0, 0]
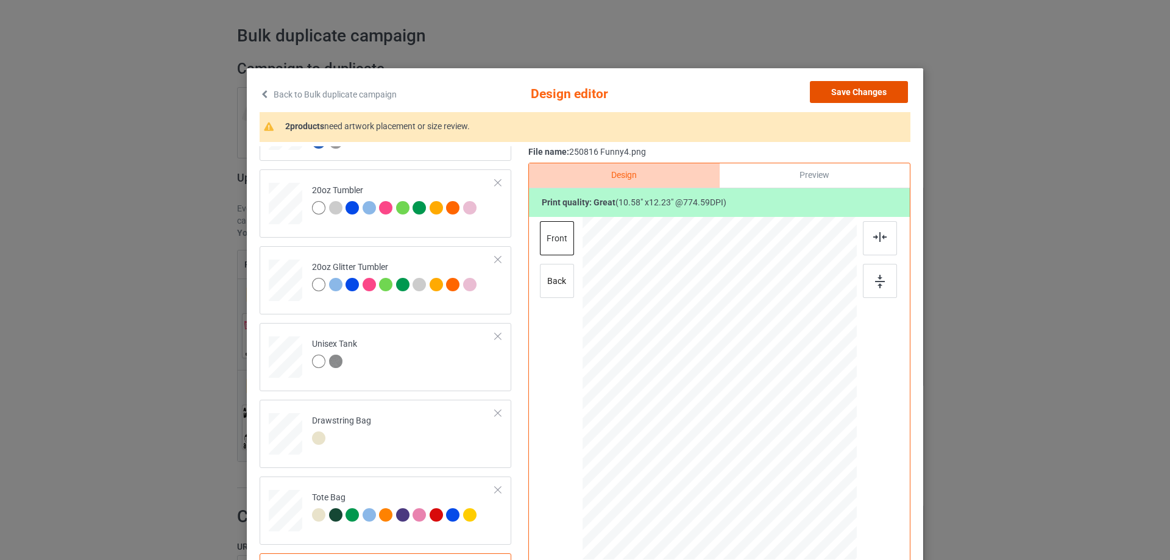
click at [877, 90] on button "Save Changes" at bounding box center [859, 92] width 98 height 22
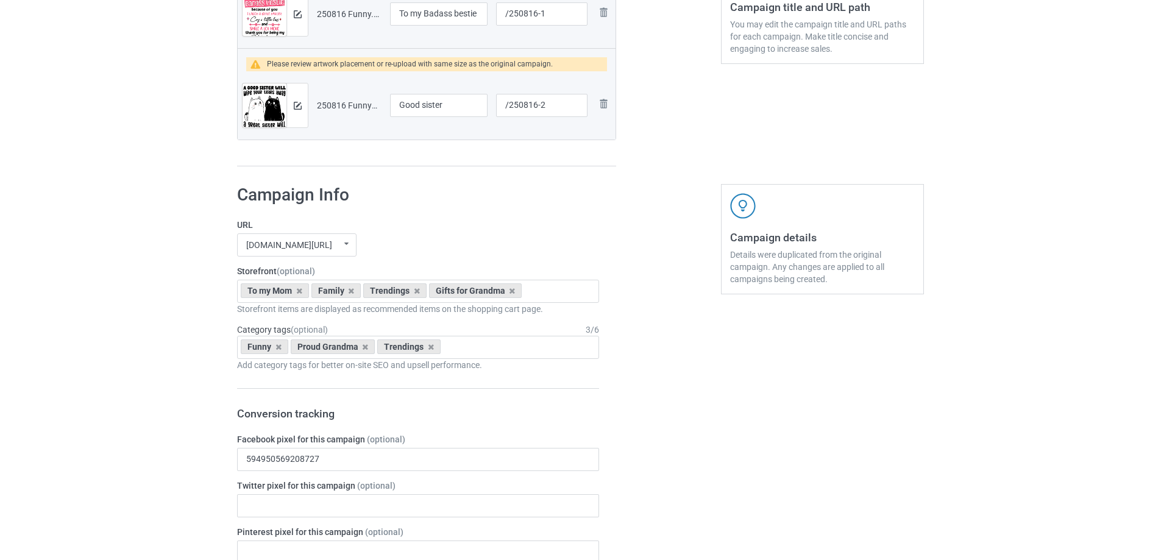
scroll to position [1642, 0]
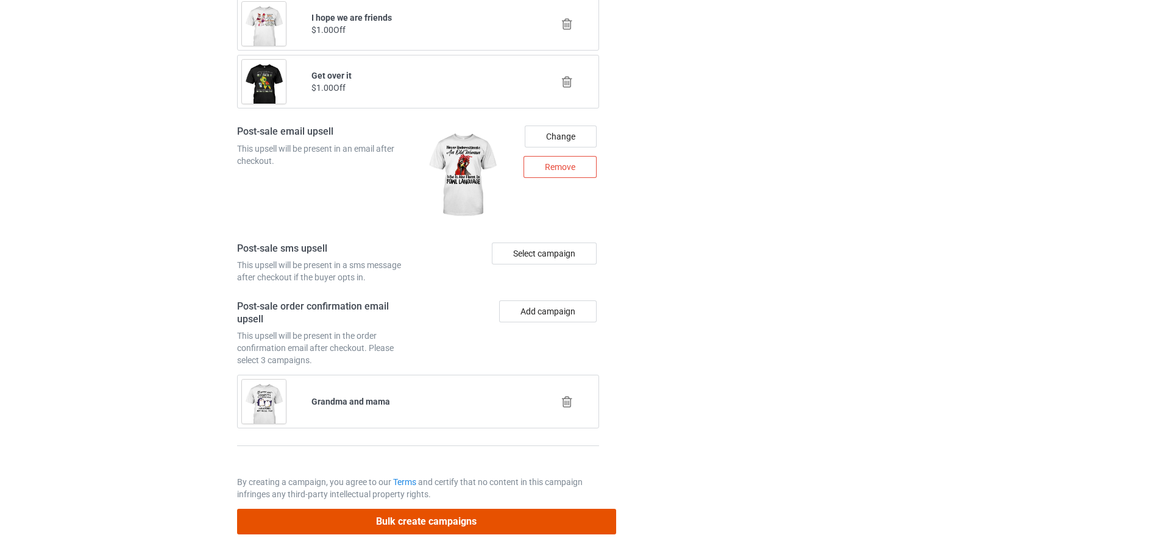
drag, startPoint x: 500, startPoint y: 529, endPoint x: 497, endPoint y: 523, distance: 6.8
click at [500, 530] on button "Bulk create campaigns" at bounding box center [426, 521] width 379 height 25
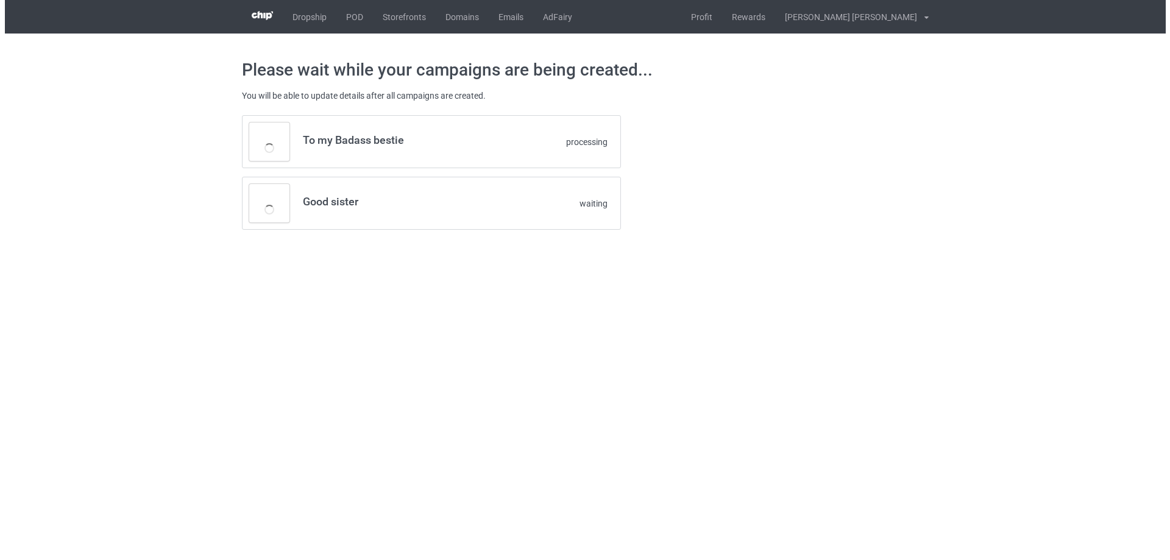
scroll to position [0, 0]
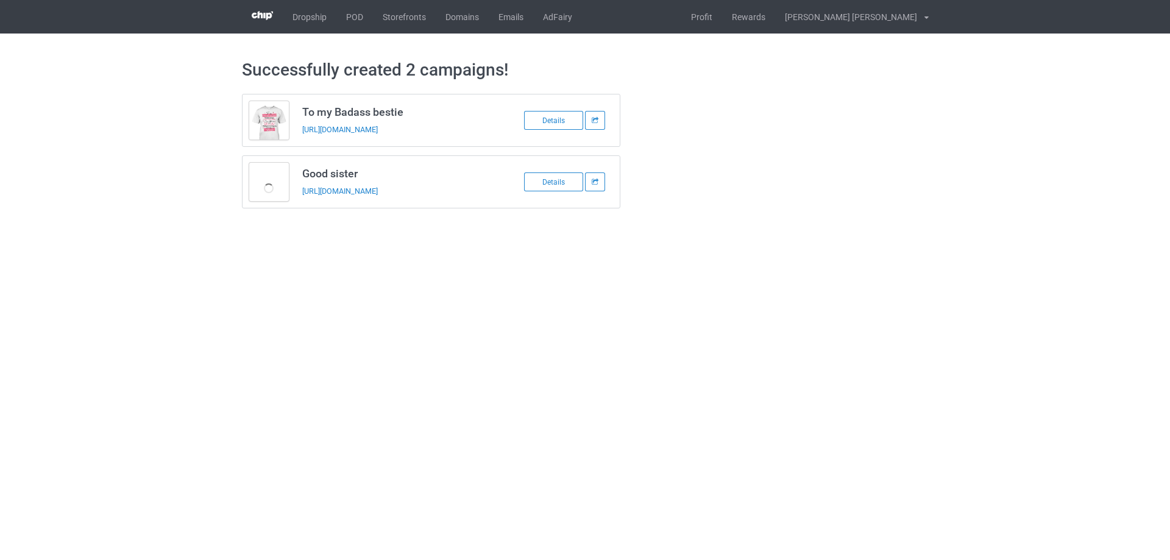
drag, startPoint x: 303, startPoint y: 108, endPoint x: 486, endPoint y: 207, distance: 207.8
click at [484, 203] on div "To my Badass bestie https://www.familyismytreasure.com/250816-1 Details Good si…" at bounding box center [431, 151] width 379 height 115
copy div "To my Badass bestie https://www.familyismytreasure.com/250816-1 Details Good si…"
click at [571, 296] on body "Dropship POD Storefronts Domains Emails AdFairy Profit Rewards Nguyen huu tuyen…" at bounding box center [585, 280] width 1170 height 560
click at [347, 16] on link "POD" at bounding box center [354, 17] width 37 height 34
